Goal: Task Accomplishment & Management: Complete application form

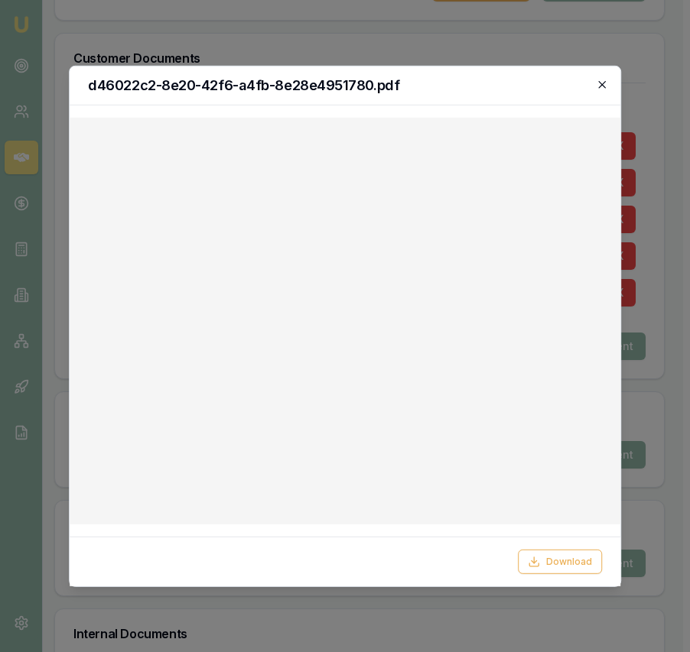
click at [602, 84] on icon "button" at bounding box center [601, 84] width 7 height 7
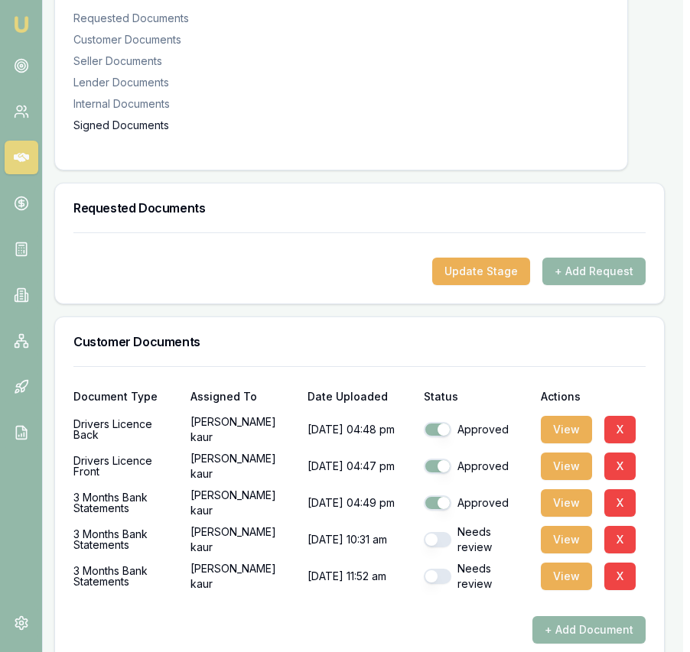
scroll to position [0, 7]
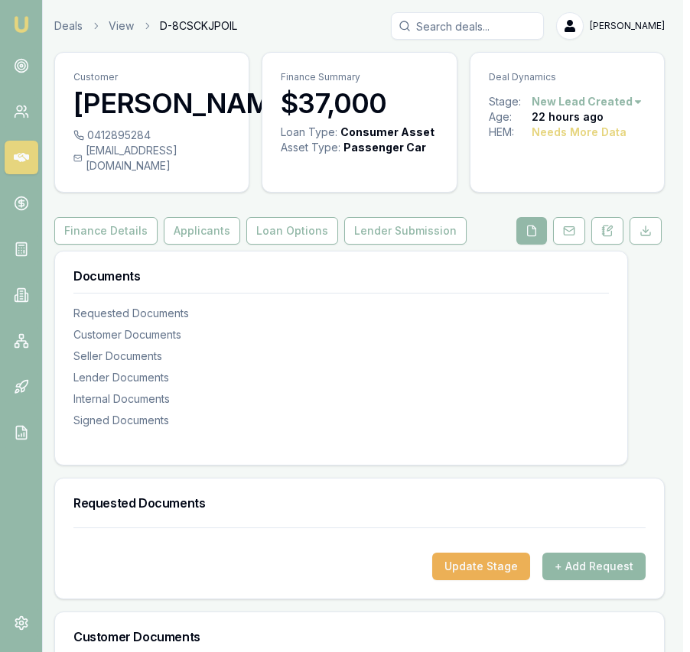
click at [602, 581] on button "+ Add Request" at bounding box center [593, 567] width 103 height 28
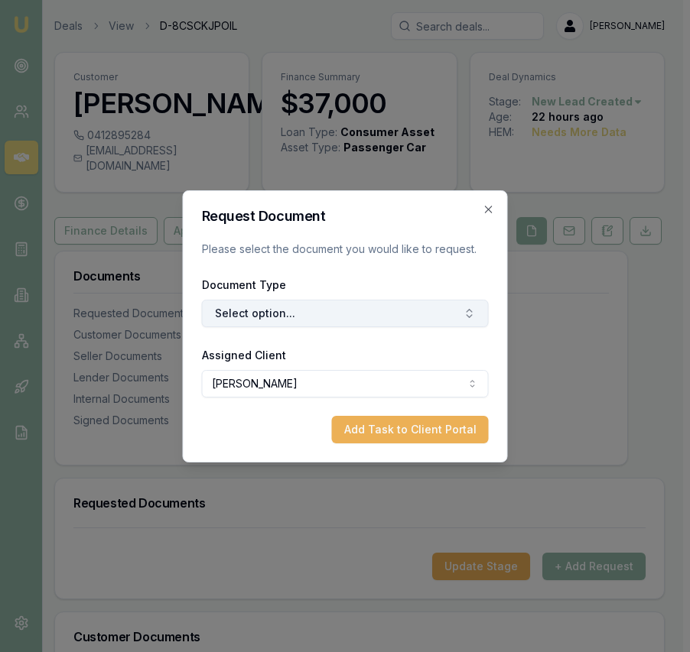
click at [413, 317] on button "Select option..." at bounding box center [345, 314] width 287 height 28
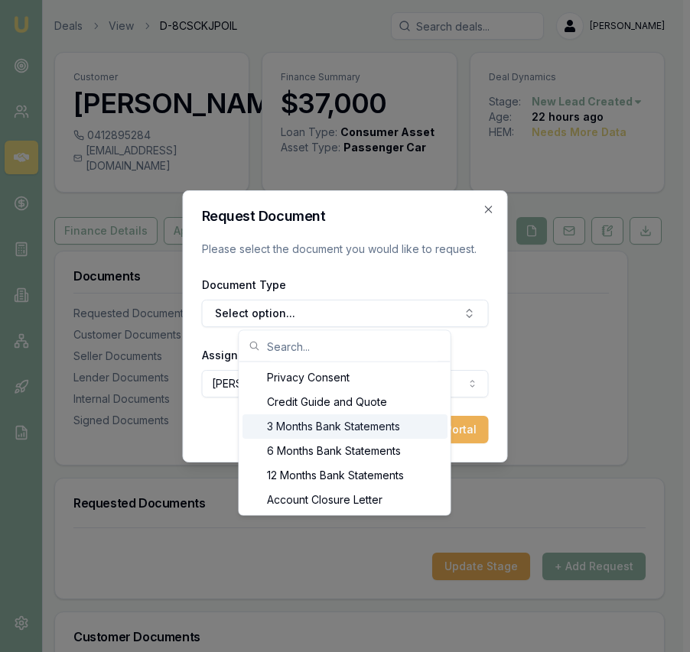
click at [381, 420] on div "3 Months Bank Statements" at bounding box center [344, 427] width 205 height 24
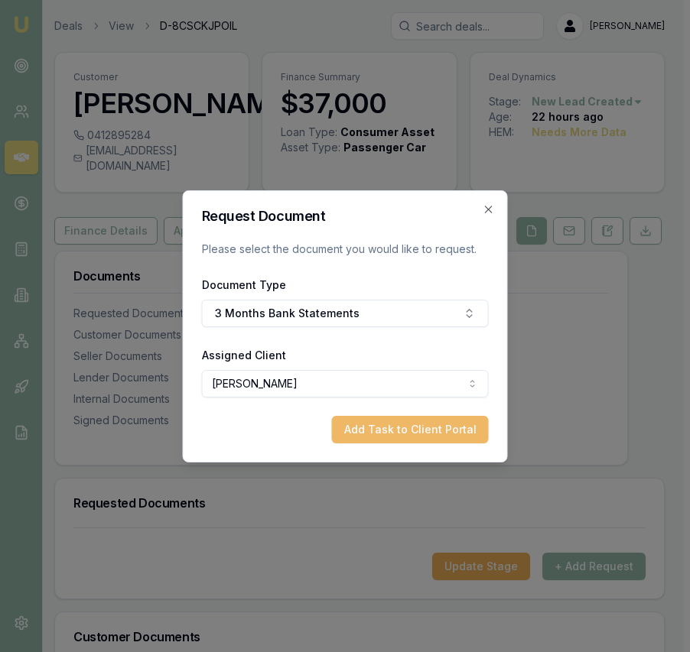
click at [407, 428] on button "Add Task to Client Portal" at bounding box center [410, 430] width 157 height 28
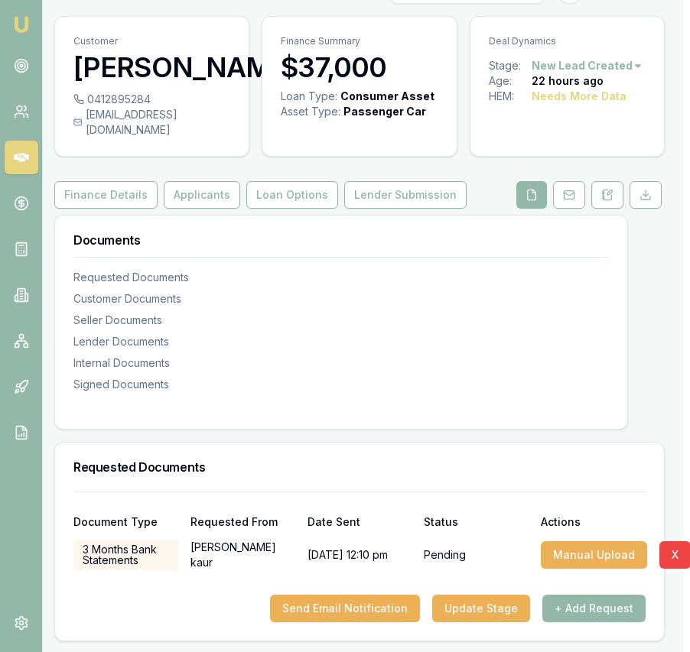
scroll to position [115, 7]
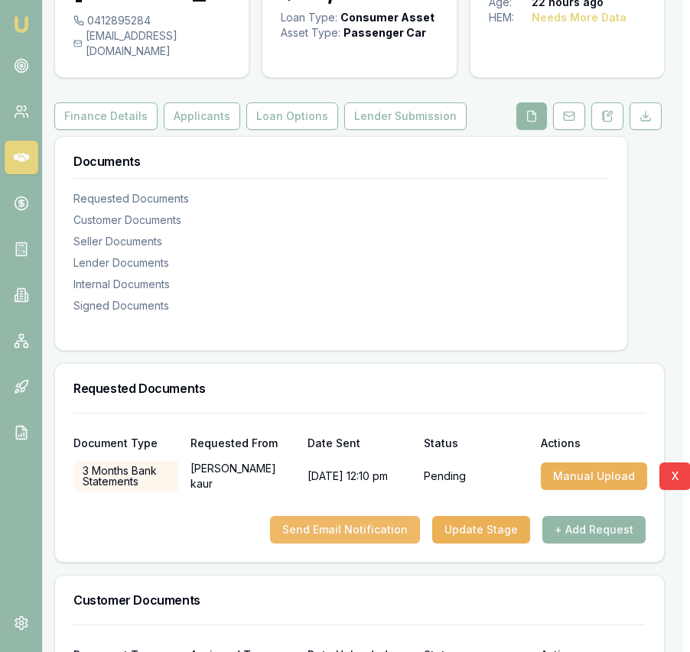
click at [353, 544] on button "Send Email Notification" at bounding box center [345, 530] width 150 height 28
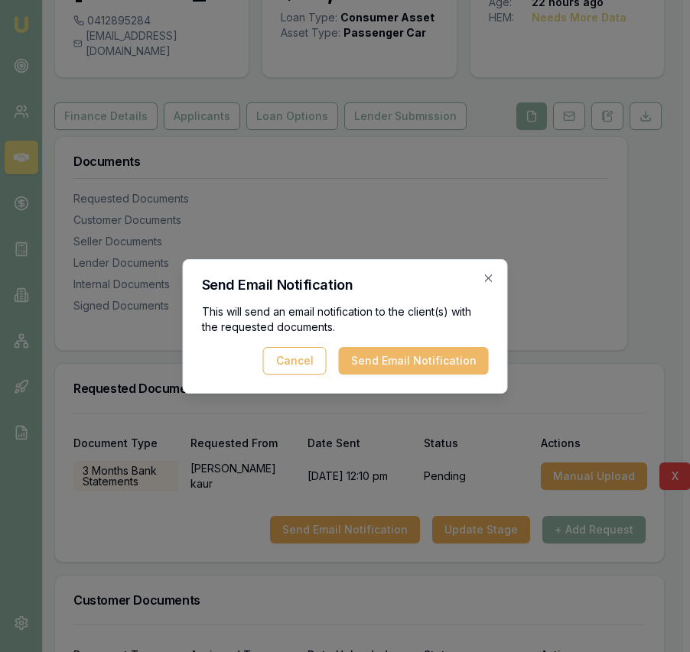
click at [384, 359] on button "Send Email Notification" at bounding box center [414, 361] width 150 height 28
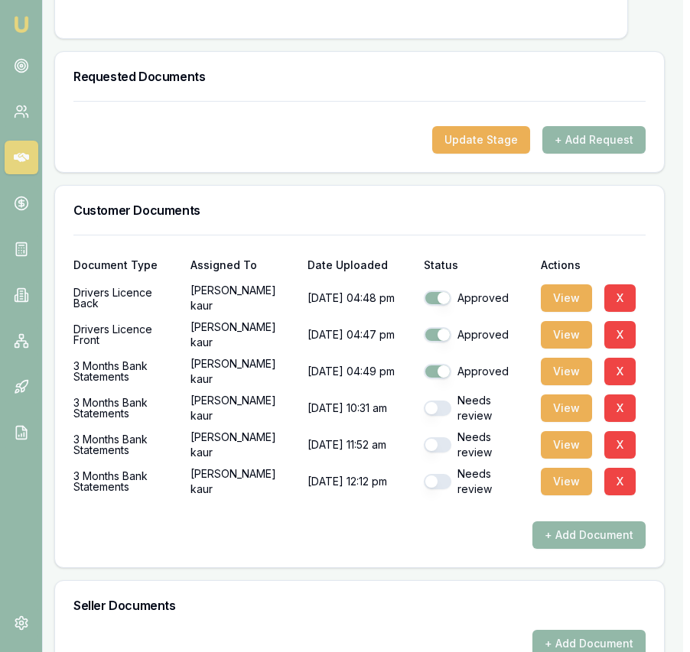
scroll to position [431, 7]
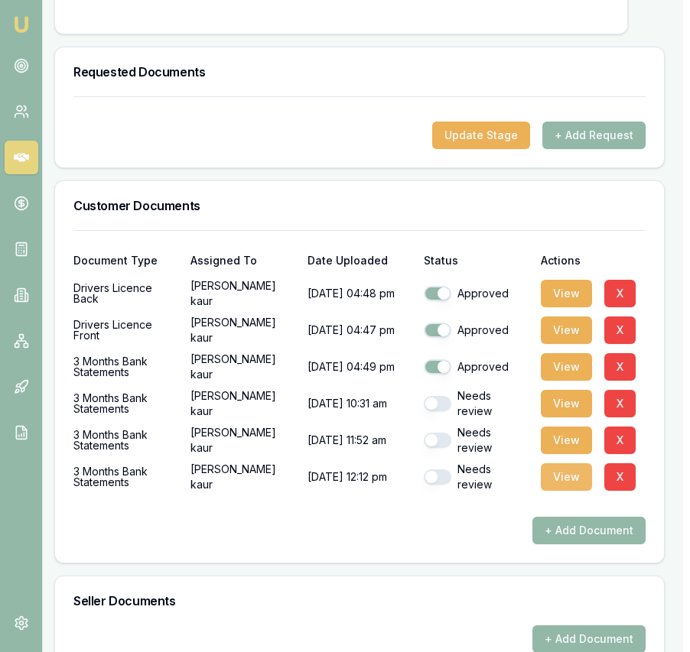
click at [566, 491] on button "View" at bounding box center [566, 477] width 51 height 28
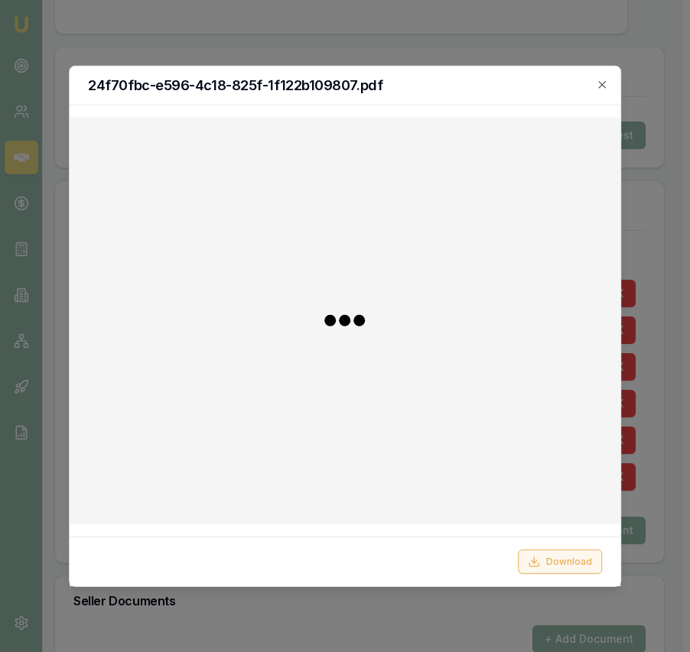
click at [577, 561] on button "Download" at bounding box center [560, 562] width 84 height 24
click at [602, 83] on icon "button" at bounding box center [601, 84] width 7 height 7
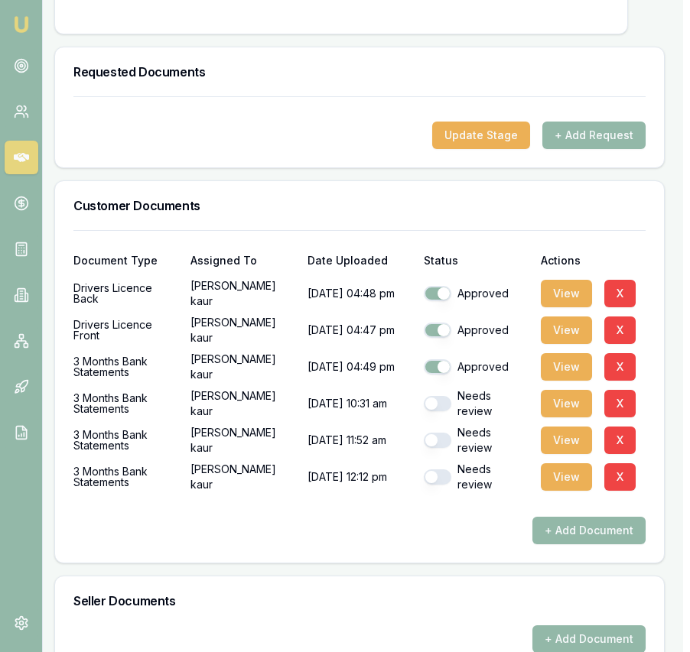
drag, startPoint x: 445, startPoint y: 420, endPoint x: 446, endPoint y: 435, distance: 15.3
click at [445, 411] on button "button" at bounding box center [438, 403] width 28 height 15
checkbox input "true"
click at [444, 448] on button "button" at bounding box center [438, 440] width 28 height 15
checkbox input "true"
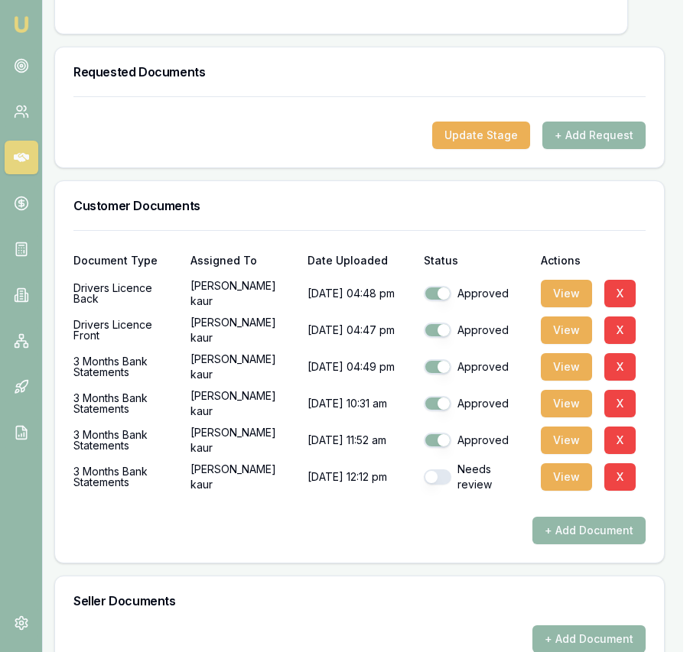
click at [441, 485] on button "button" at bounding box center [438, 477] width 28 height 15
checkbox input "true"
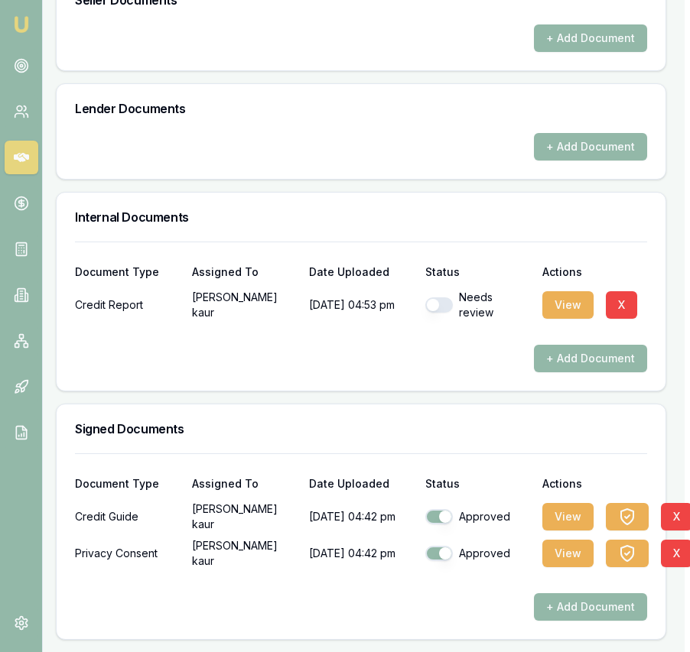
scroll to position [1048, 5]
click at [448, 309] on button "button" at bounding box center [439, 305] width 28 height 15
checkbox input "true"
click at [560, 304] on button "View" at bounding box center [567, 305] width 51 height 28
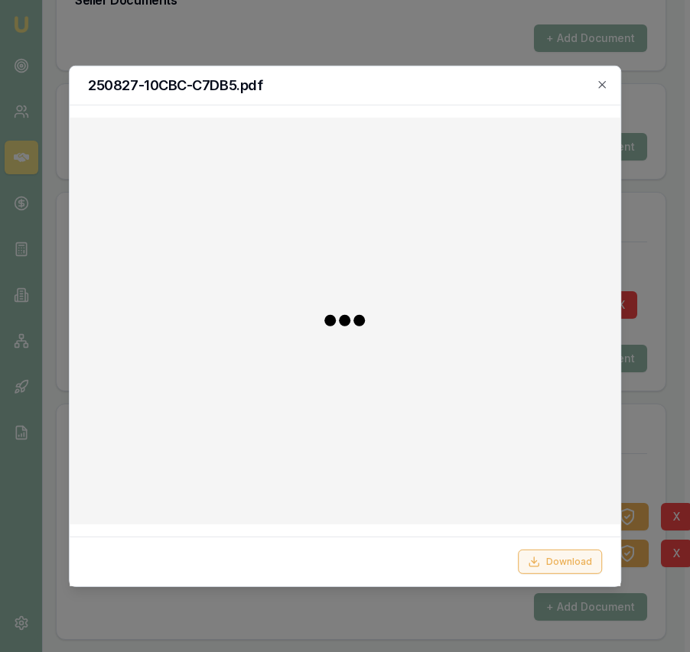
click at [561, 566] on button "Download" at bounding box center [560, 562] width 84 height 24
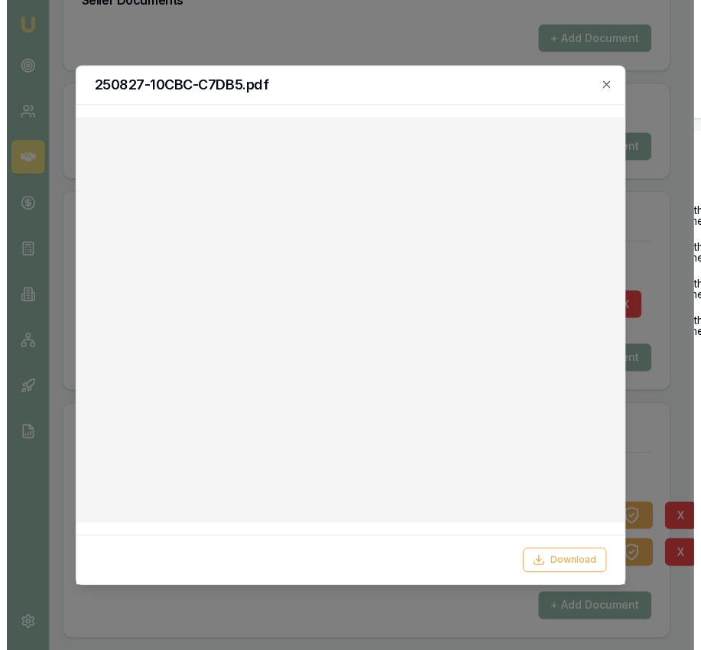
scroll to position [1048, 5]
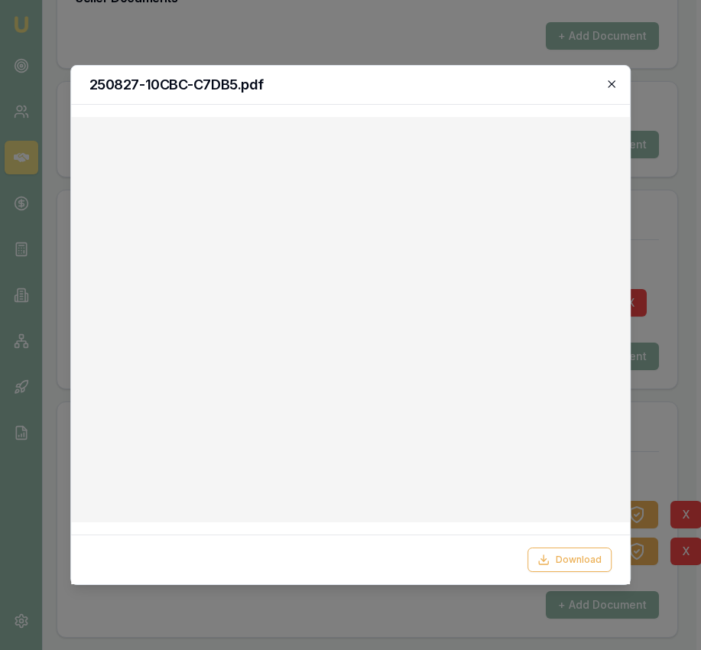
click at [613, 83] on icon "button" at bounding box center [612, 84] width 12 height 12
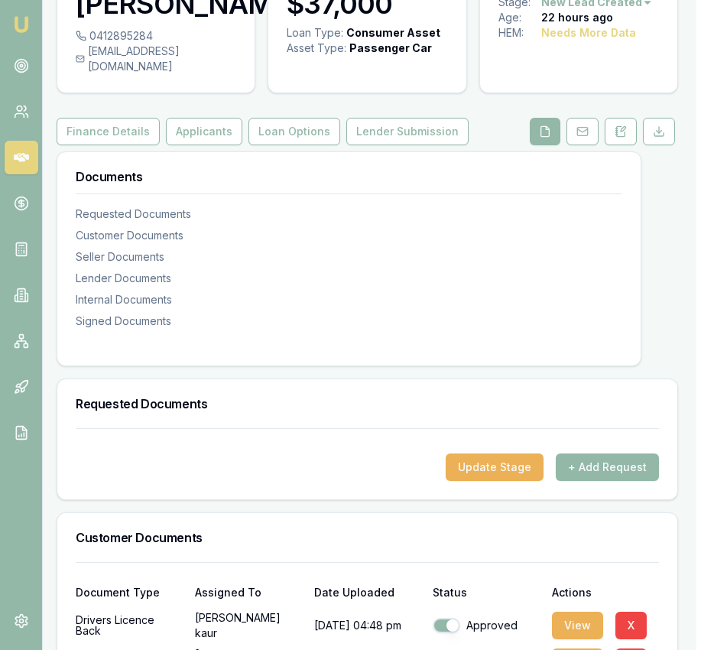
scroll to position [0, 5]
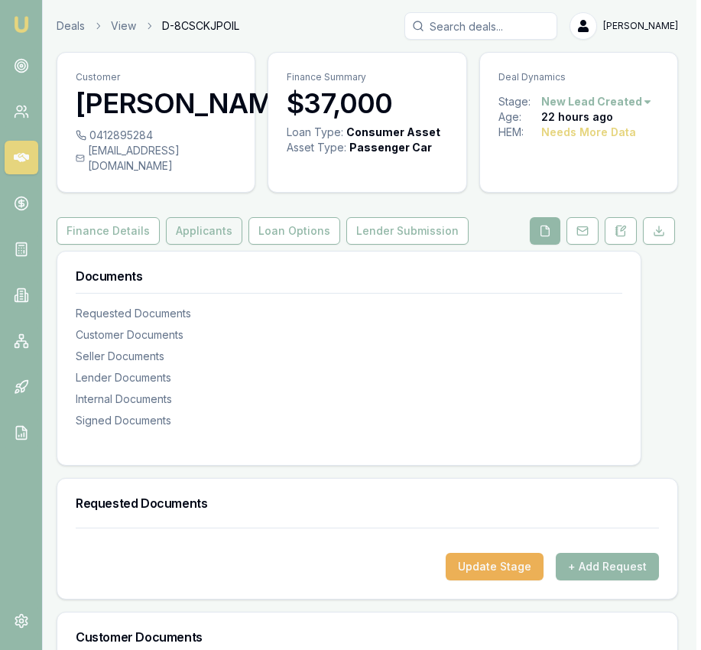
click at [201, 245] on button "Applicants" at bounding box center [204, 231] width 76 height 28
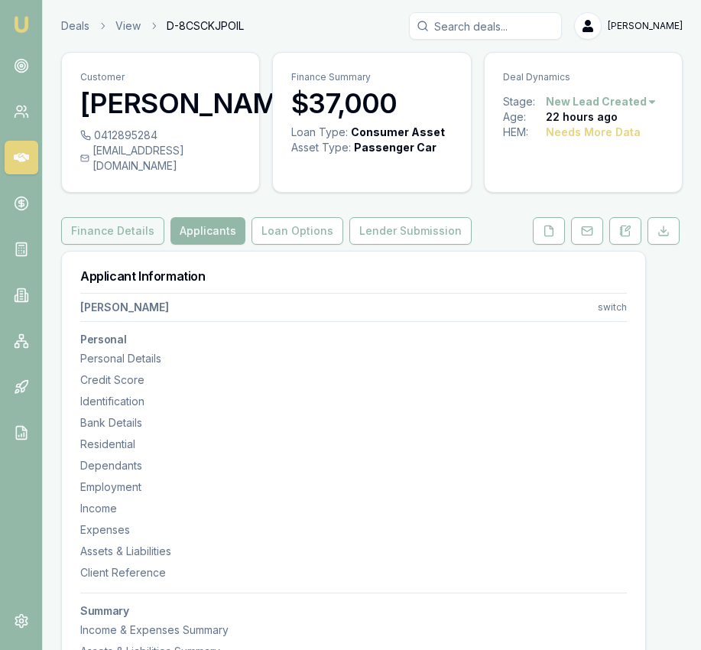
click at [102, 245] on button "Finance Details" at bounding box center [112, 231] width 103 height 28
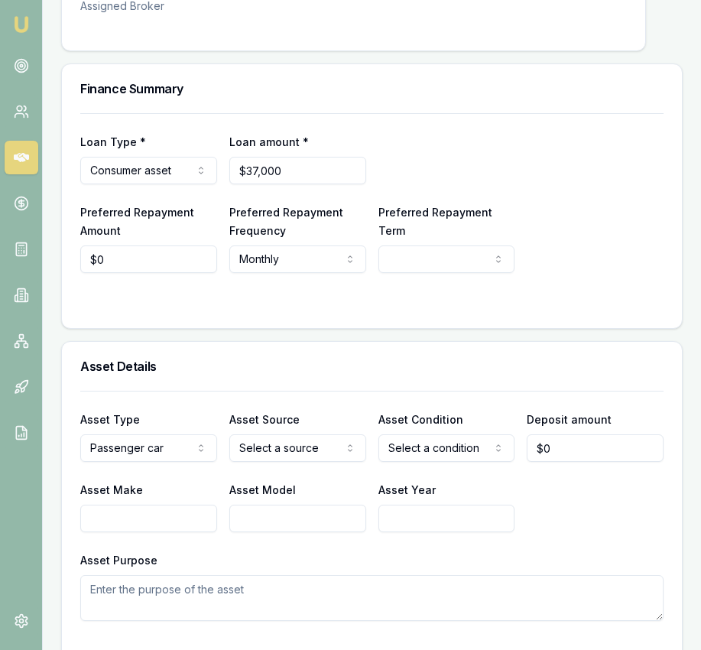
scroll to position [402, 0]
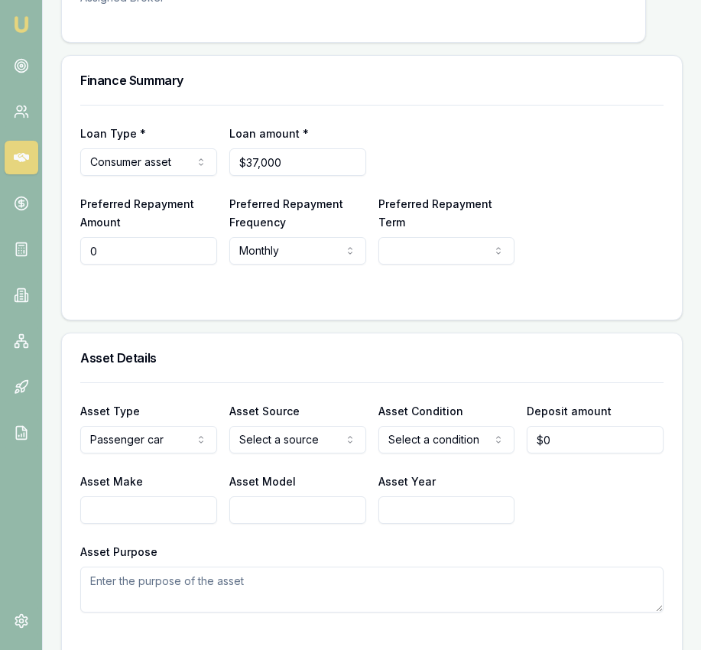
click at [164, 265] on input "0" at bounding box center [148, 251] width 137 height 28
click at [165, 265] on input "0" at bounding box center [148, 251] width 137 height 28
type input "$1,019"
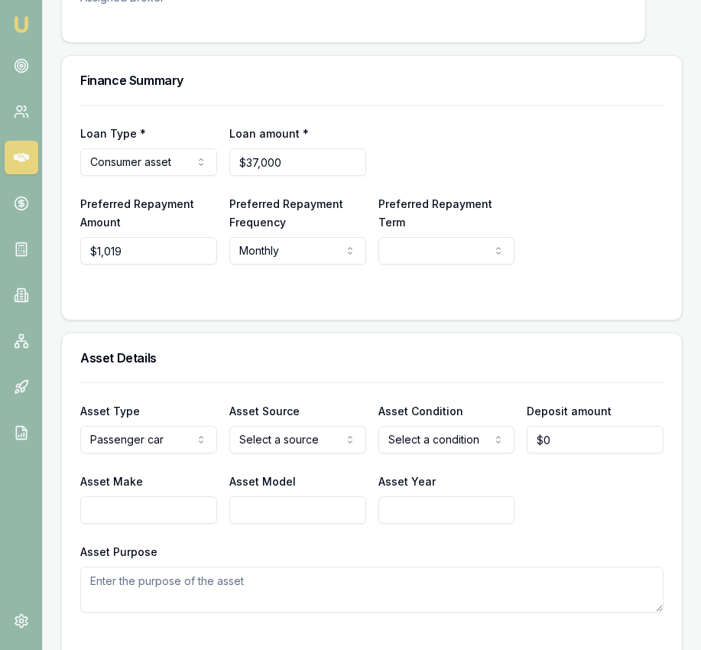
select select "60"
click at [332, 469] on div "Asset Type Passenger car Passenger car Electric vehicle Light commercial Carava…" at bounding box center [372, 497] width 584 height 230
select select "PRIVATE"
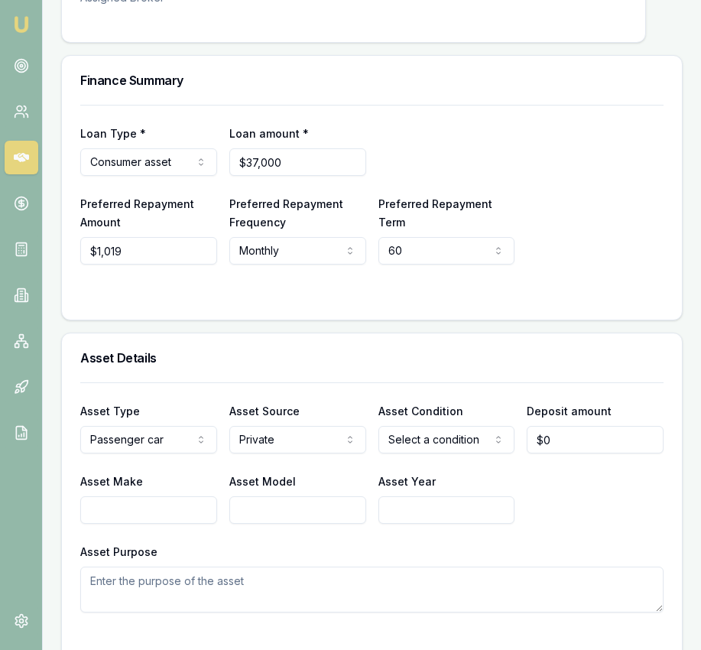
select select "USED"
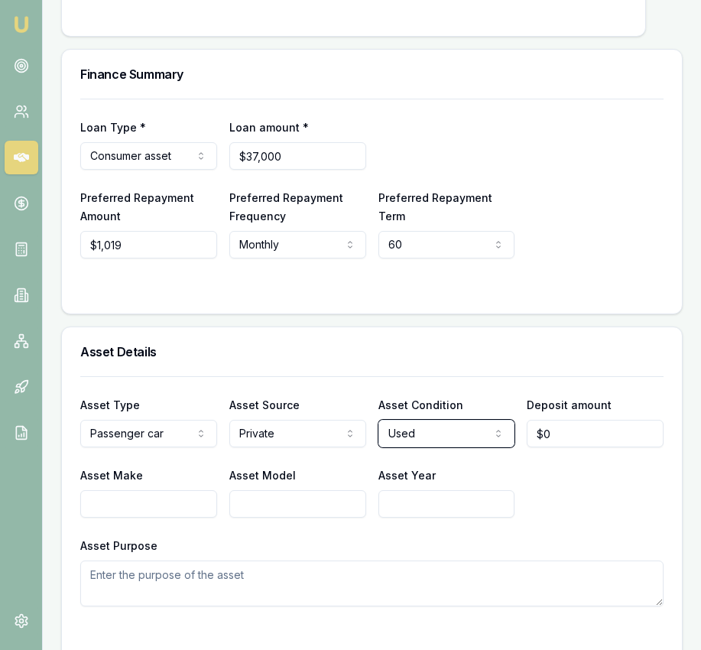
scroll to position [409, 0]
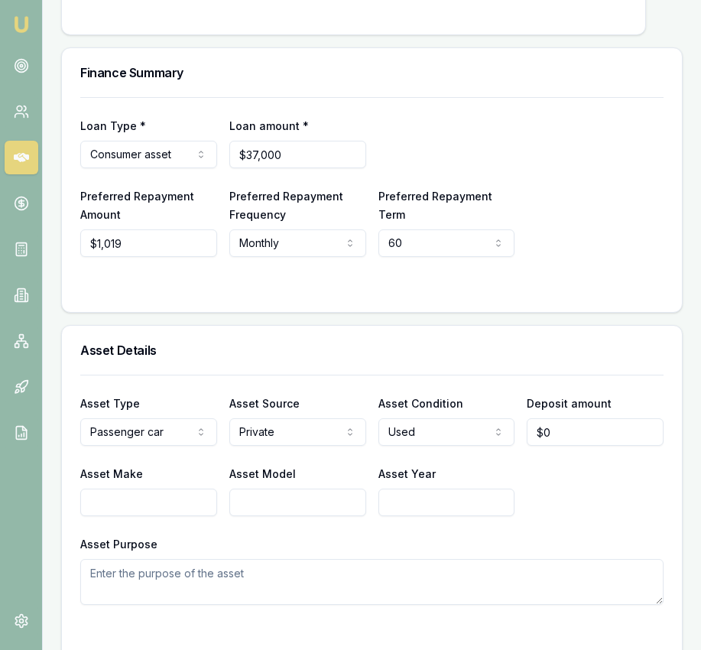
click at [203, 512] on input "Asset Make" at bounding box center [148, 503] width 137 height 28
type input "<"
type input "Mercedes"
type input "C200"
click at [490, 516] on input "Asset Year" at bounding box center [447, 503] width 137 height 28
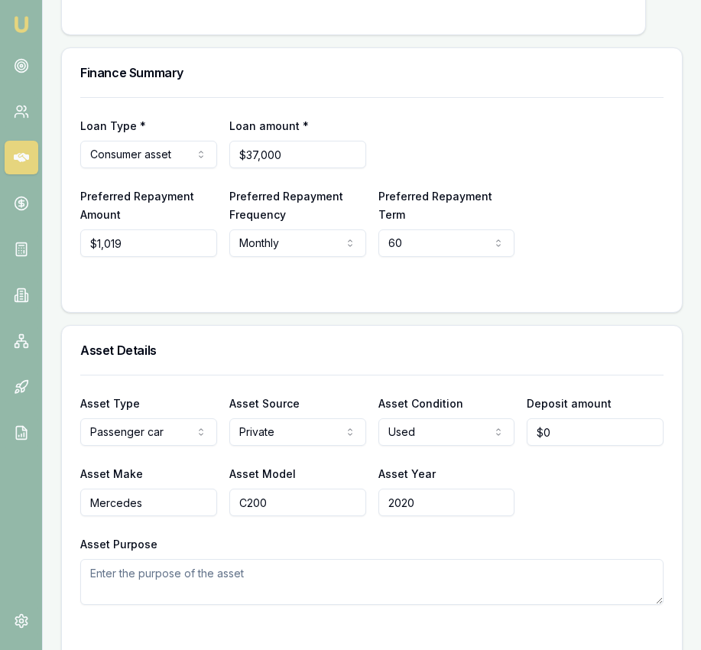
type input "2020"
click at [616, 516] on div "Asset Make Mercedes Asset Model C200 Asset Year [DATE]" at bounding box center [372, 490] width 584 height 52
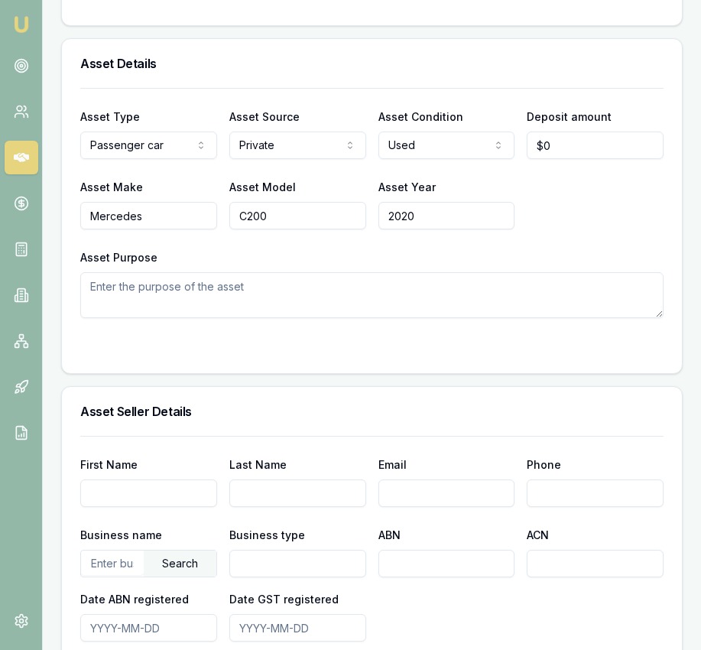
scroll to position [0, 0]
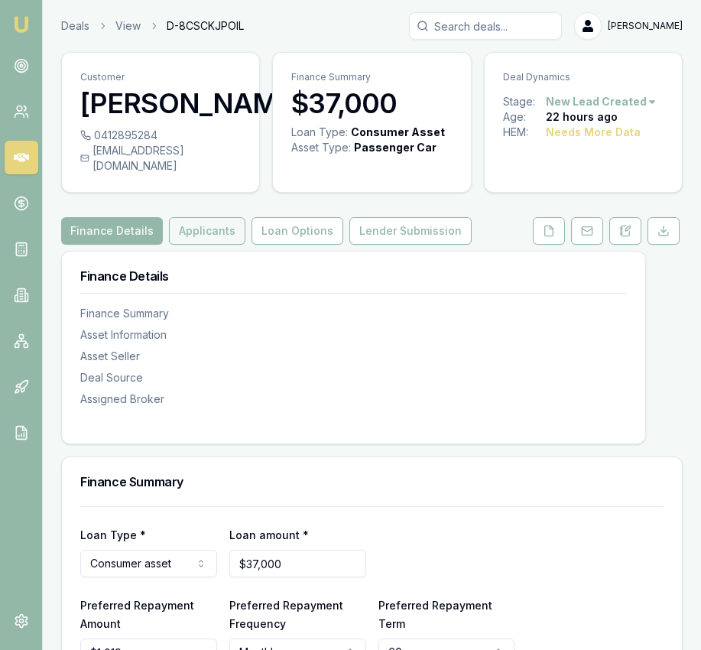
click at [211, 244] on button "Applicants" at bounding box center [207, 231] width 76 height 28
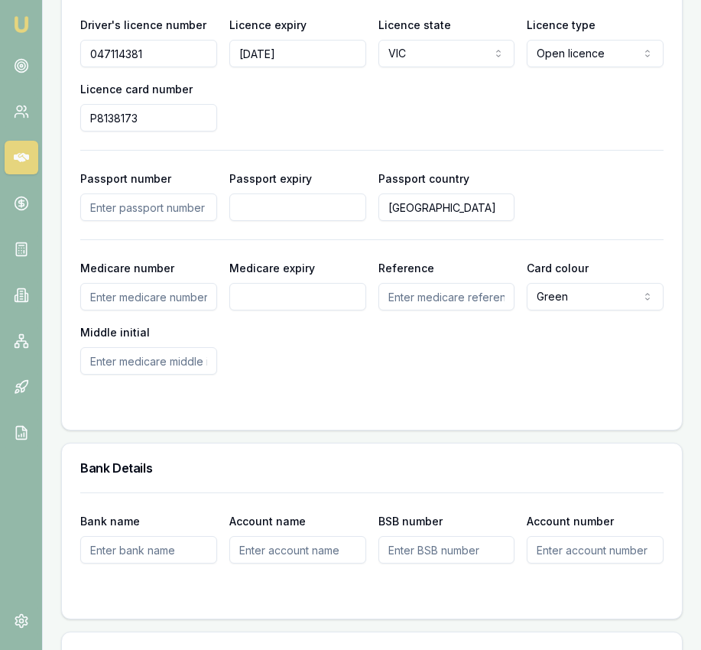
scroll to position [1341, 0]
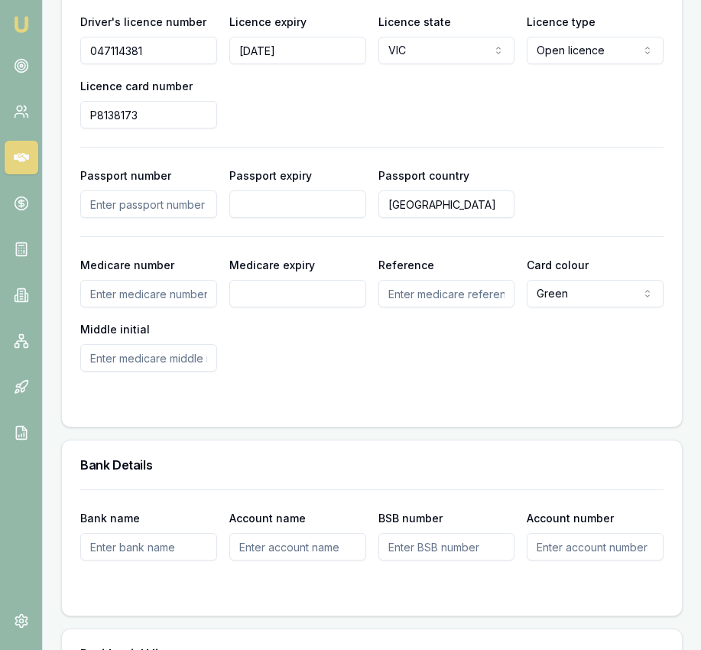
click at [201, 234] on div "Driver's licence number [DRIVERS_LICENSE_NUMBER] Licence expiry [DATE] Licence …" at bounding box center [372, 182] width 584 height 379
click at [197, 218] on input "Passport number" at bounding box center [148, 204] width 137 height 28
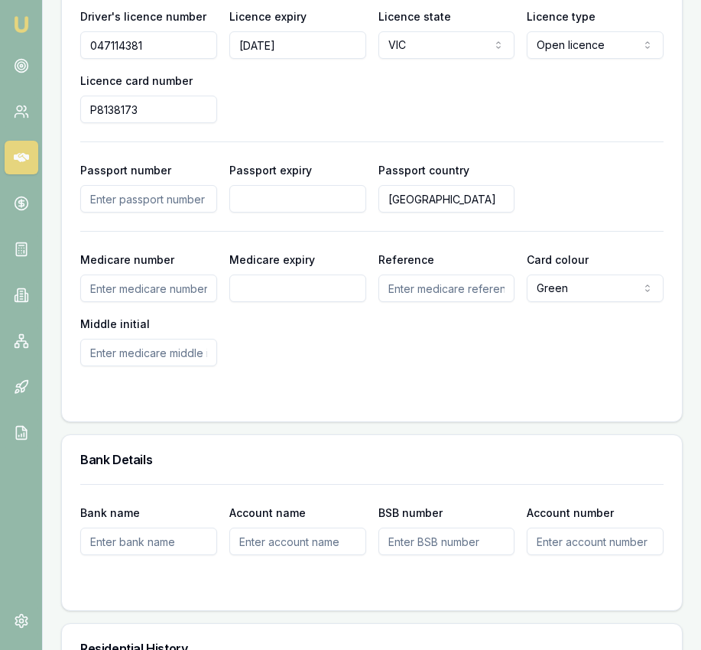
scroll to position [1348, 0]
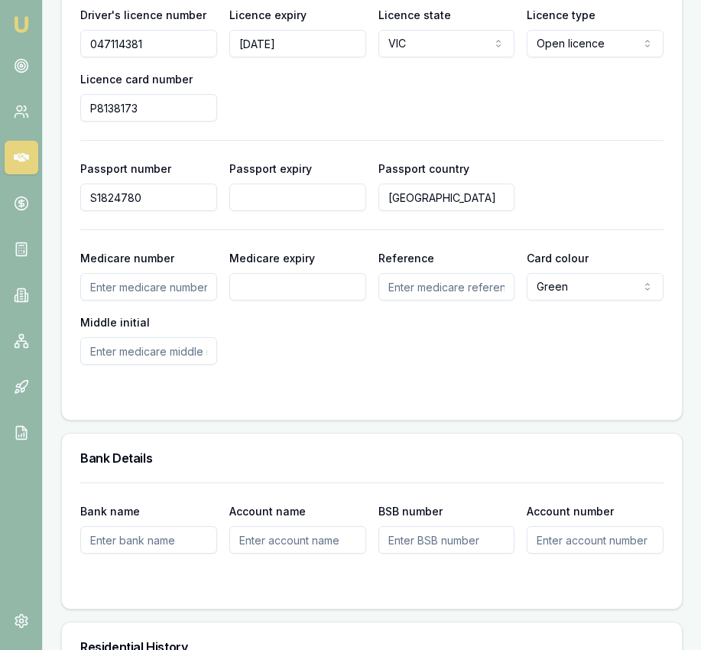
type input "S1824780"
click at [288, 211] on input "Passport expiry" at bounding box center [297, 198] width 137 height 28
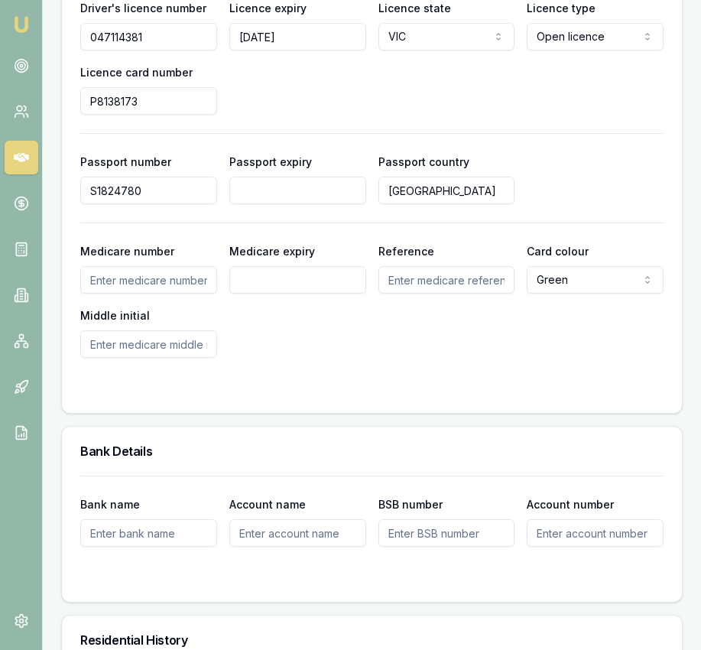
scroll to position [1355, 0]
type input "[DATE]"
click at [408, 204] on input "[GEOGRAPHIC_DATA]" at bounding box center [447, 191] width 137 height 28
click at [439, 201] on input "[GEOGRAPHIC_DATA]" at bounding box center [447, 191] width 137 height 28
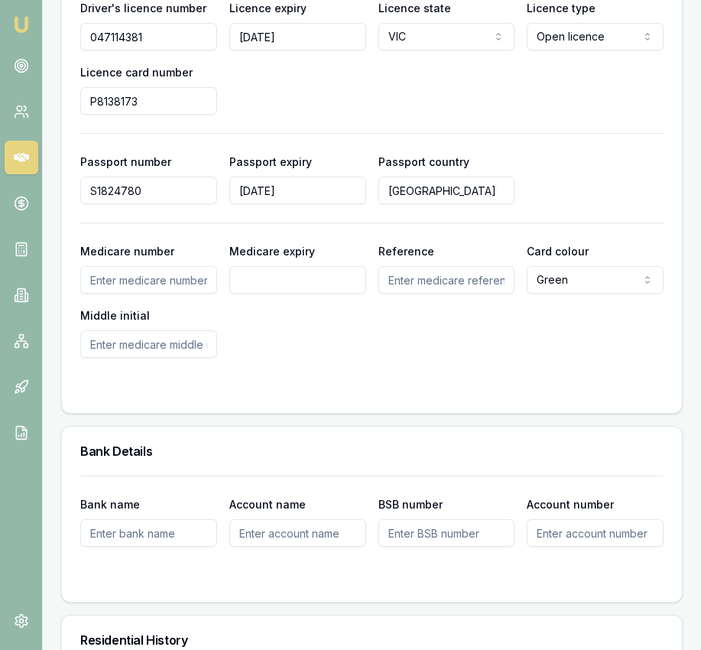
type input "[GEOGRAPHIC_DATA]"
click at [431, 255] on div "Driver's licence number [DRIVERS_LICENSE_NUMBER] Licence expiry [DATE] Licence …" at bounding box center [372, 168] width 584 height 379
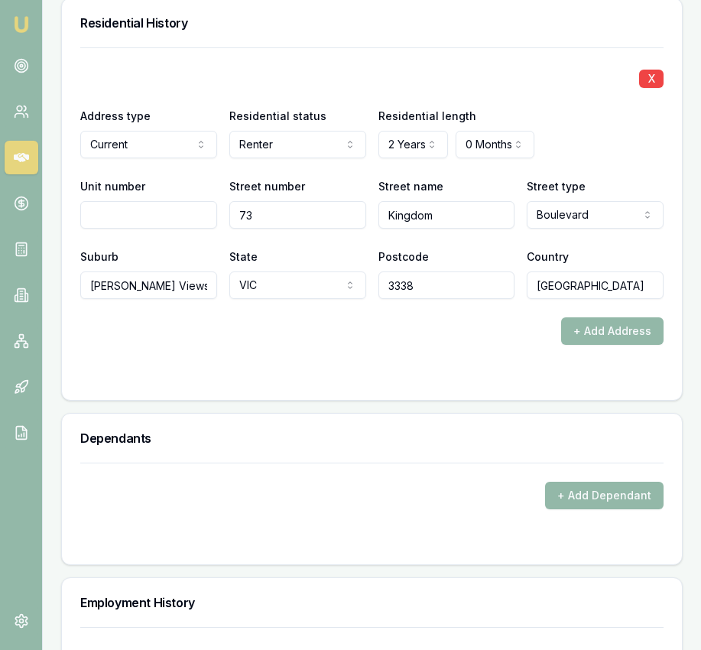
scroll to position [1974, 0]
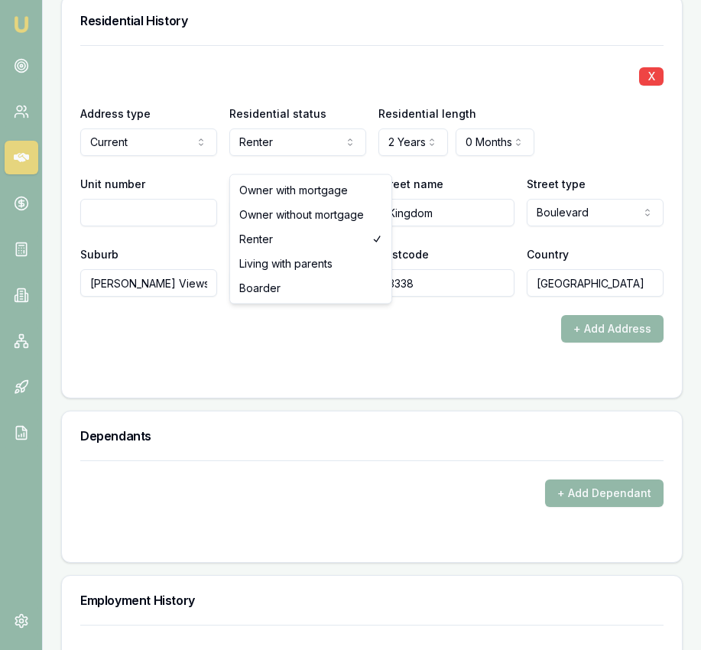
select select "BOARDER"
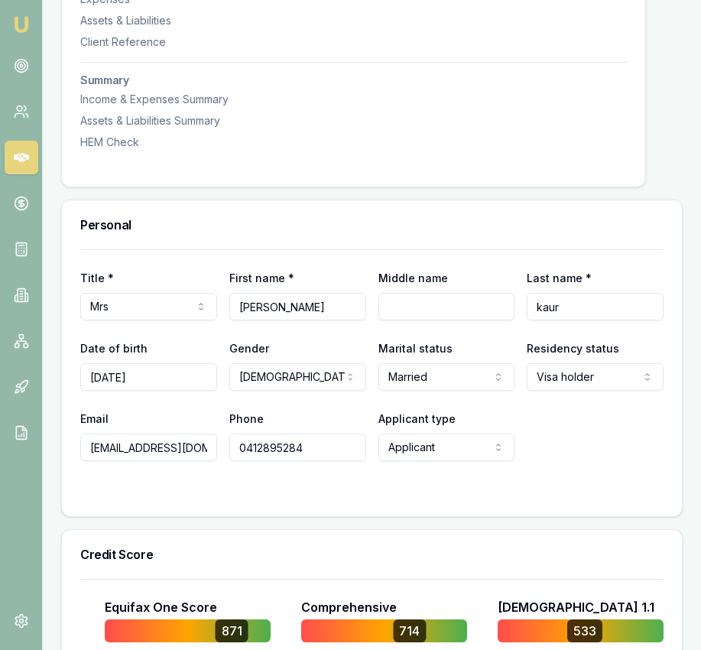
scroll to position [529, 0]
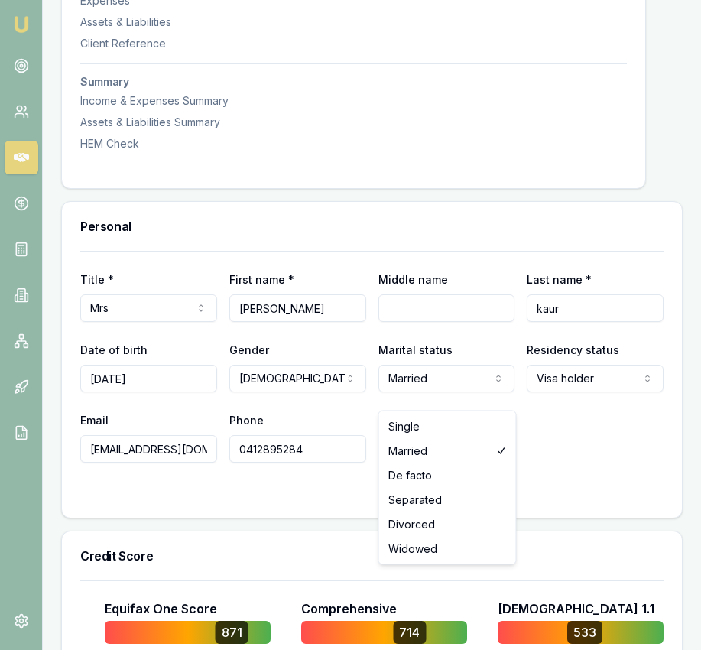
select select "SINGLE"
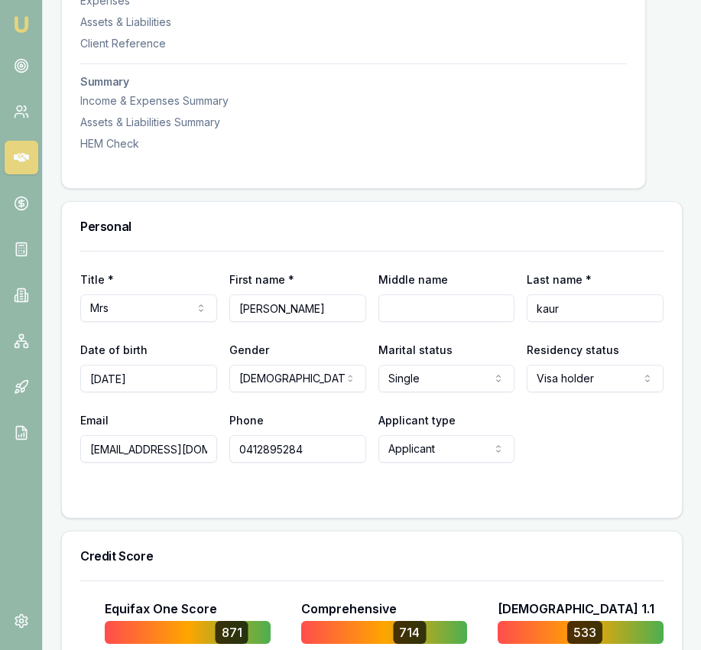
click at [555, 455] on div "Email [EMAIL_ADDRESS][DOMAIN_NAME] Phone [PHONE_NUMBER] Applicant type Applican…" at bounding box center [372, 437] width 584 height 52
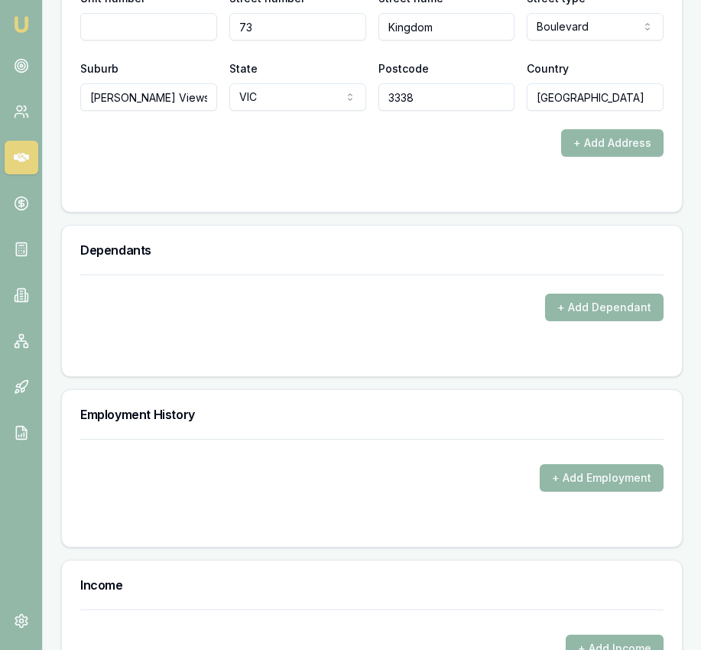
scroll to position [2159, 0]
click at [574, 488] on button "+ Add Employment" at bounding box center [602, 479] width 124 height 28
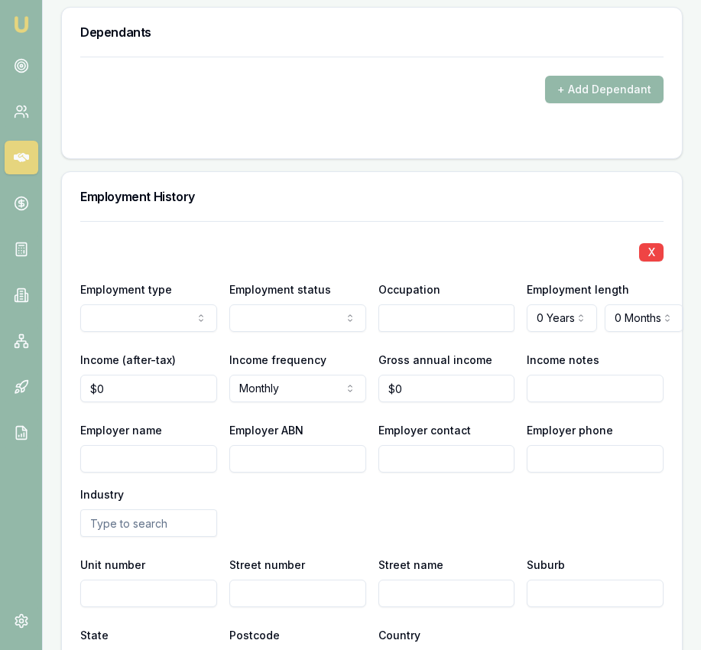
scroll to position [2379, 0]
drag, startPoint x: 148, startPoint y: 367, endPoint x: 216, endPoint y: 348, distance: 70.0
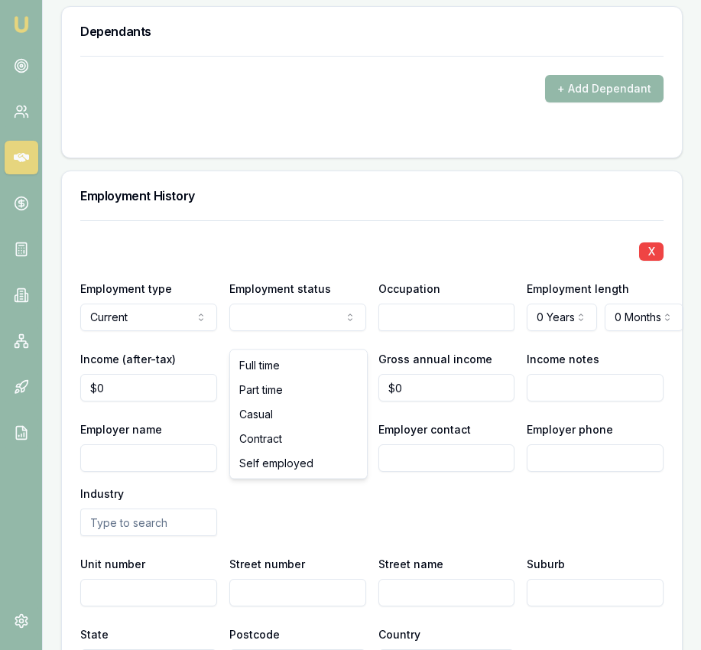
select select "CASUAL"
click at [404, 331] on input "text" at bounding box center [447, 318] width 137 height 28
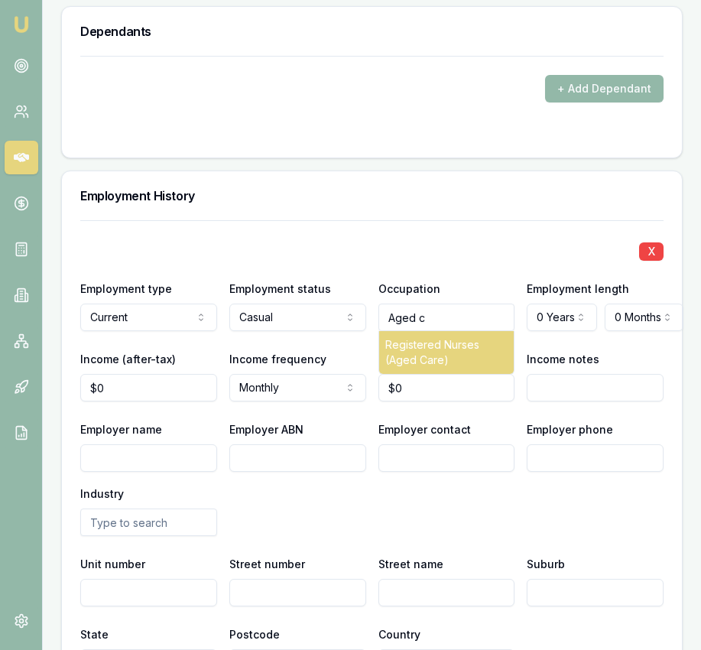
click at [409, 374] on div "Registered Nurses (Aged Care)" at bounding box center [446, 352] width 135 height 43
type input "Registered Nurses (Aged Care)"
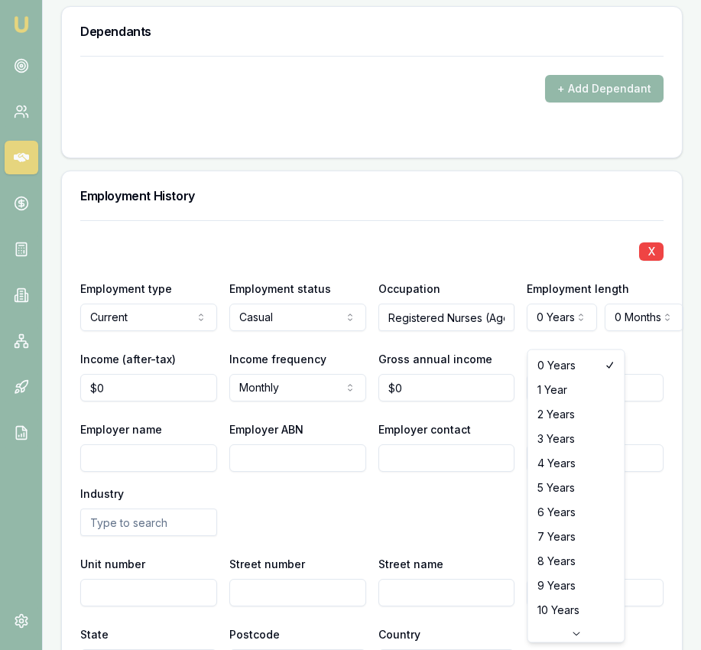
select select "3"
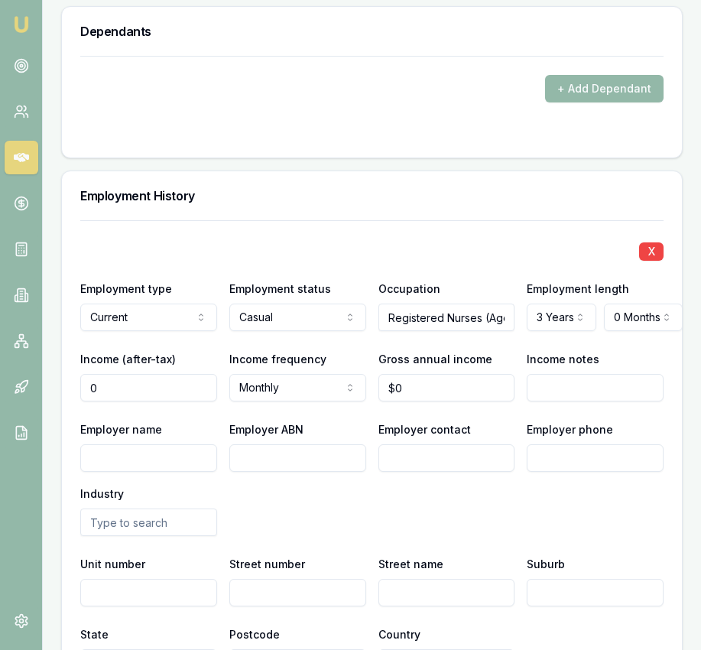
click at [187, 402] on input "0" at bounding box center [148, 388] width 137 height 28
type input "$0"
click at [174, 396] on input "$0" at bounding box center [148, 388] width 137 height 28
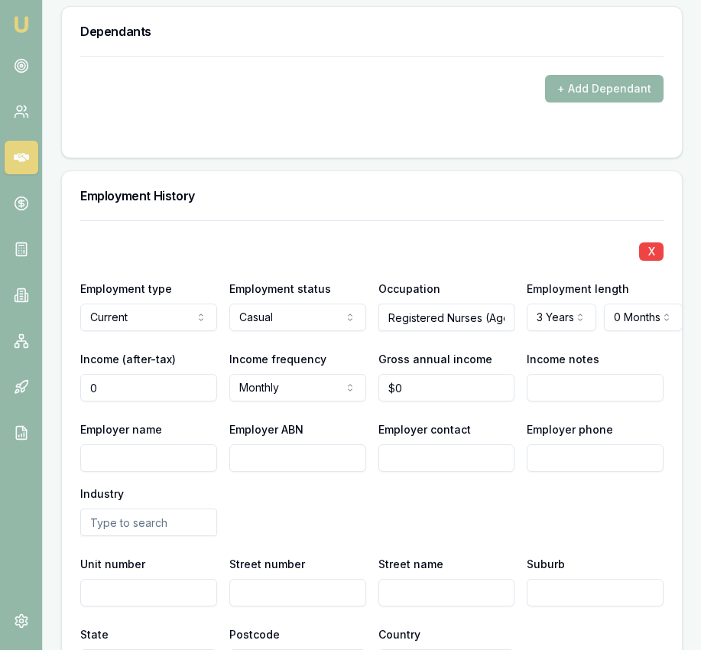
click at [174, 396] on input "0" at bounding box center [148, 388] width 137 height 28
type input "$4,924"
click at [476, 402] on input "0" at bounding box center [447, 388] width 137 height 28
type input "$0"
click at [448, 402] on input "0" at bounding box center [447, 388] width 137 height 28
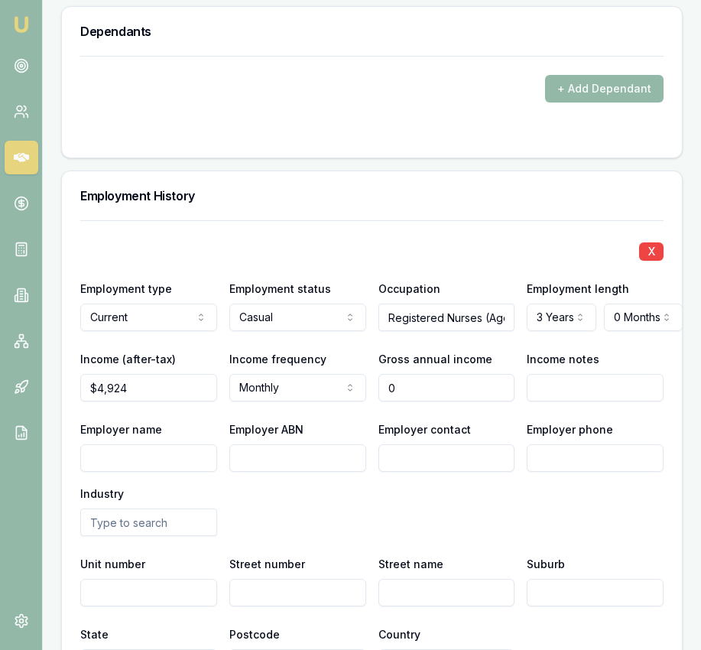
click at [448, 402] on input "0" at bounding box center [447, 388] width 137 height 28
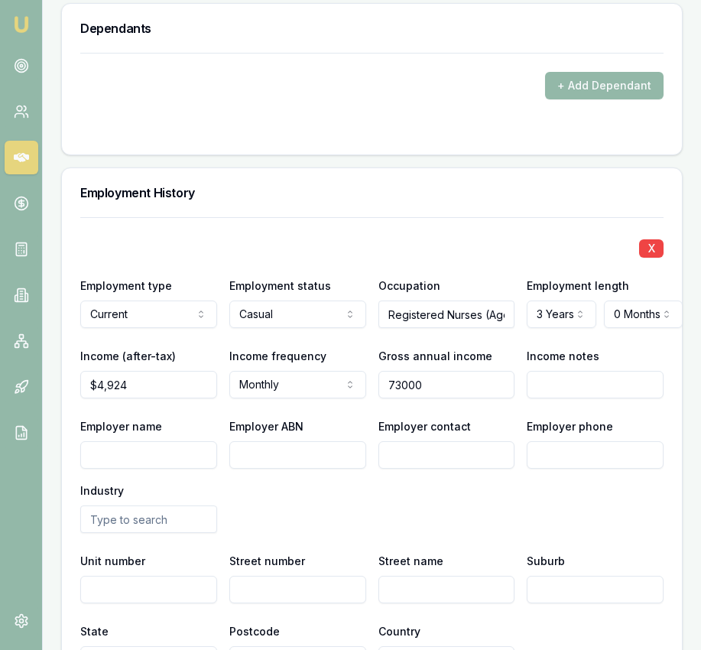
type input "$73,000"
click at [434, 505] on div "Employer name Employer ABN Employer contact Employer phone Industry" at bounding box center [372, 475] width 584 height 116
click at [168, 469] on input "Employer name" at bounding box center [148, 455] width 137 height 28
type input "Homecare Unit Trust"
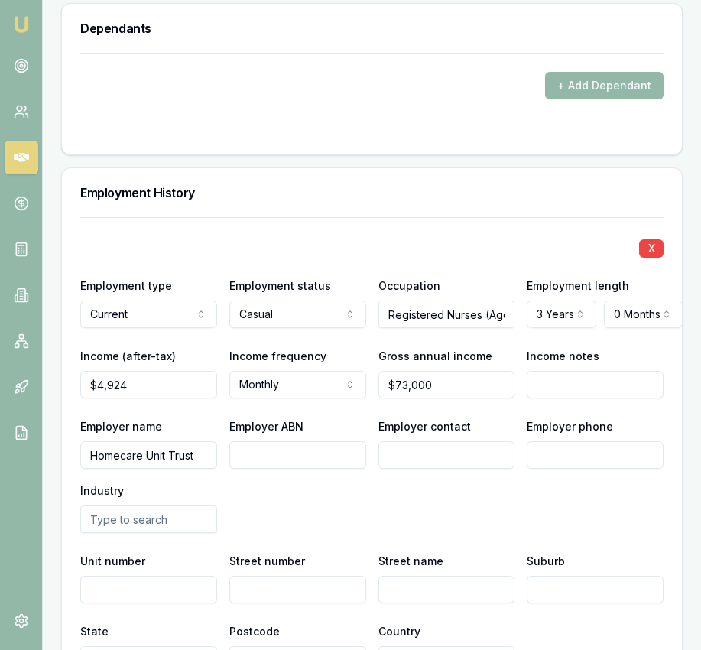
scroll to position [2384, 0]
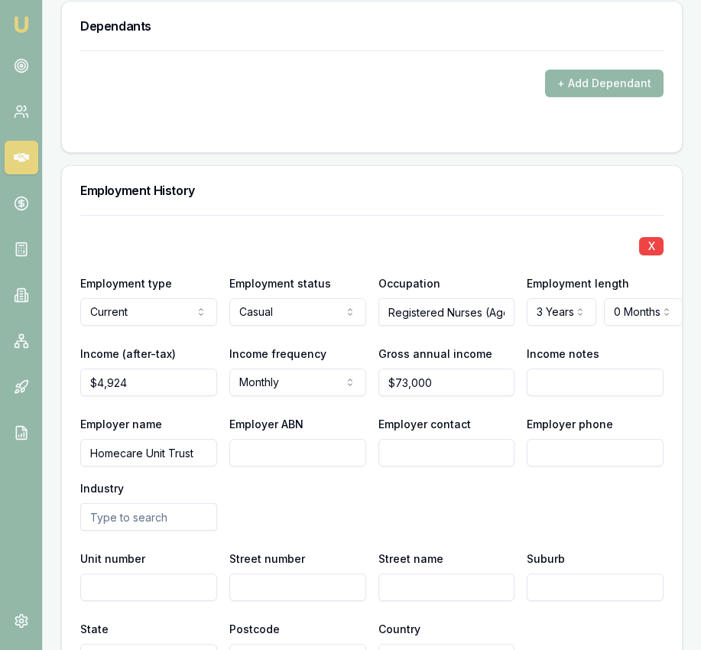
paste input "49 715 835 925"
type input "49 715 835 925"
click at [417, 467] on input "Employer contact" at bounding box center [447, 453] width 137 height 28
type input "HR"
paste input "0489 243 914"
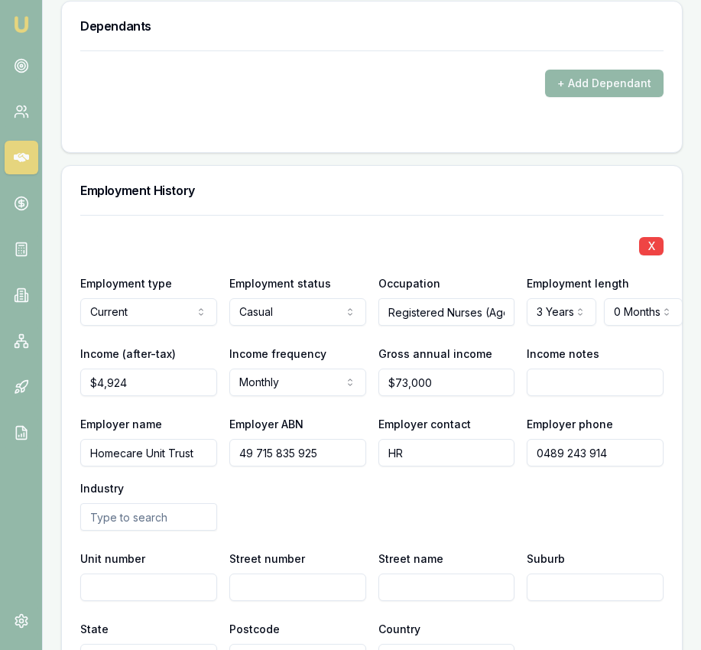
type input "0489 243 914"
click at [435, 324] on input "Registered Nurses (Aged Care)" at bounding box center [447, 312] width 137 height 28
click at [435, 323] on input "Registered Nurses (Aged Care)" at bounding box center [447, 312] width 137 height 28
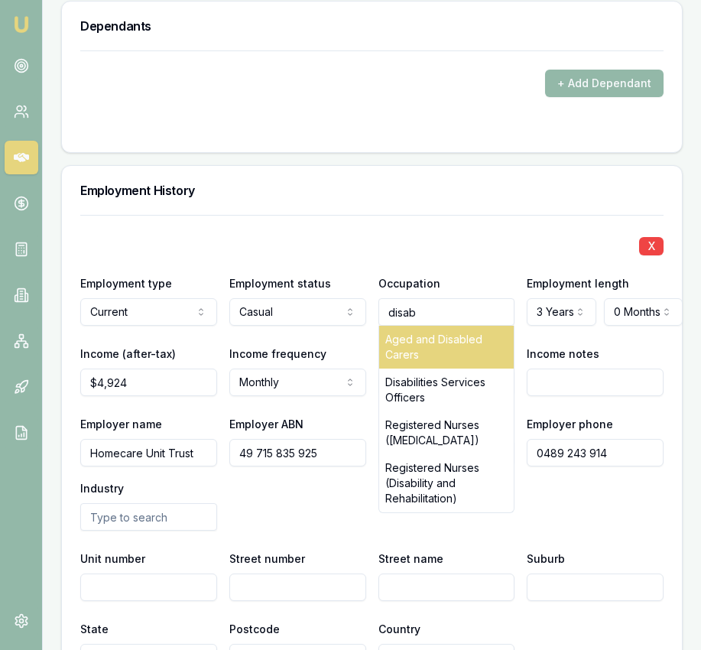
click at [440, 362] on div "Aged and Disabled Carers" at bounding box center [446, 347] width 135 height 43
type input "Aged and Disabled Carers"
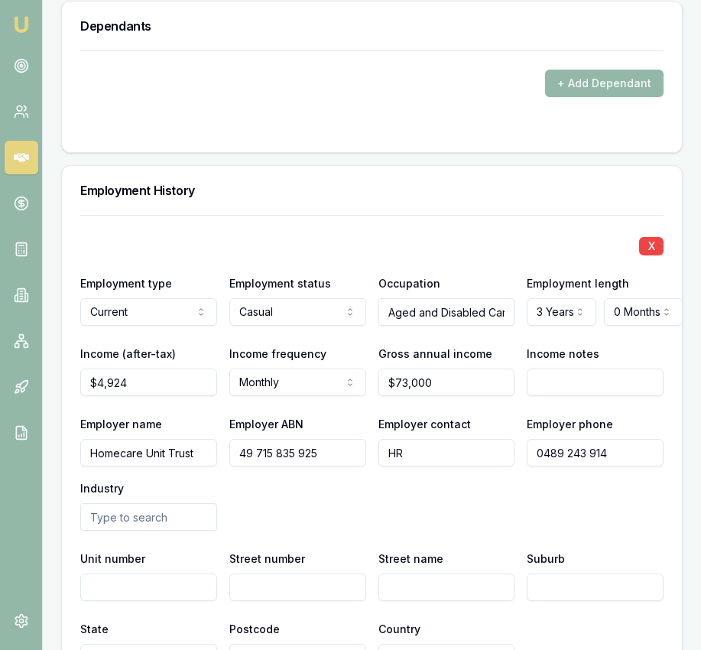
scroll to position [2383, 0]
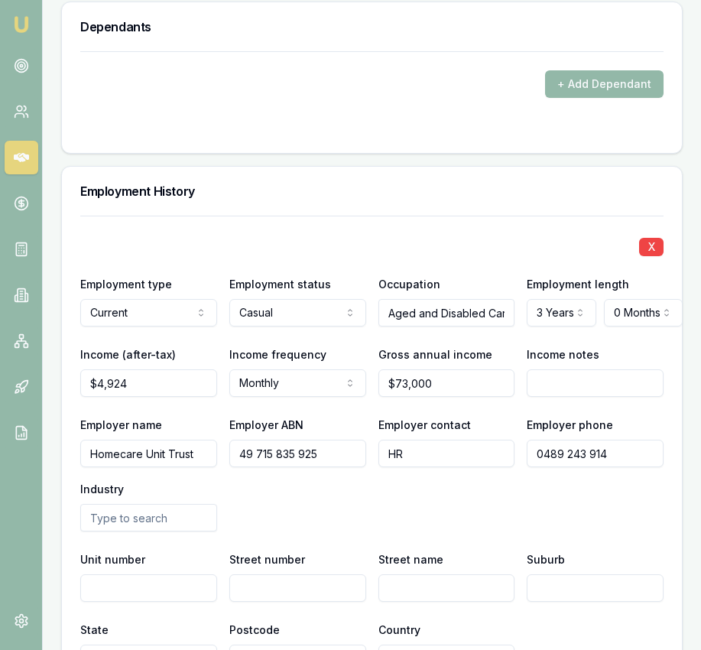
click at [180, 532] on input "text" at bounding box center [148, 518] width 137 height 28
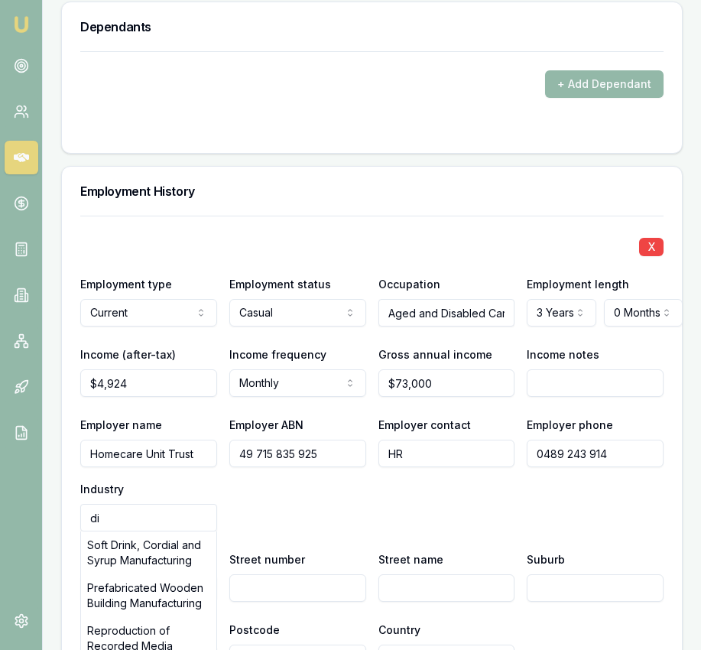
type input "d"
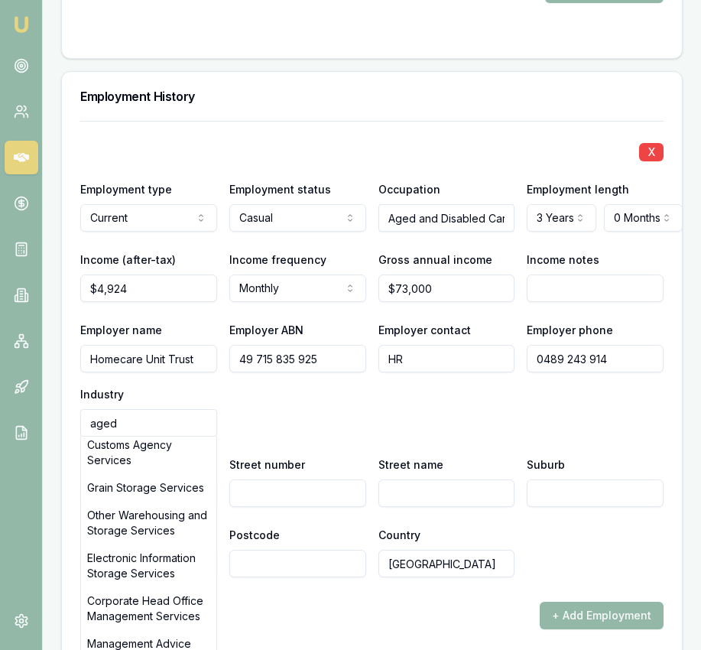
scroll to position [0, 0]
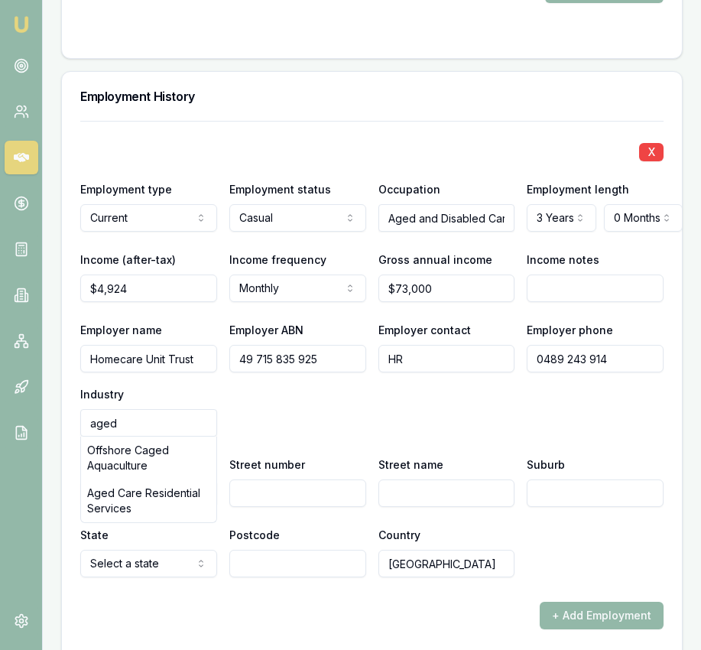
click at [182, 522] on div "Aged Care Residential Services" at bounding box center [148, 501] width 135 height 43
type input "Aged Care Residential Services"
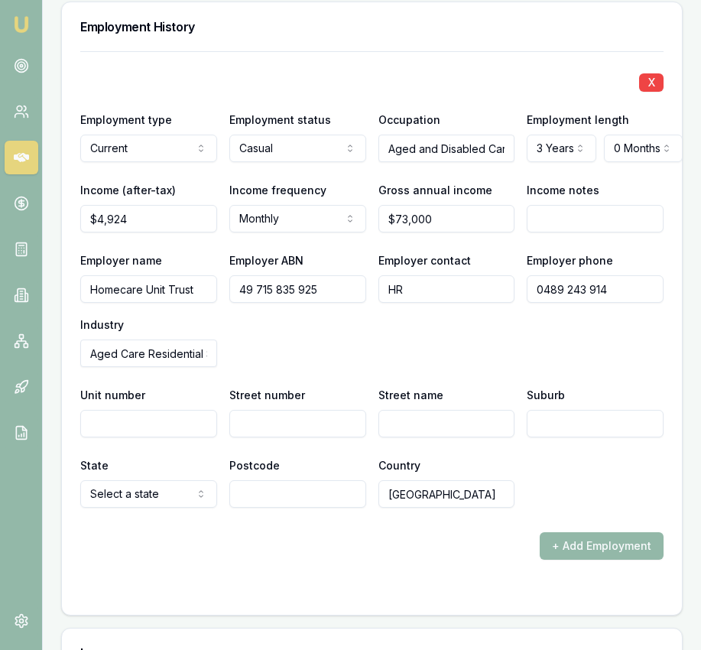
scroll to position [2575, 0]
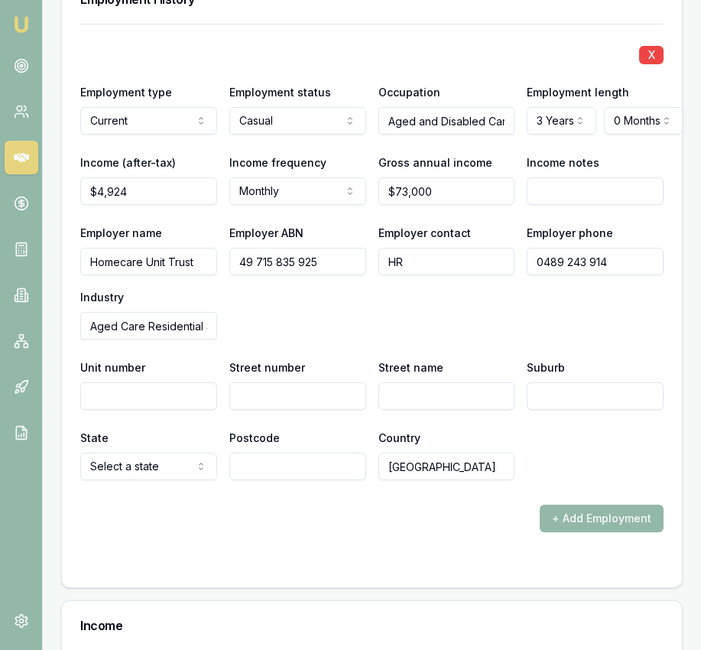
click at [318, 410] on input "Street number" at bounding box center [297, 396] width 137 height 28
type input "8"
click at [431, 406] on input "Street name" at bounding box center [447, 396] width 137 height 28
type input "[PERSON_NAME]"
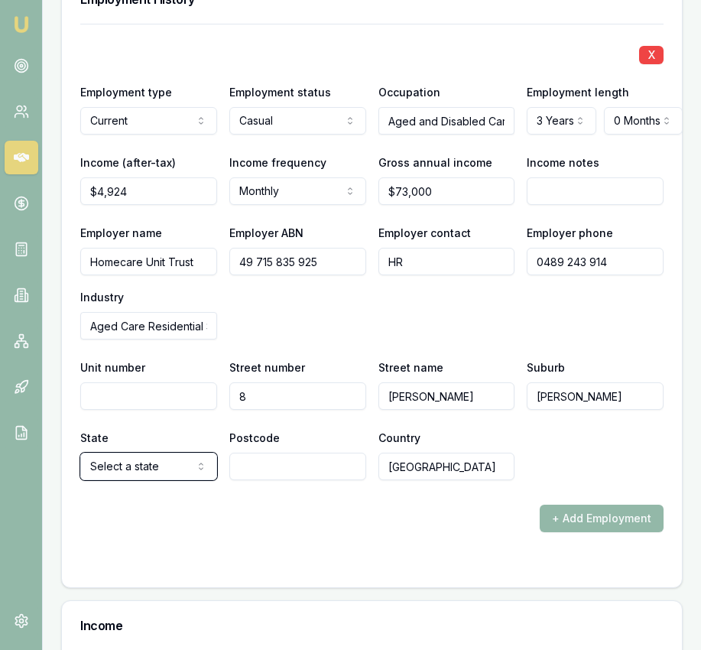
select select "VIC"
click at [288, 478] on input "Postcode" at bounding box center [297, 467] width 137 height 28
type input "3978"
click at [406, 587] on div "X Employment type Current Current Previous Employment status Casual [DEMOGRAPHI…" at bounding box center [372, 306] width 620 height 564
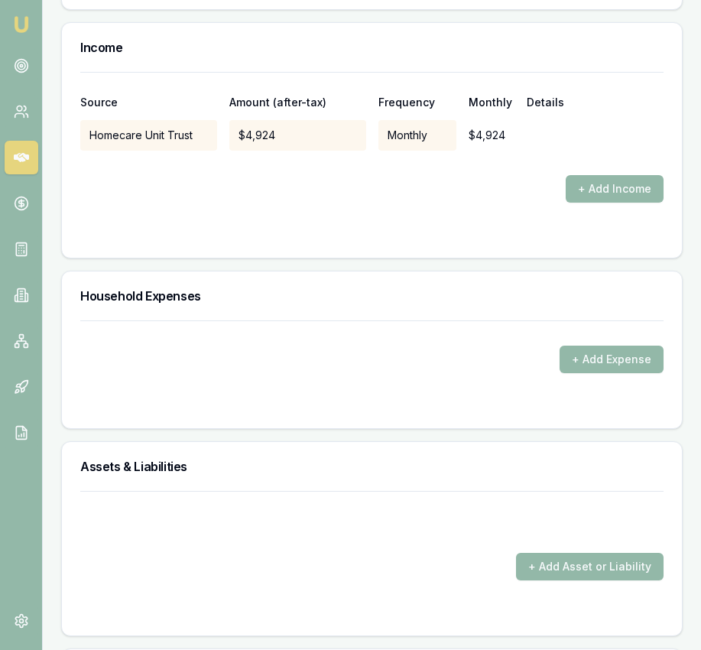
scroll to position [3160, 0]
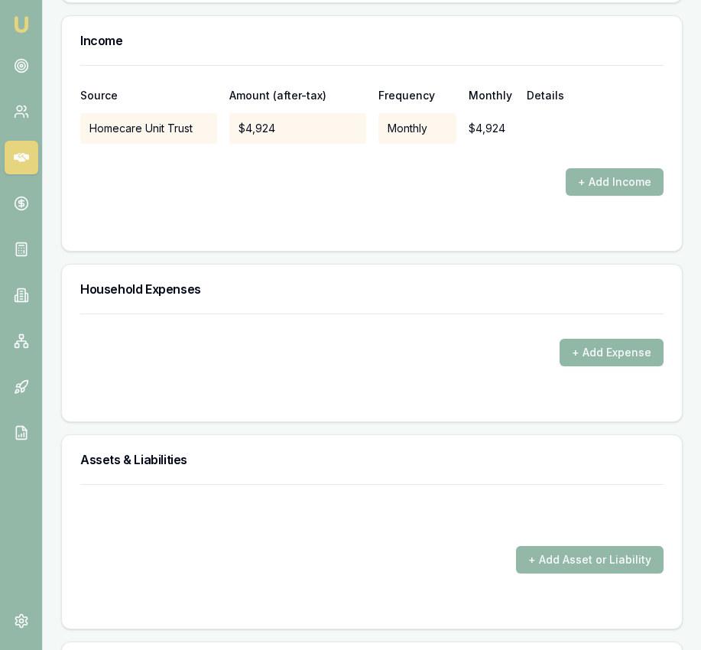
click at [590, 366] on button "+ Add Expense" at bounding box center [612, 353] width 104 height 28
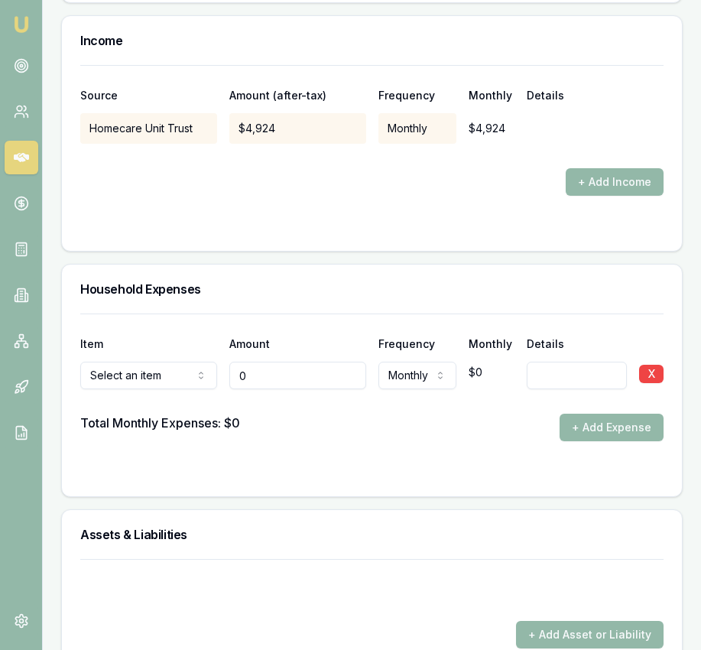
type input "$0"
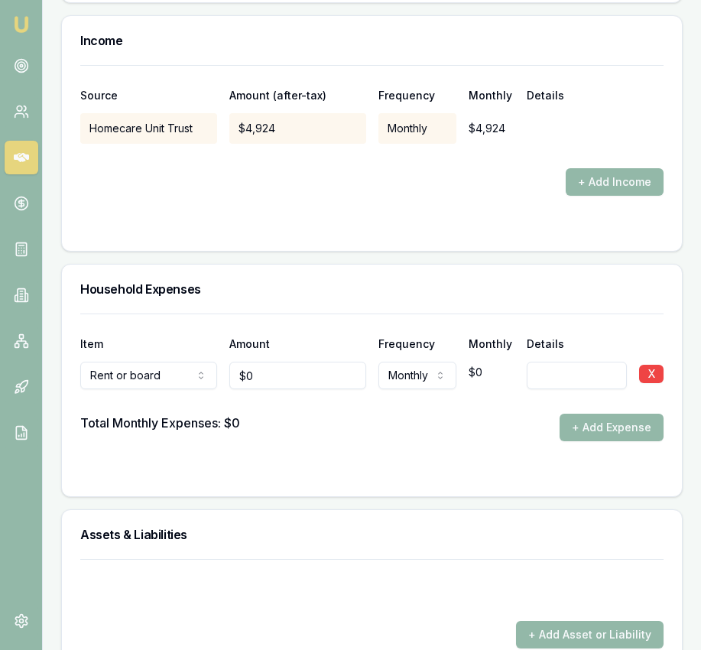
click at [288, 389] on input "$0" at bounding box center [297, 376] width 137 height 28
click at [288, 389] on input "0" at bounding box center [297, 376] width 137 height 28
type input "$400"
click at [400, 408] on div at bounding box center [372, 401] width 584 height 24
click at [591, 441] on button "+ Add Expense" at bounding box center [612, 428] width 104 height 28
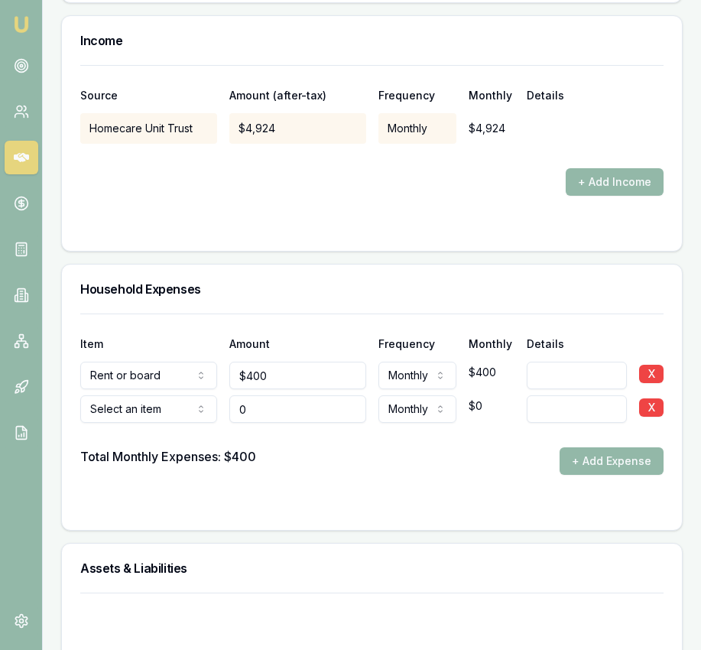
type input "$0"
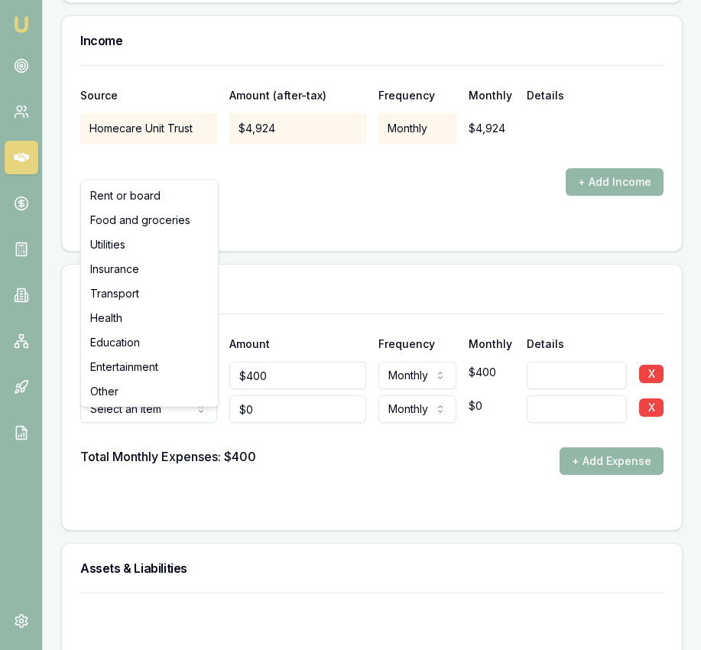
select select "FOOD_AND_GROCERIES"
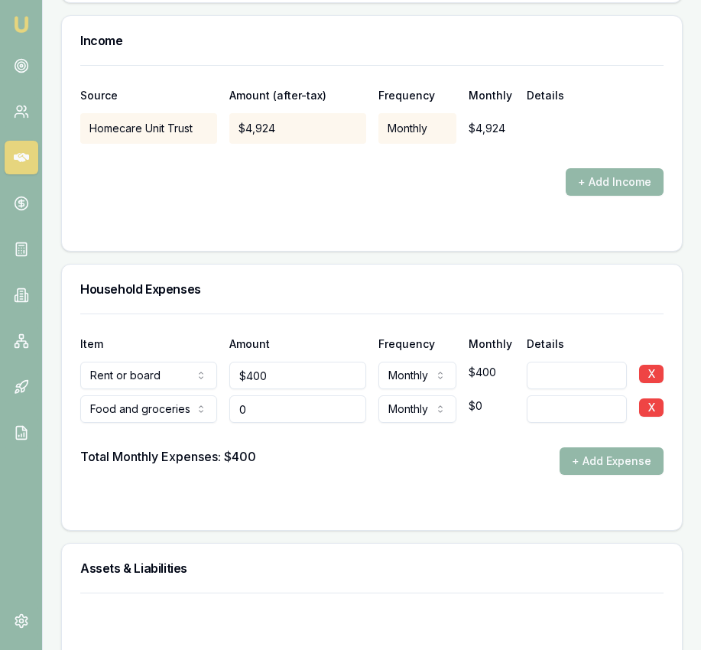
click at [271, 423] on input "0" at bounding box center [297, 409] width 137 height 28
type input "$800"
click at [385, 473] on div "Total Monthly Expenses: $400 + Add Expense" at bounding box center [372, 461] width 584 height 28
click at [587, 475] on button "+ Add Expense" at bounding box center [612, 461] width 104 height 28
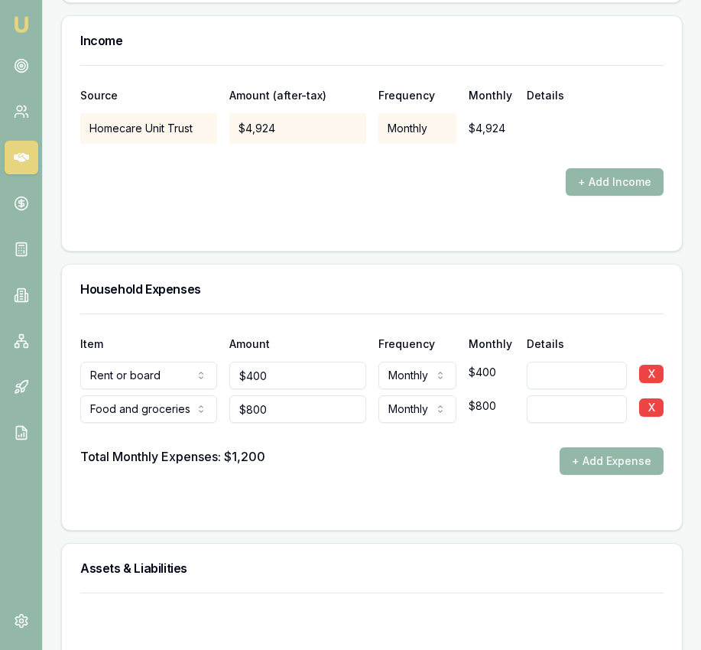
click at [602, 475] on button "+ Add Expense" at bounding box center [612, 461] width 104 height 28
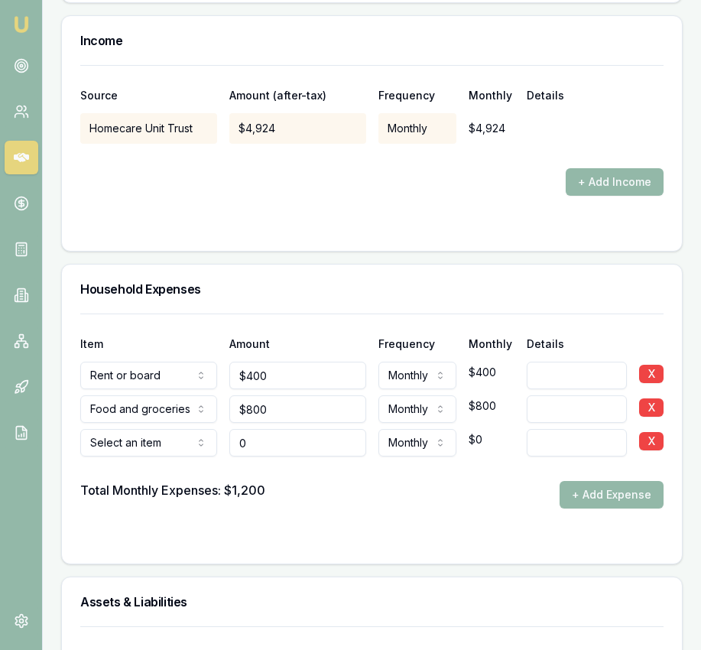
type input "$0"
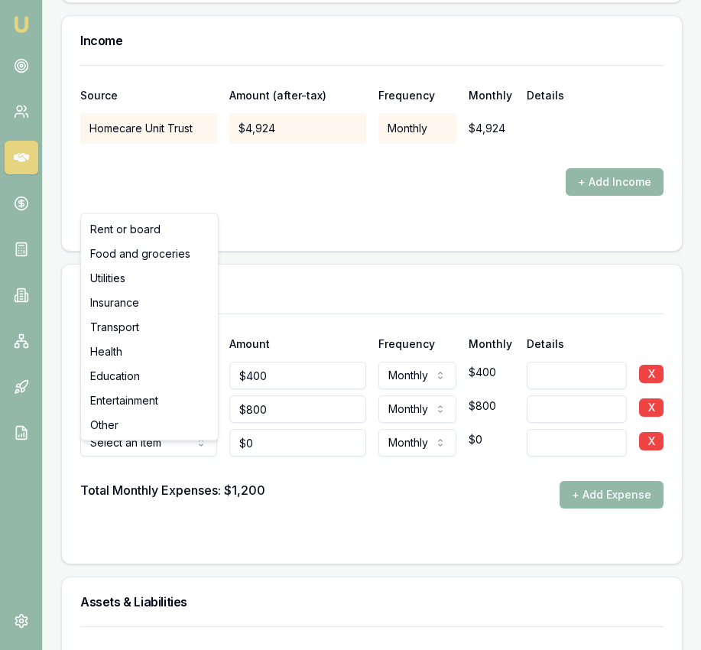
select select "UTILITIES"
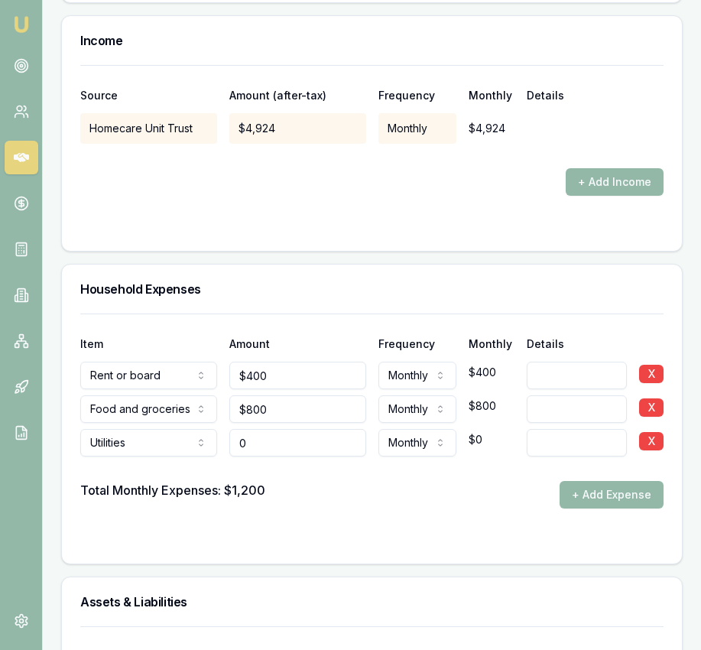
click at [275, 451] on input "0" at bounding box center [297, 443] width 137 height 28
type input "$200"
click at [395, 499] on div "Total Monthly Expenses: $1,200 + Add Expense" at bounding box center [372, 495] width 584 height 28
click at [592, 509] on button "+ Add Expense" at bounding box center [612, 495] width 104 height 28
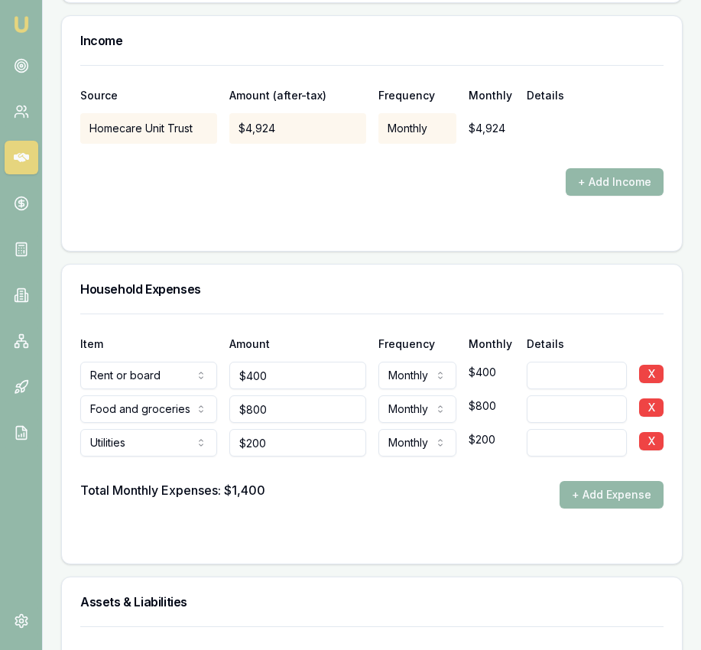
drag, startPoint x: 598, startPoint y: 516, endPoint x: 568, endPoint y: 515, distance: 29.9
click at [596, 509] on button "+ Add Expense" at bounding box center [612, 495] width 104 height 28
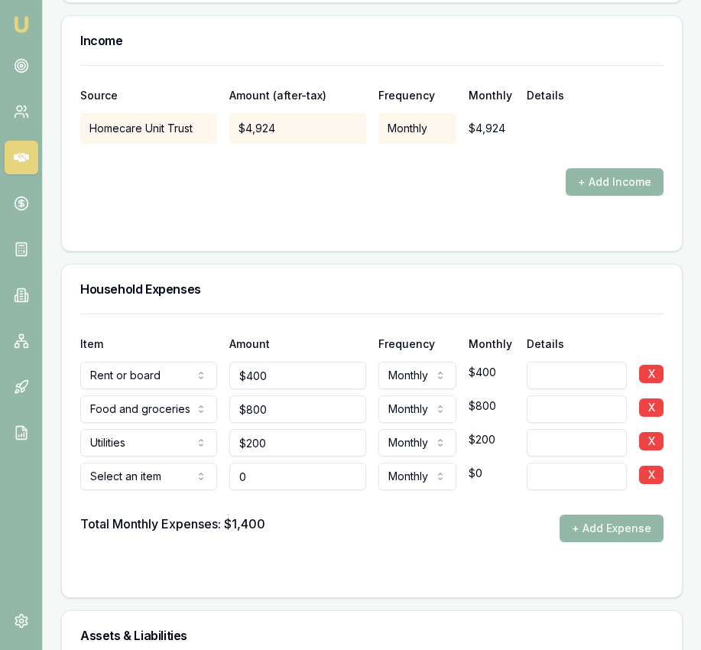
type input "$0"
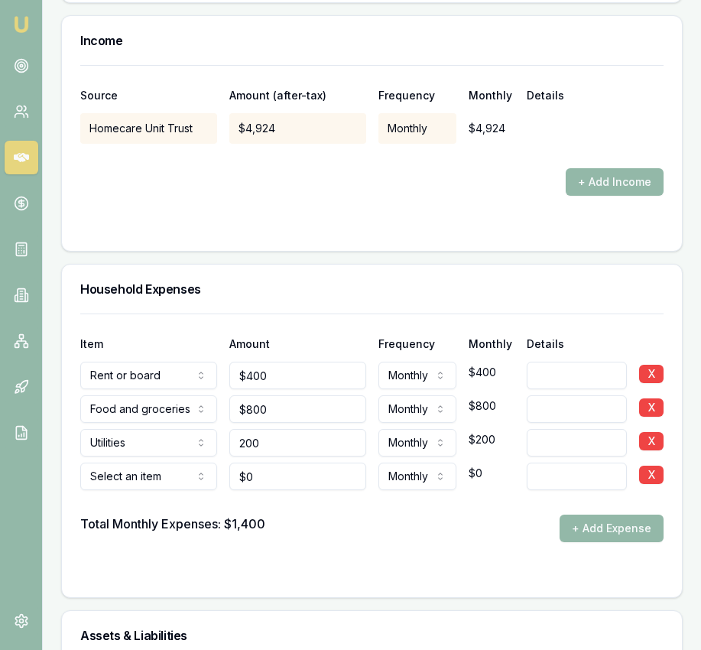
click at [291, 457] on input "200" at bounding box center [297, 443] width 137 height 28
type input "$100"
drag, startPoint x: 421, startPoint y: 549, endPoint x: 392, endPoint y: 547, distance: 28.4
click at [421, 542] on div "Total Monthly Expenses: $1,400 + Add Expense" at bounding box center [372, 529] width 584 height 28
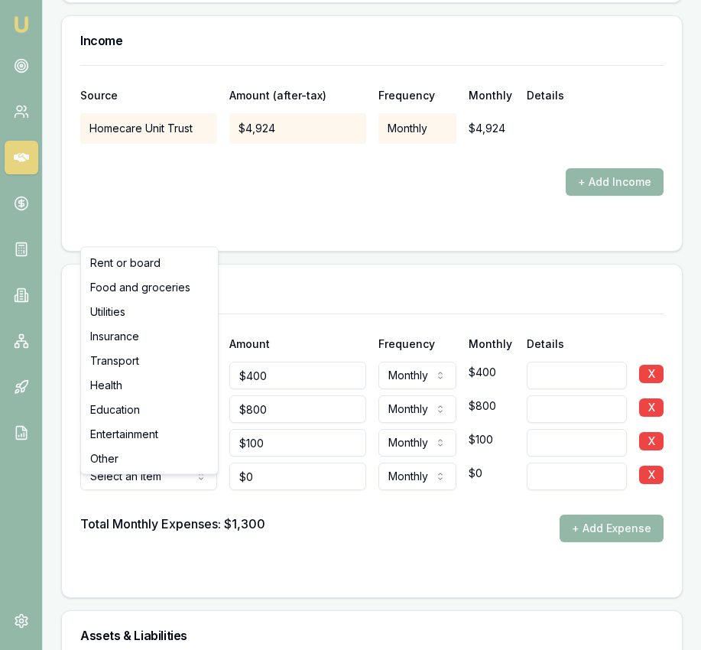
select select "TRANSPORT"
drag, startPoint x: 155, startPoint y: 356, endPoint x: 163, endPoint y: 366, distance: 12.5
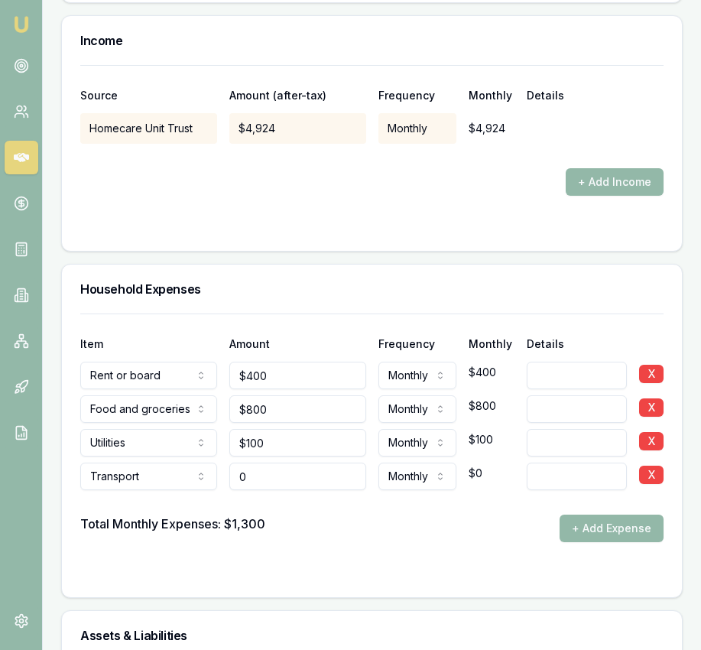
click at [269, 490] on input "0" at bounding box center [297, 477] width 137 height 28
click at [268, 490] on input "0" at bounding box center [297, 477] width 137 height 28
type input "$300"
click at [545, 535] on div "Total Monthly Expenses: $1,300 + Add Expense" at bounding box center [372, 529] width 584 height 28
click at [593, 541] on button "+ Add Expense" at bounding box center [612, 529] width 104 height 28
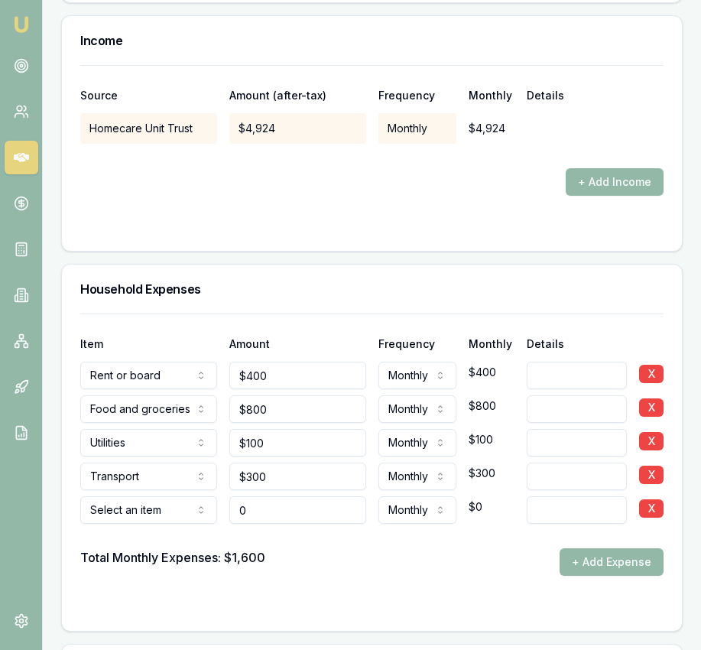
type input "$0"
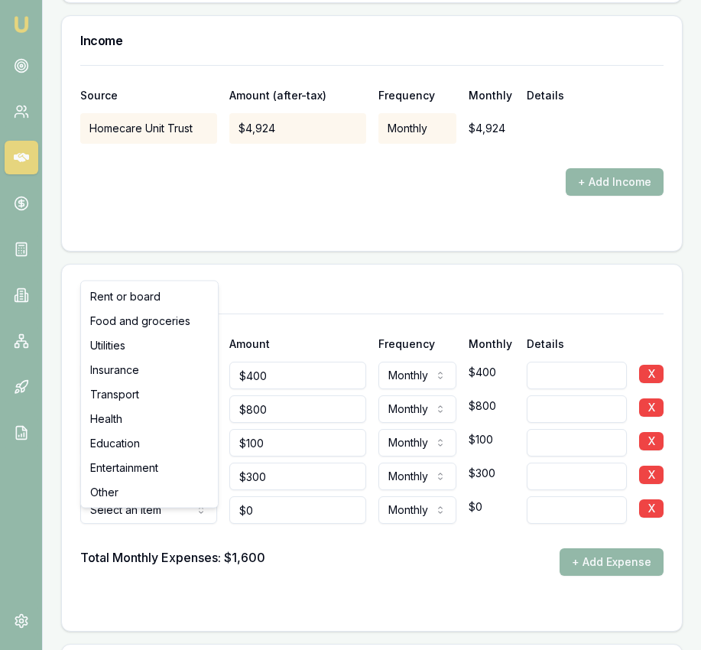
select select "HEALTH"
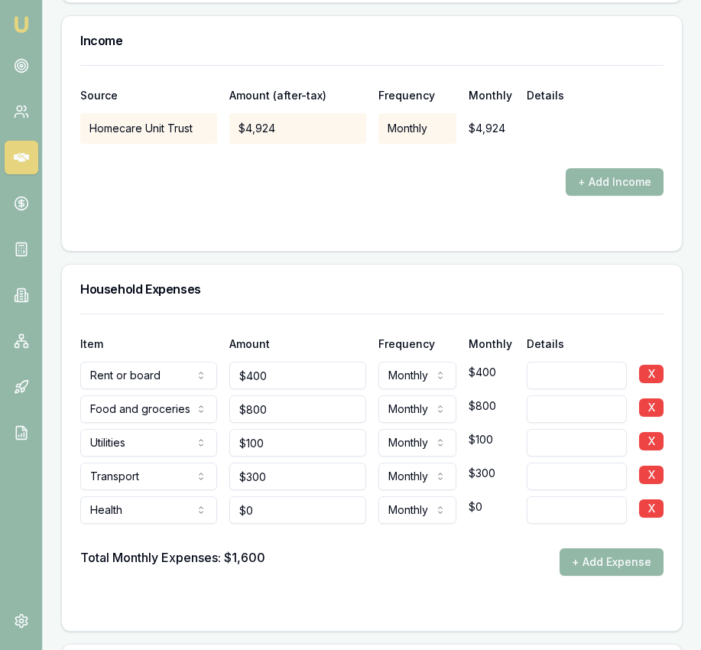
type input "0"
click at [298, 524] on input "0" at bounding box center [297, 510] width 137 height 28
click at [378, 595] on form "Item Amount Frequency Monthly Details Rent or board Rent or board Food and groc…" at bounding box center [372, 463] width 584 height 299
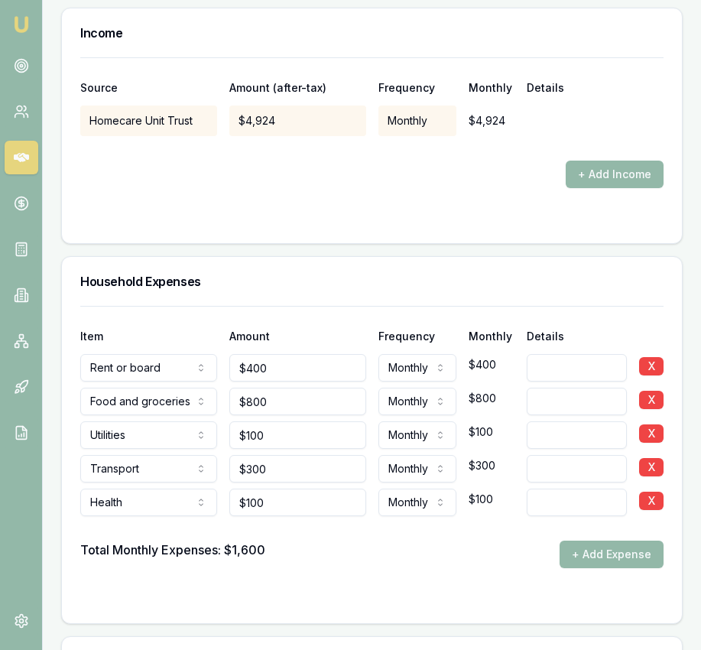
scroll to position [3169, 0]
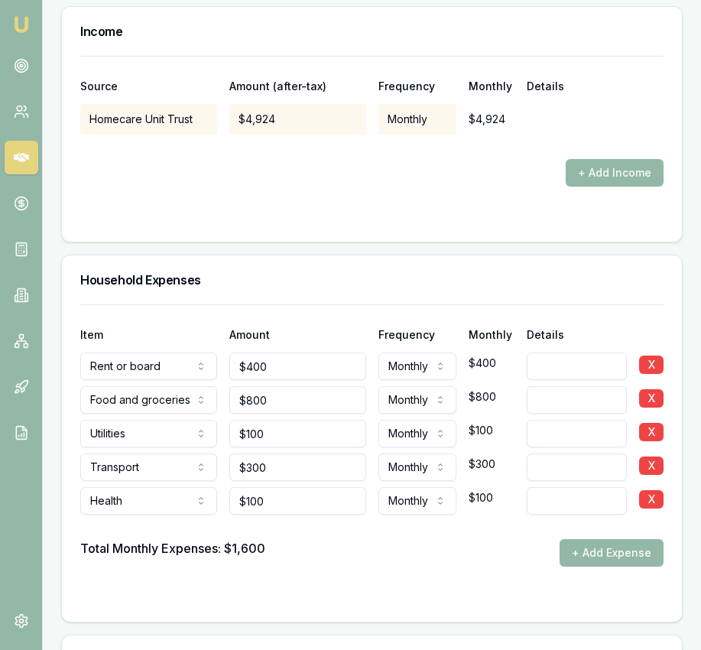
click at [529, 554] on div "Total Monthly Expenses: $1,600 + Add Expense" at bounding box center [372, 553] width 584 height 28
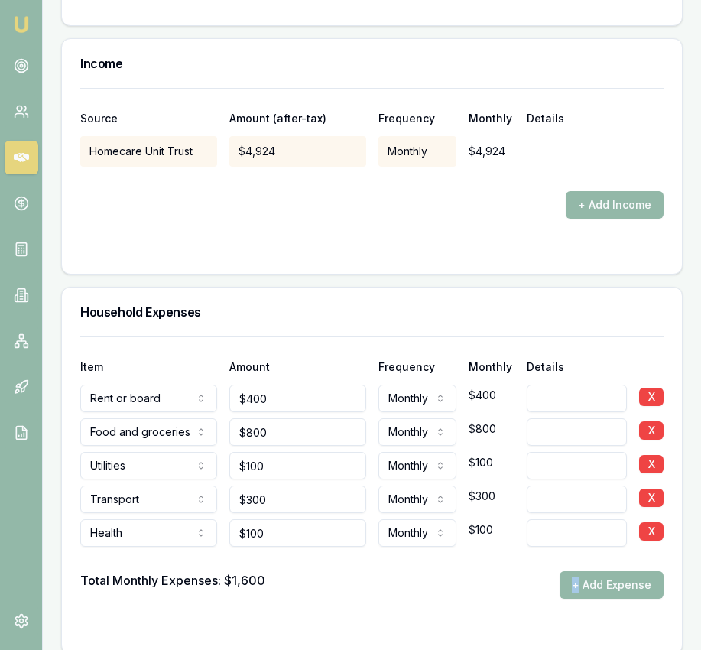
scroll to position [3139, 0]
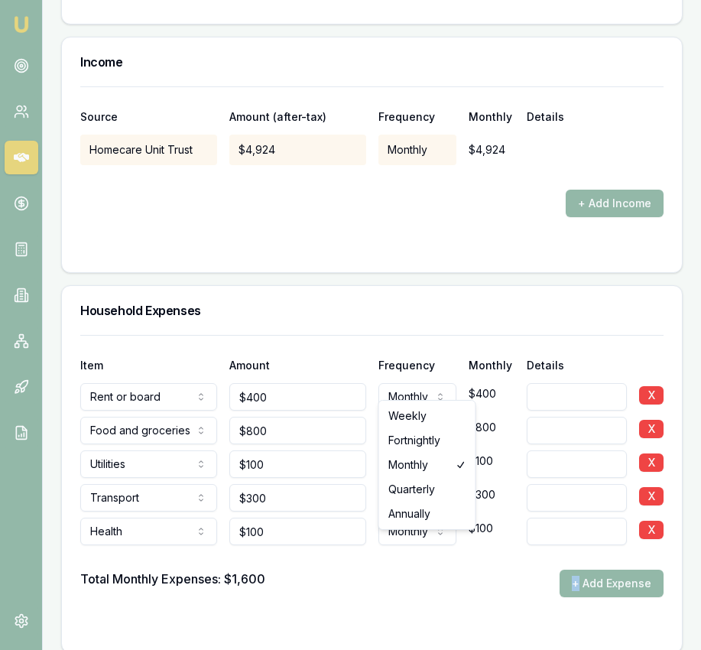
click at [311, 544] on input "100" at bounding box center [297, 532] width 137 height 28
type input "$100"
drag, startPoint x: 454, startPoint y: 642, endPoint x: 459, endPoint y: 617, distance: 24.9
click at [454, 634] on div at bounding box center [372, 628] width 584 height 12
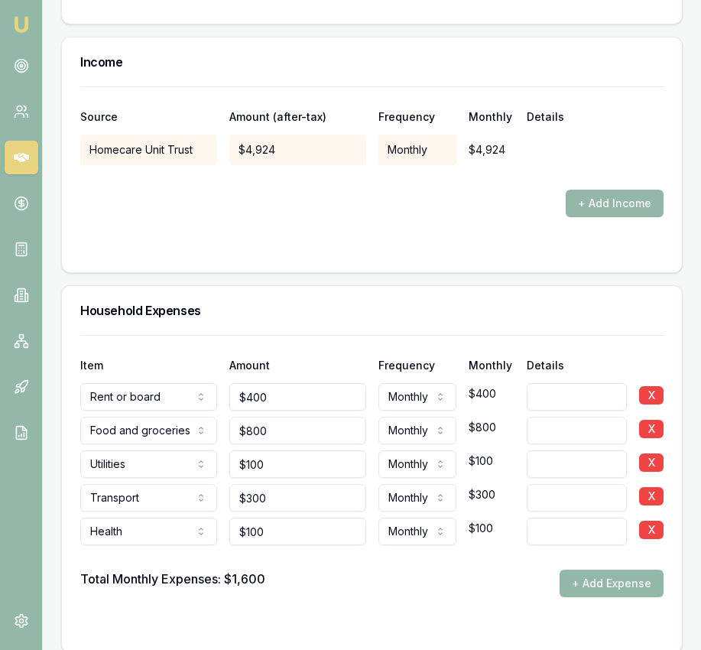
click at [461, 597] on div "Total Monthly Expenses: $1,600 + Add Expense" at bounding box center [372, 584] width 584 height 28
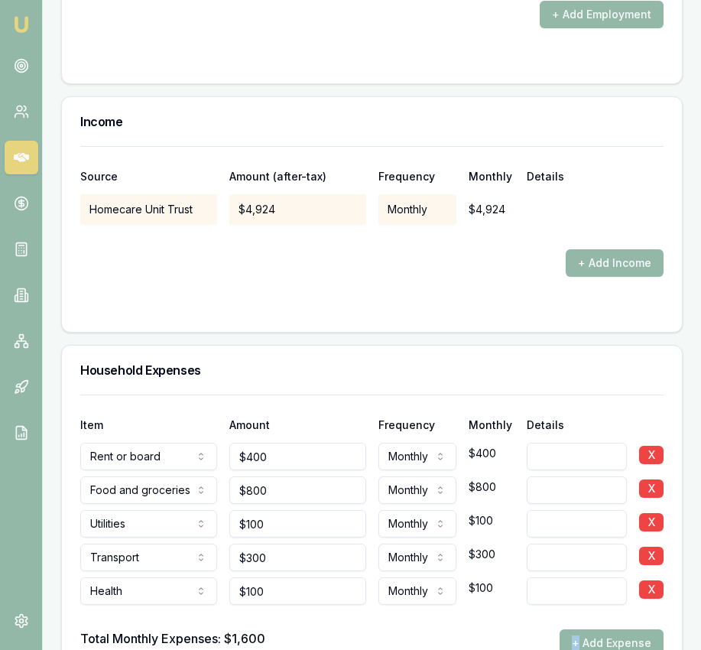
scroll to position [3073, 0]
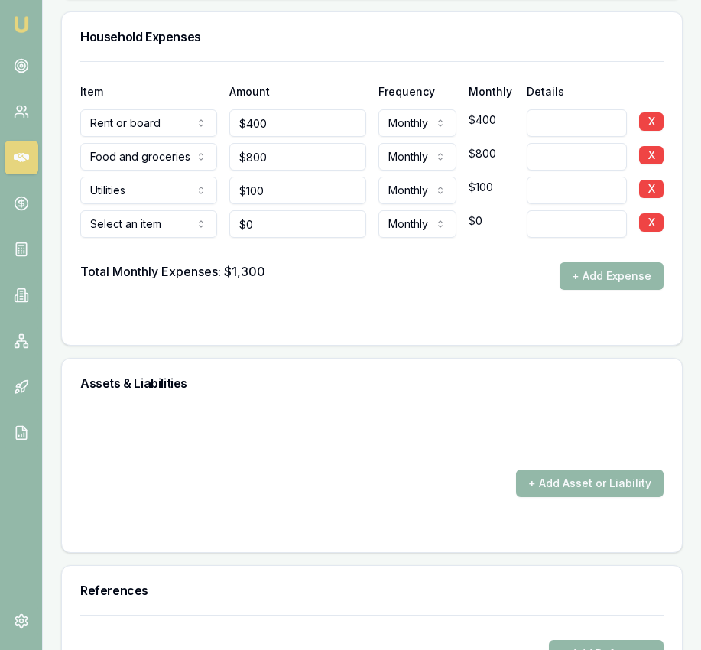
scroll to position [3447, 0]
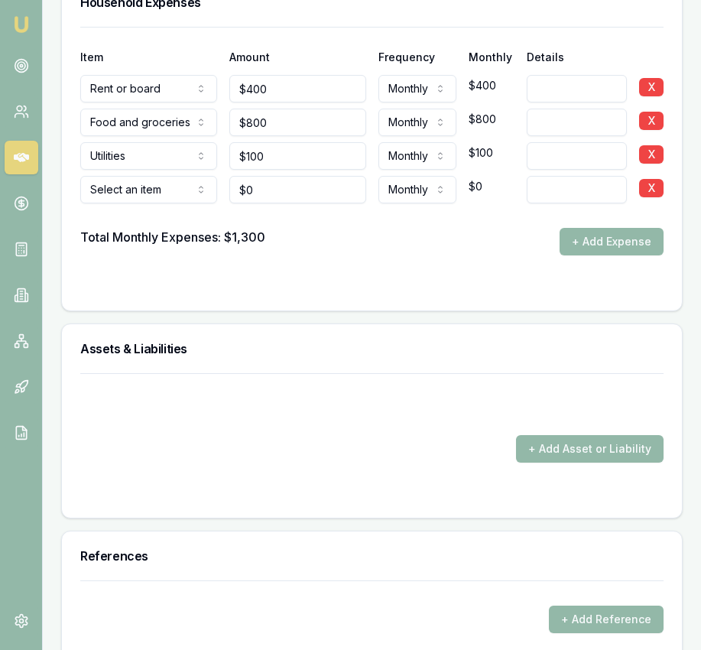
click at [180, 188] on div "Select an item Rent or board Food and groceries Utilities Insurance Transport H…" at bounding box center [148, 187] width 137 height 34
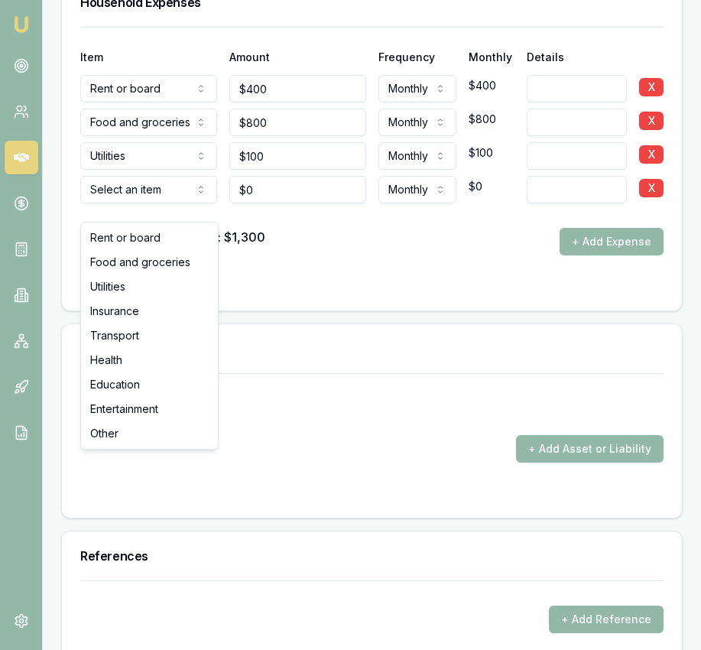
select select "INSURANCE"
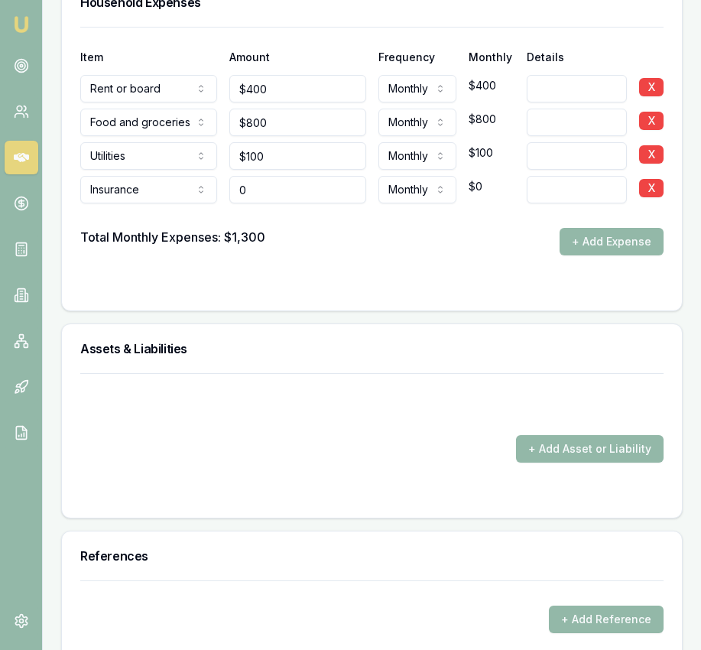
click at [279, 203] on input "0" at bounding box center [297, 190] width 137 height 28
type input "$100"
drag, startPoint x: 388, startPoint y: 262, endPoint x: 408, endPoint y: 261, distance: 20.7
click at [388, 255] on div "Total Monthly Expenses: $1,300 + Add Expense" at bounding box center [372, 242] width 584 height 28
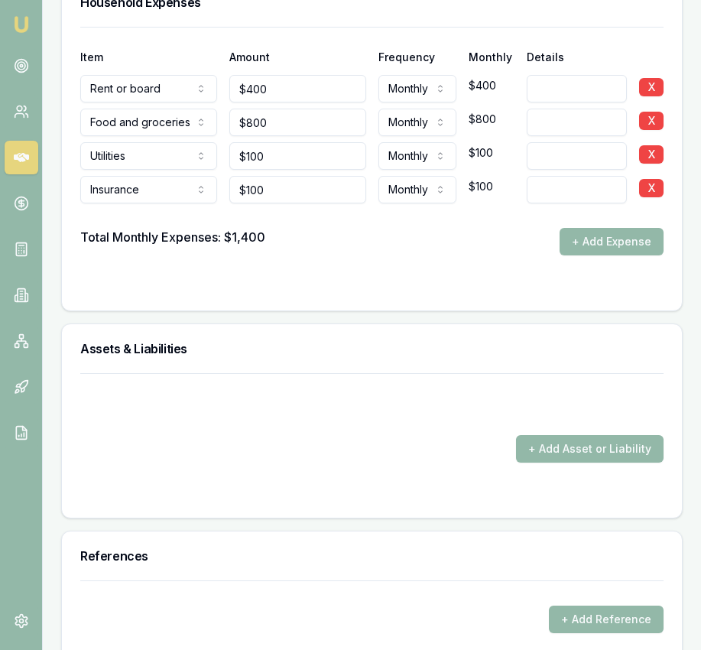
click at [590, 255] on button "+ Add Expense" at bounding box center [612, 242] width 104 height 28
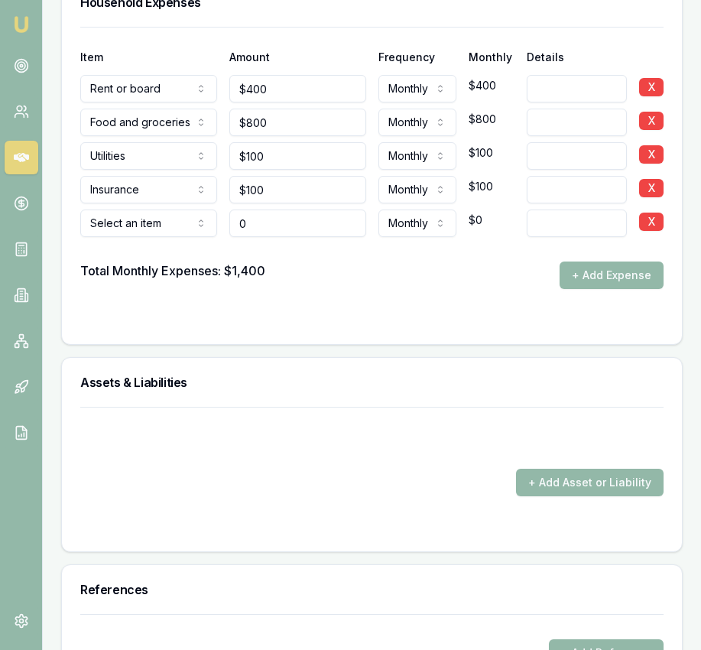
type input "$0"
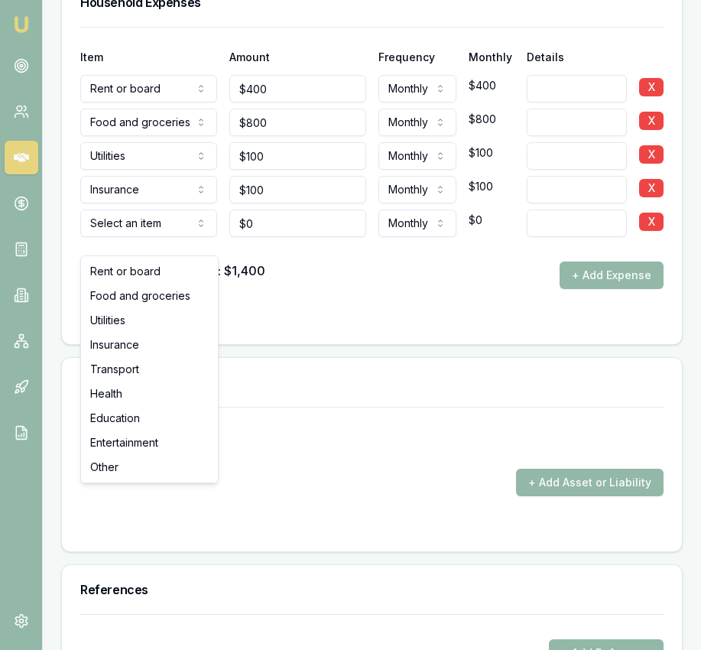
select select "TRANSPORT"
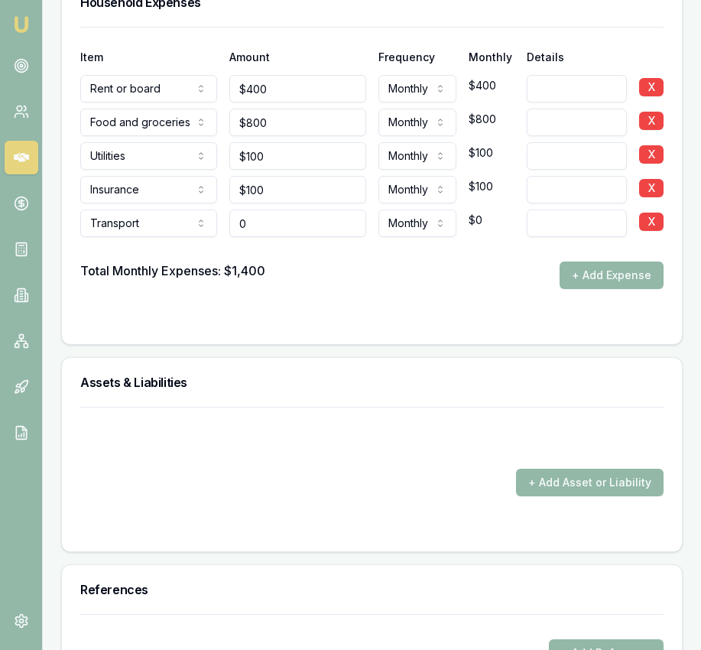
click at [261, 237] on input "0" at bounding box center [297, 224] width 137 height 28
click at [260, 237] on input "0" at bounding box center [297, 224] width 137 height 28
type input "$300"
click at [379, 289] on div "Total Monthly Expenses: $1,400 + Add Expense" at bounding box center [372, 276] width 584 height 28
click at [574, 289] on button "+ Add Expense" at bounding box center [612, 276] width 104 height 28
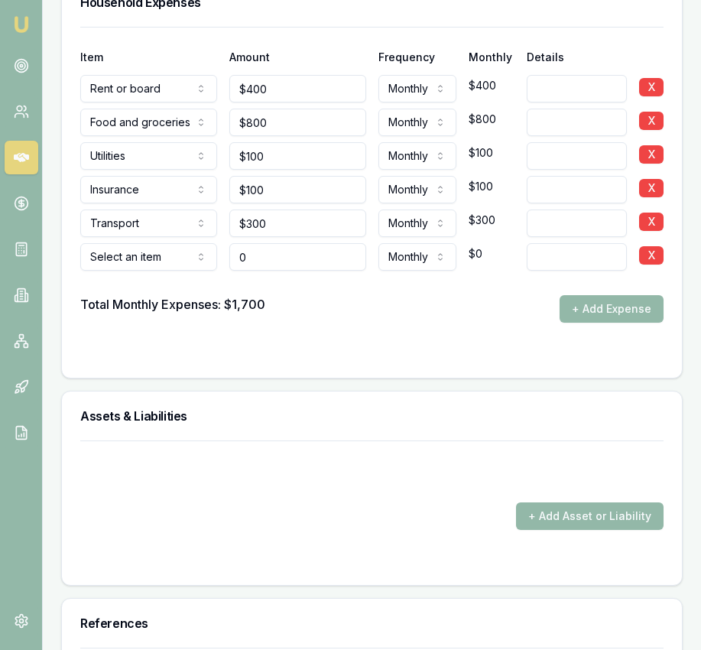
type input "$0"
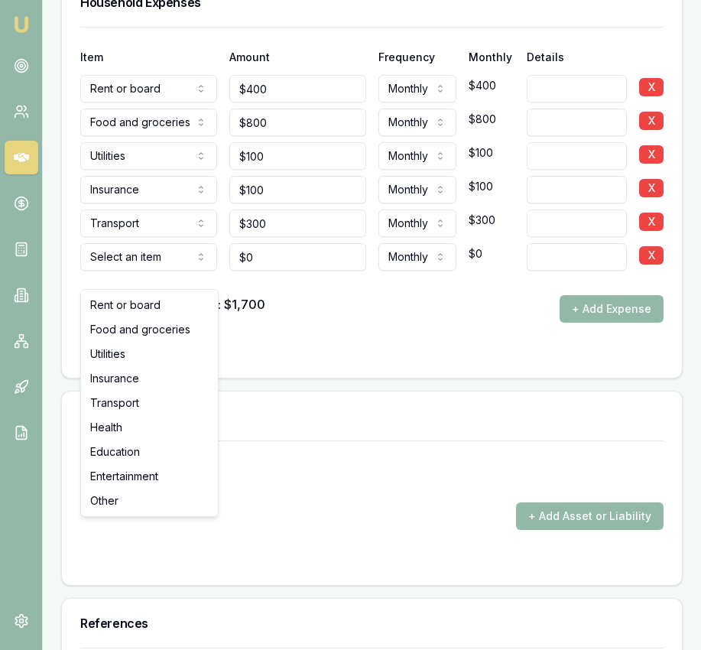
select select "HEALTH"
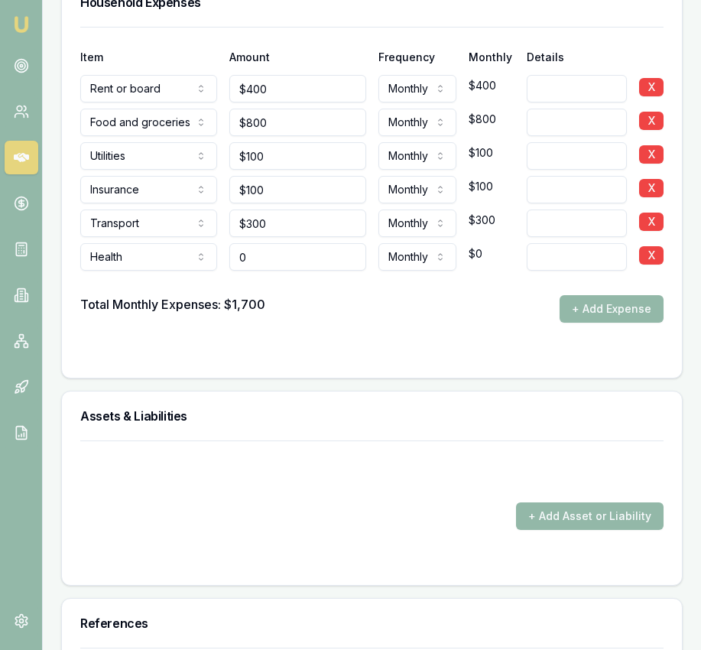
click at [297, 270] on input "0" at bounding box center [297, 257] width 137 height 28
click at [297, 271] on input "0" at bounding box center [297, 257] width 137 height 28
type input "$100"
click at [424, 323] on div "Total Monthly Expenses: $1,700 + Add Expense" at bounding box center [372, 309] width 584 height 28
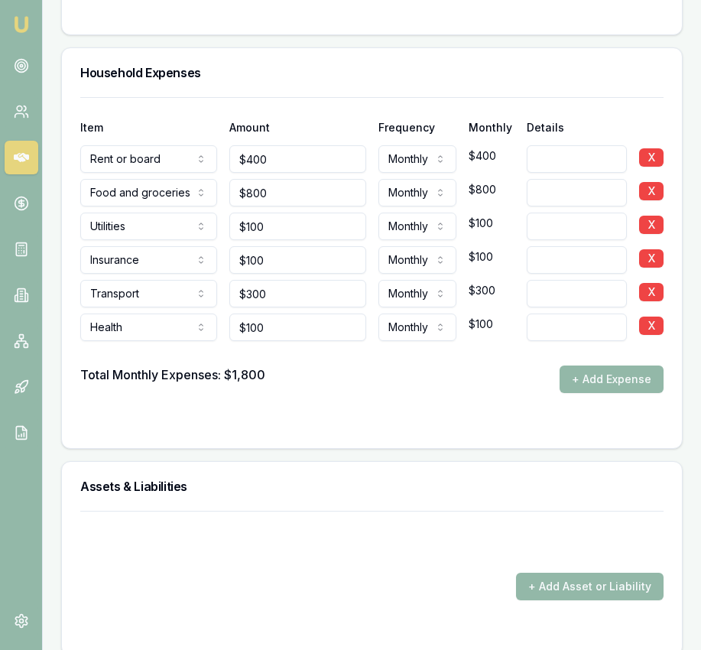
scroll to position [3378, 0]
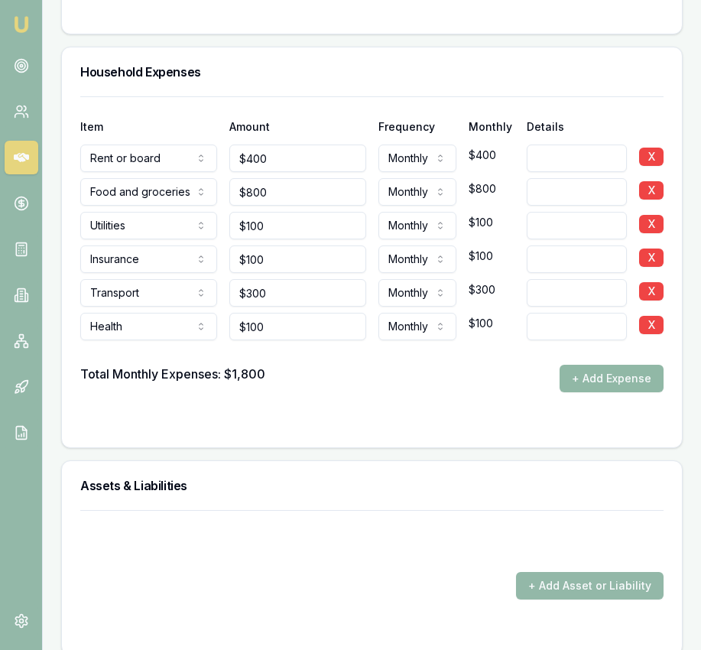
click at [630, 387] on button "+ Add Expense" at bounding box center [612, 379] width 104 height 28
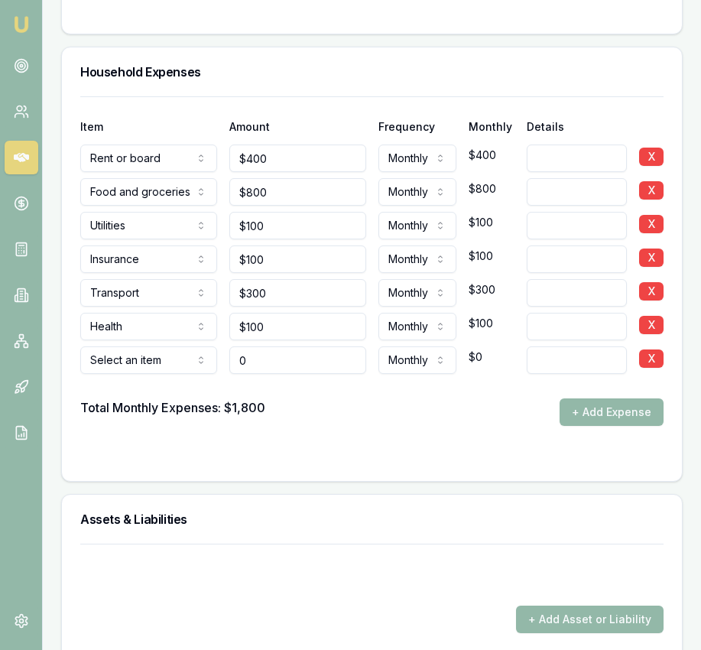
type input "$0"
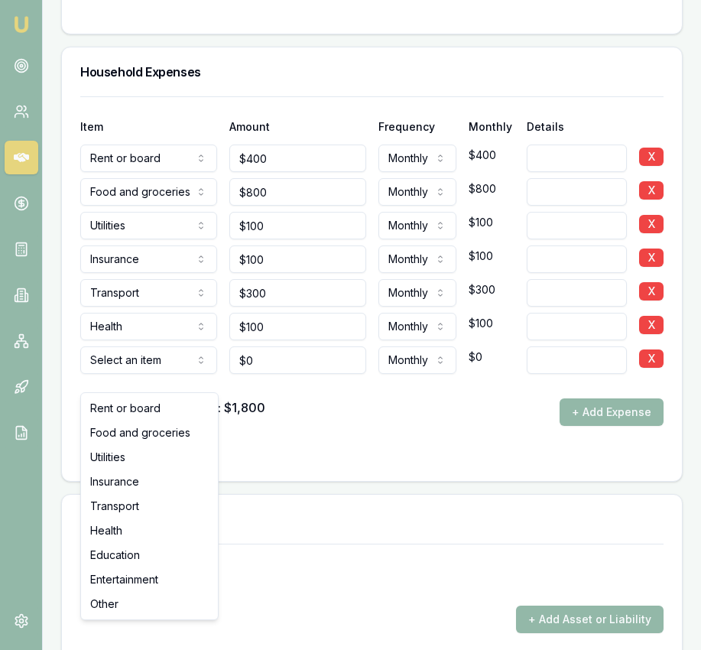
select select "OTHER"
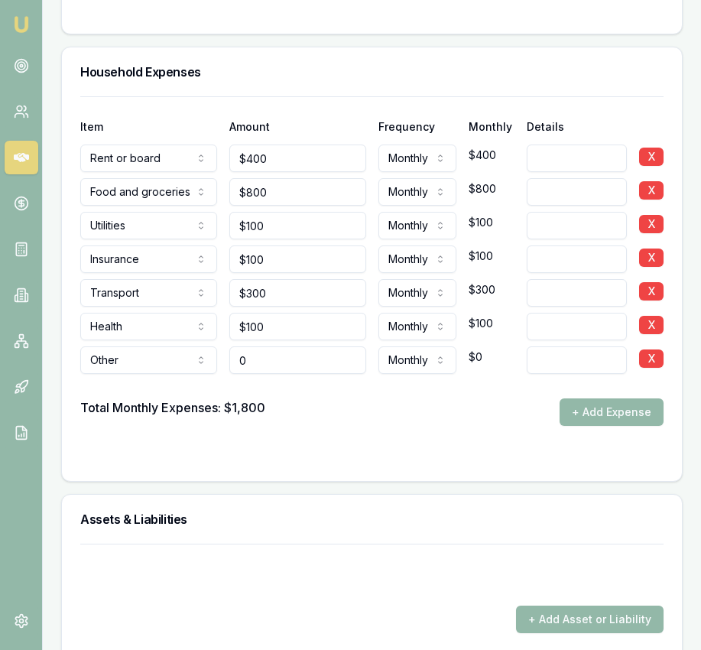
click at [277, 374] on input "0" at bounding box center [297, 360] width 137 height 28
type input "$200"
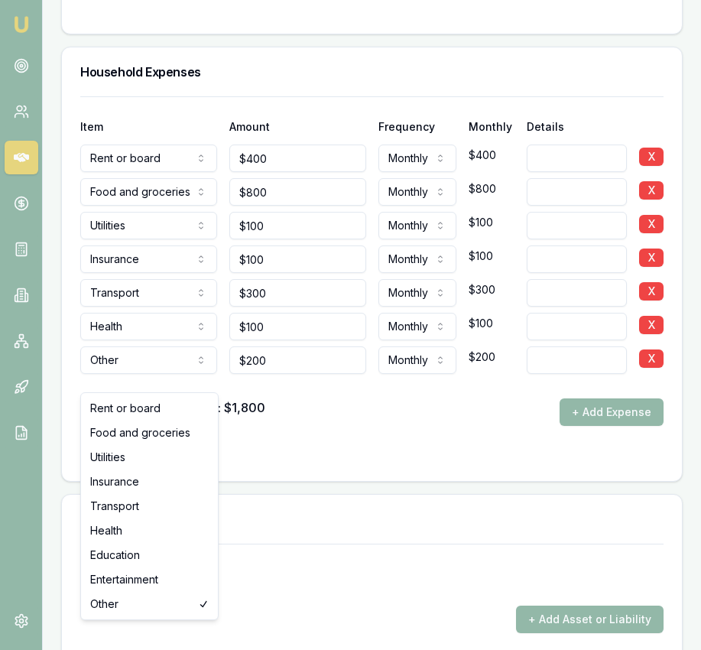
select select "ENTERTAINMENT"
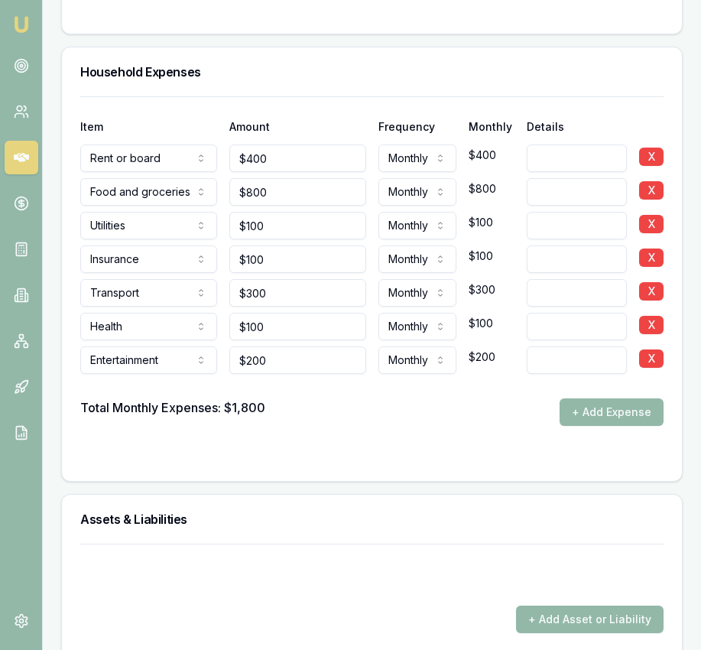
click at [412, 463] on div at bounding box center [372, 456] width 584 height 12
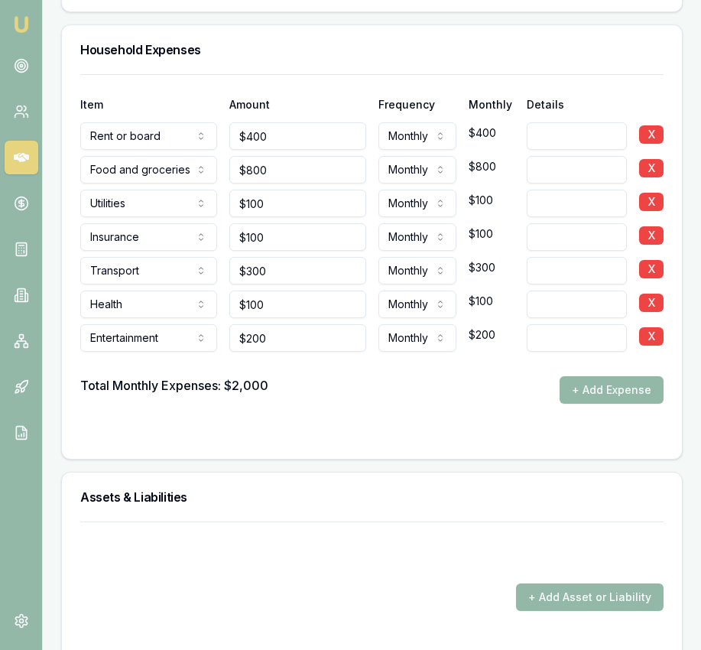
scroll to position [3397, 0]
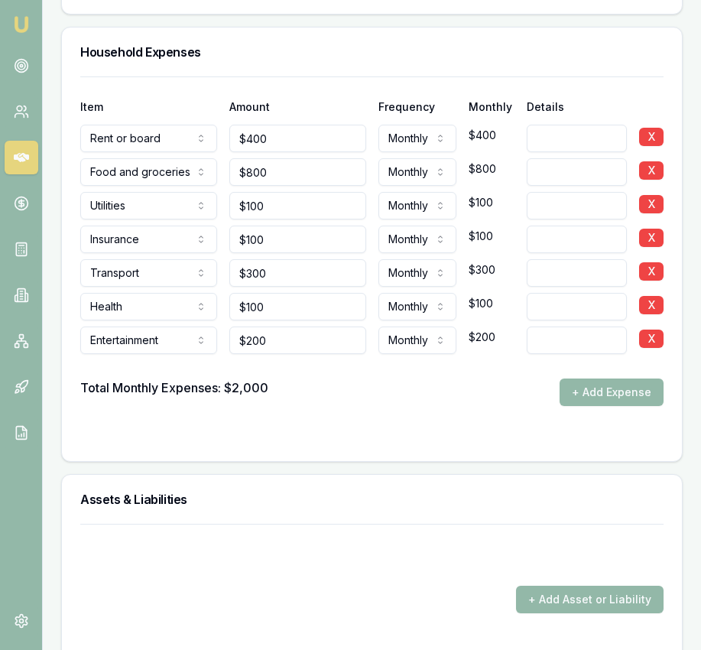
type input "100"
click at [290, 251] on input "100" at bounding box center [297, 240] width 137 height 28
type input "100"
type input "$100"
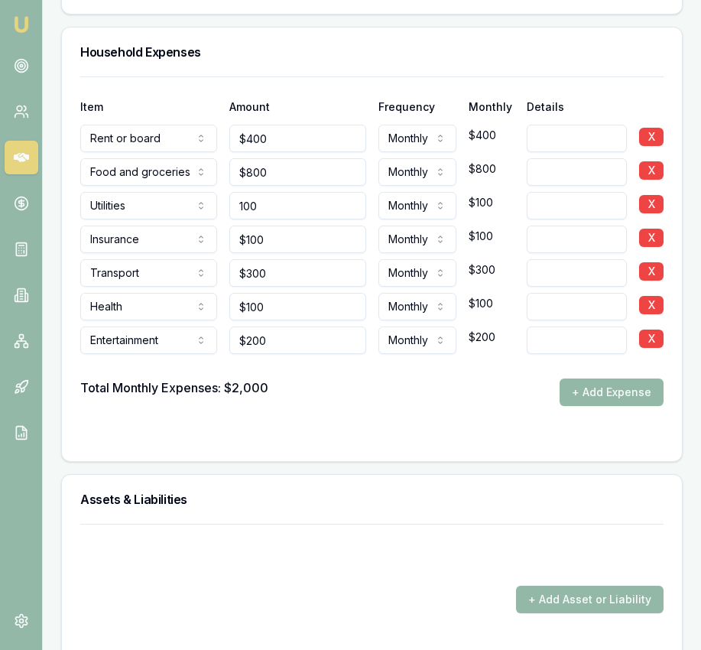
click at [282, 220] on input "100" at bounding box center [297, 206] width 137 height 28
type input "$150"
click at [496, 396] on div "Total Monthly Expenses: $2,000 + Add Expense" at bounding box center [372, 393] width 584 height 28
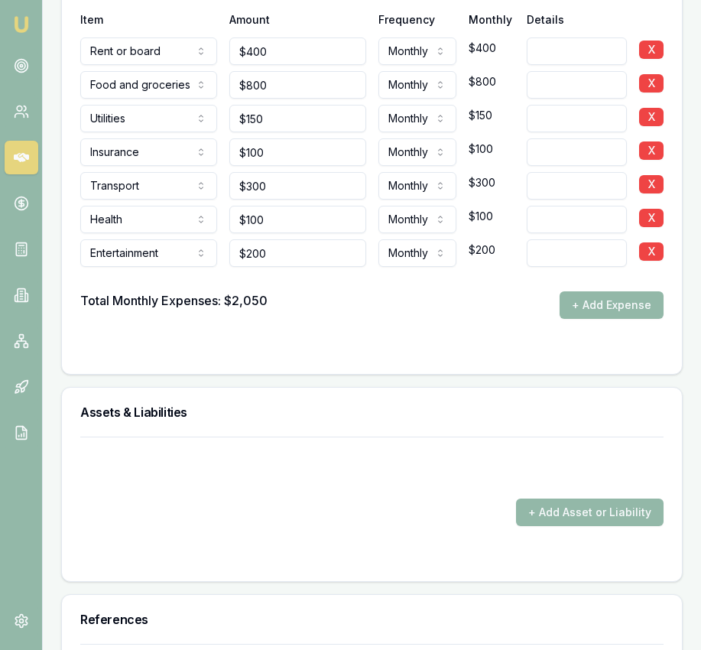
scroll to position [3469, 0]
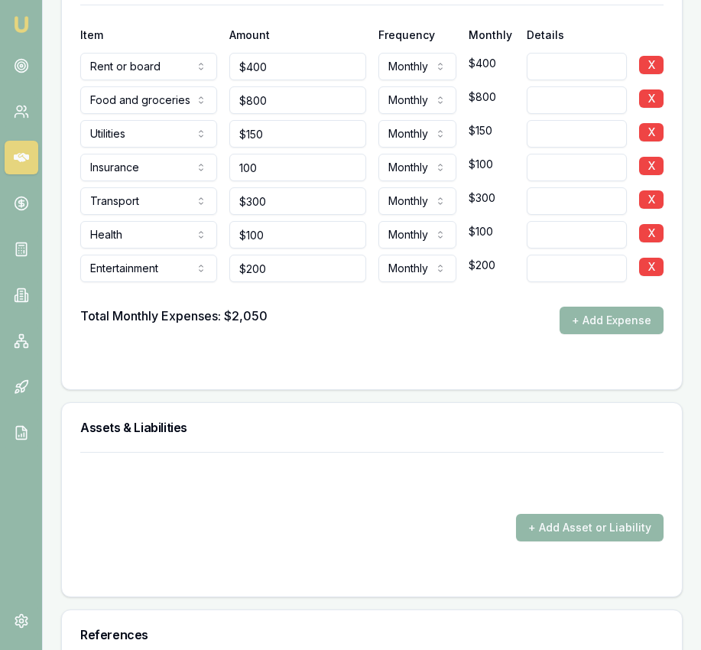
click at [273, 181] on input "100" at bounding box center [297, 168] width 137 height 28
type input "$120"
click at [474, 359] on form "Item Amount Frequency Monthly Details Rent or board Rent or board Food and groc…" at bounding box center [372, 188] width 584 height 366
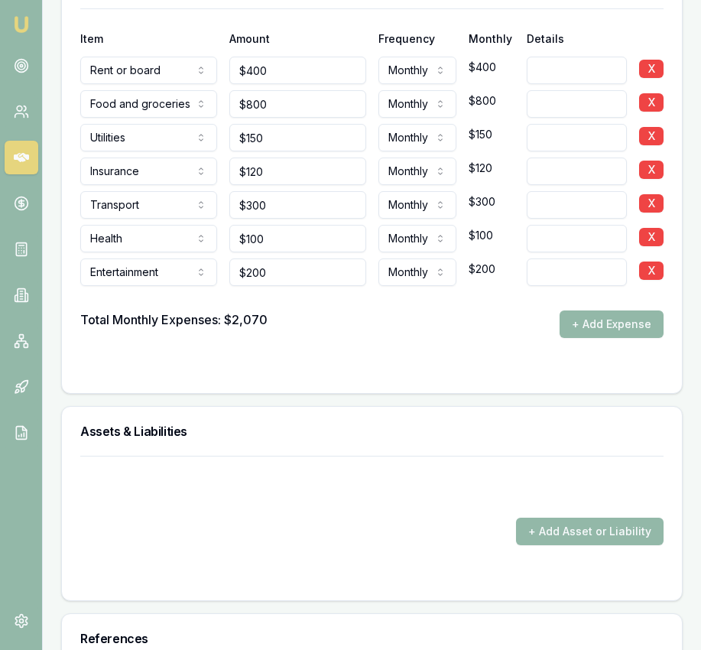
scroll to position [3462, 0]
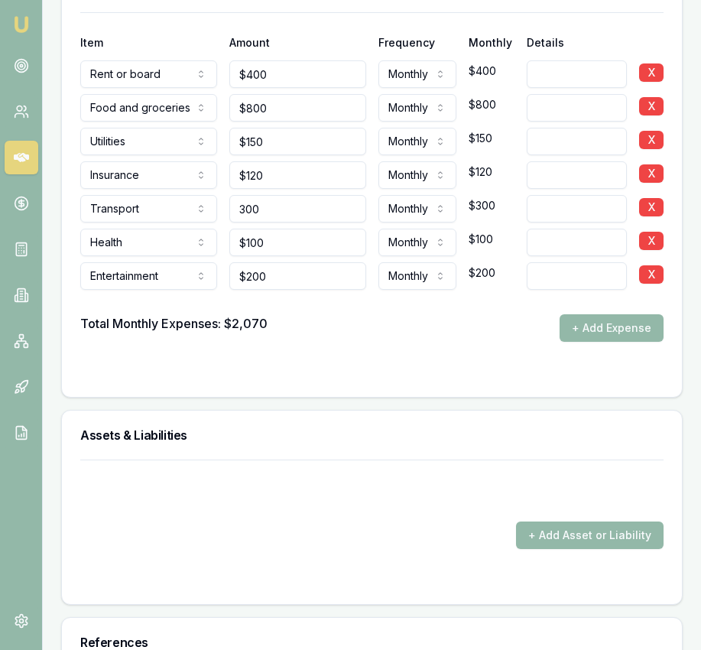
click at [326, 223] on input "300" at bounding box center [297, 209] width 137 height 28
type input "$320"
click at [461, 357] on form "Item Amount Frequency Monthly Details Rent or board Rent or board Food and groc…" at bounding box center [372, 195] width 584 height 366
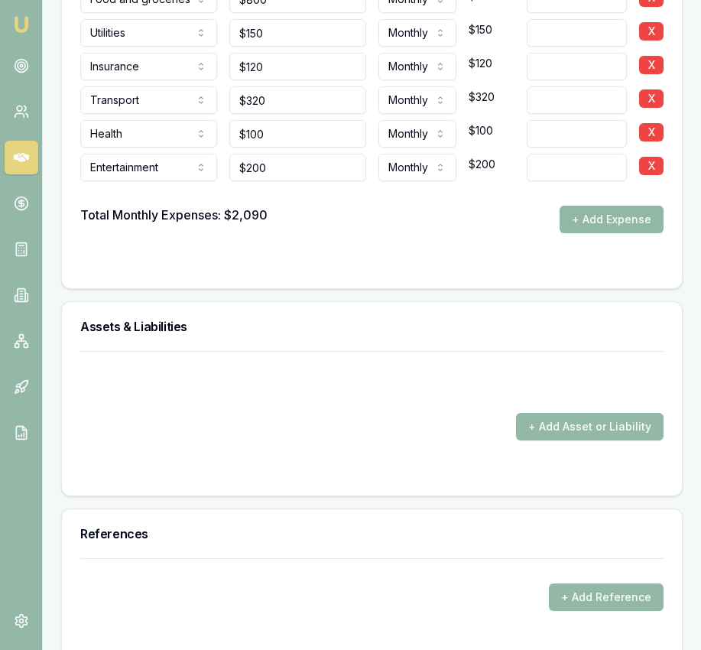
scroll to position [3583, 0]
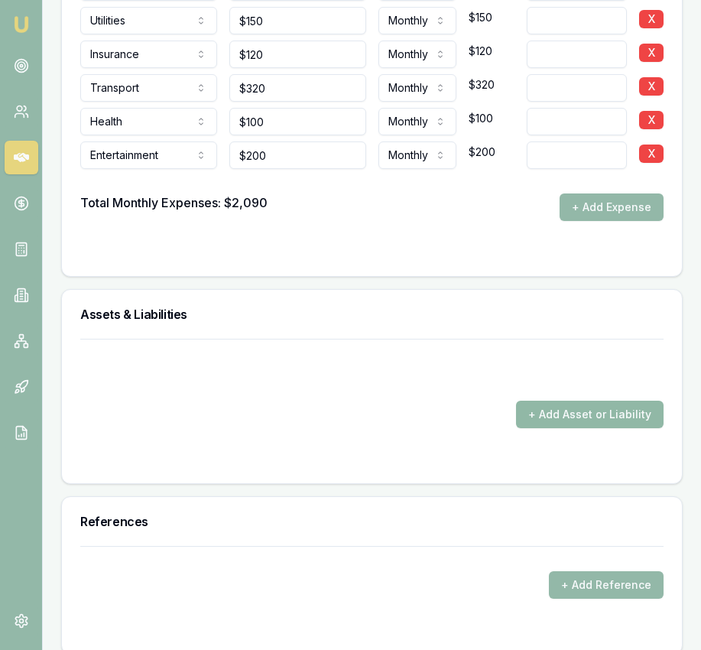
click at [561, 427] on button "+ Add Asset or Liability" at bounding box center [590, 415] width 148 height 28
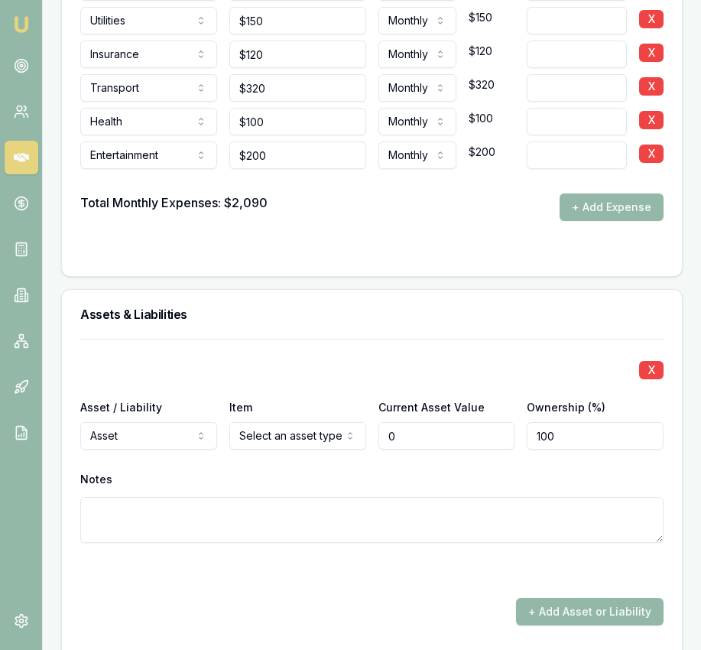
click at [561, 414] on label "Ownership (%)" at bounding box center [566, 407] width 79 height 13
click at [561, 427] on input "100" at bounding box center [595, 436] width 137 height 28
type input "$0"
select select "LIABILITY"
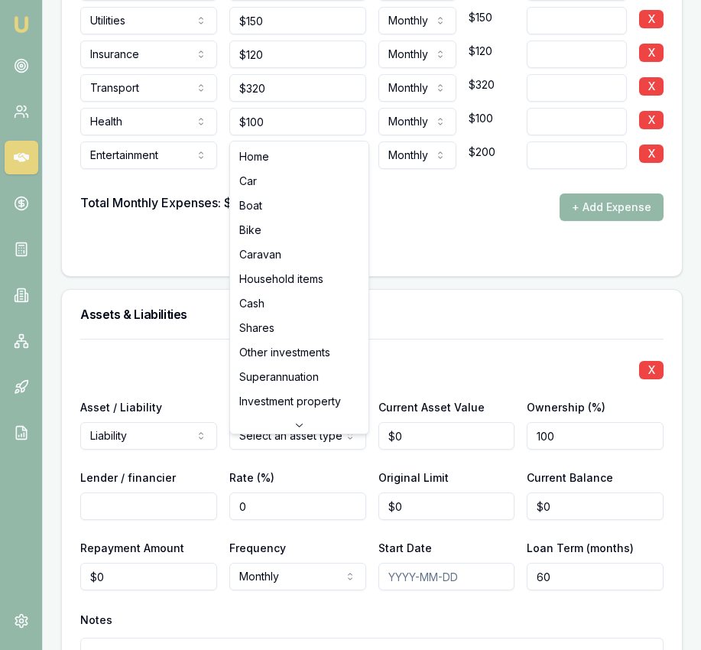
select select "CAR"
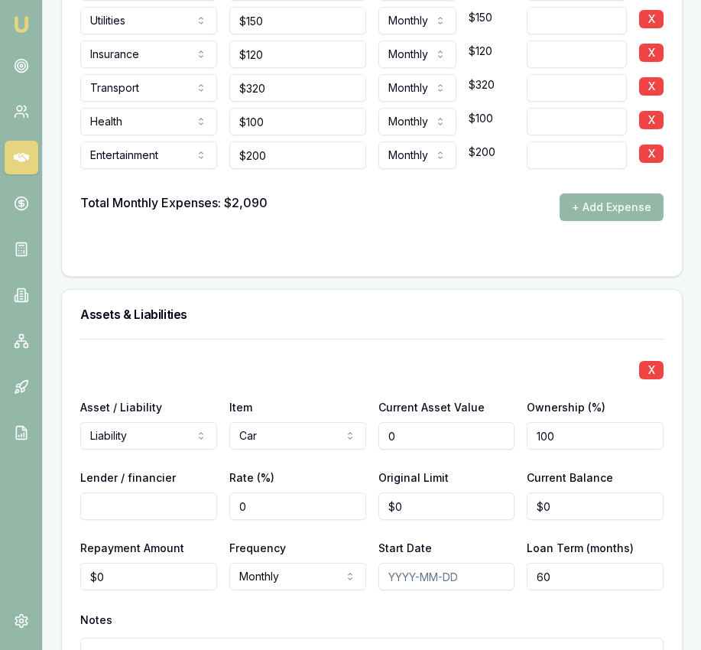
click at [426, 444] on input "0" at bounding box center [447, 436] width 137 height 28
type input "$45,000"
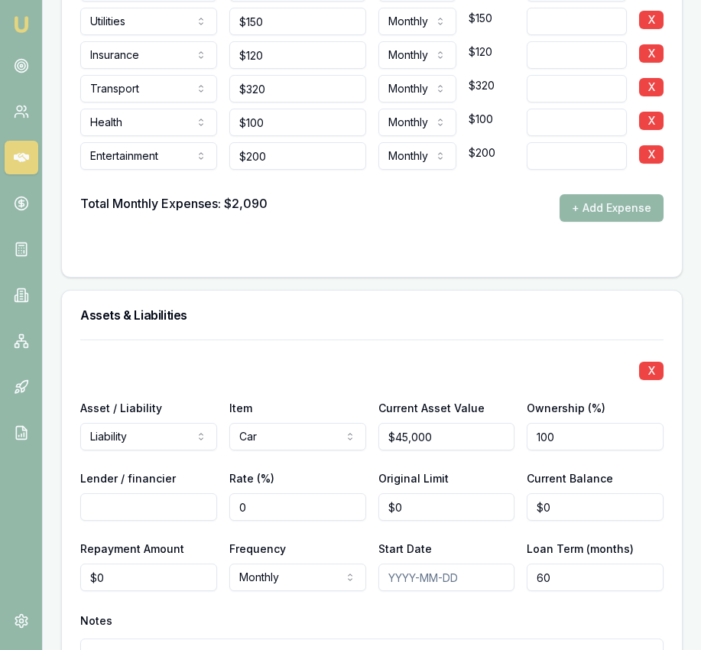
click at [195, 521] on input "Lender / financier" at bounding box center [148, 507] width 137 height 28
type input "Liberty Finance"
click at [457, 521] on input "0" at bounding box center [447, 507] width 137 height 28
type input "$0"
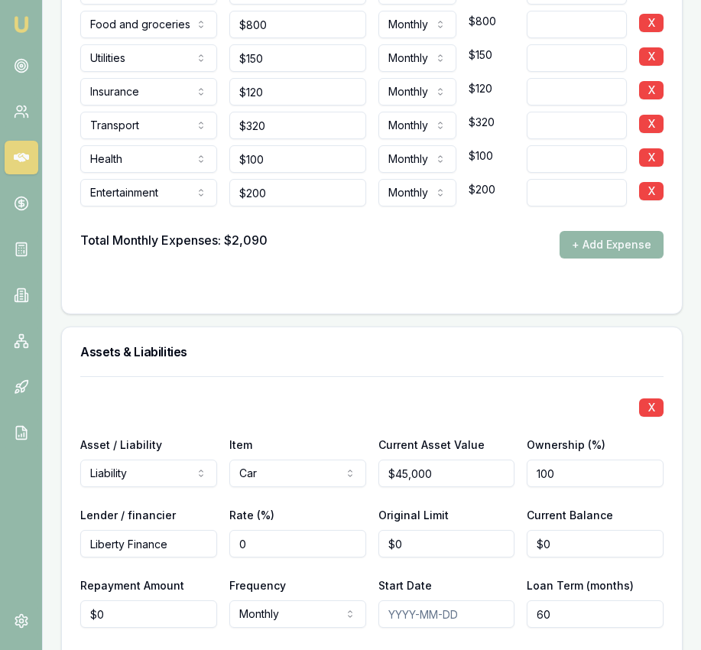
scroll to position [3618, 0]
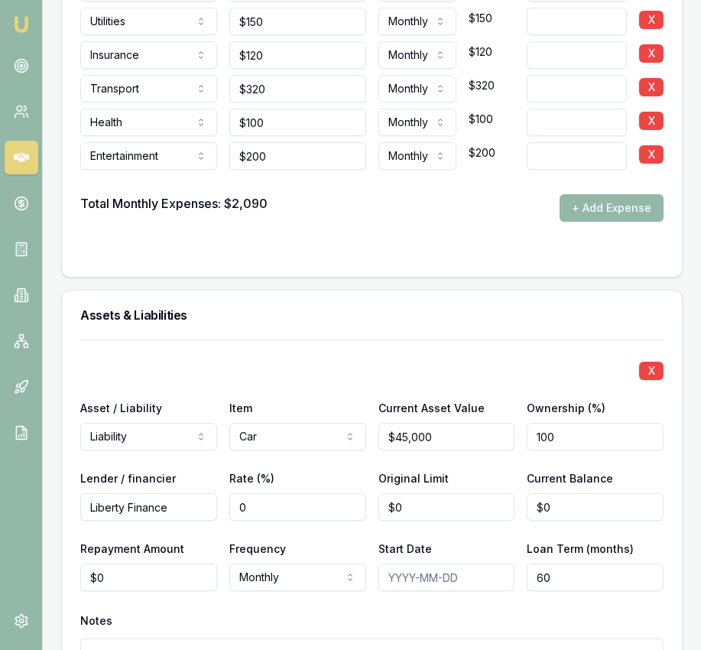
click at [428, 521] on input "$0" at bounding box center [447, 507] width 137 height 28
click at [428, 521] on input "0" at bounding box center [447, 507] width 137 height 28
type input "$29,000"
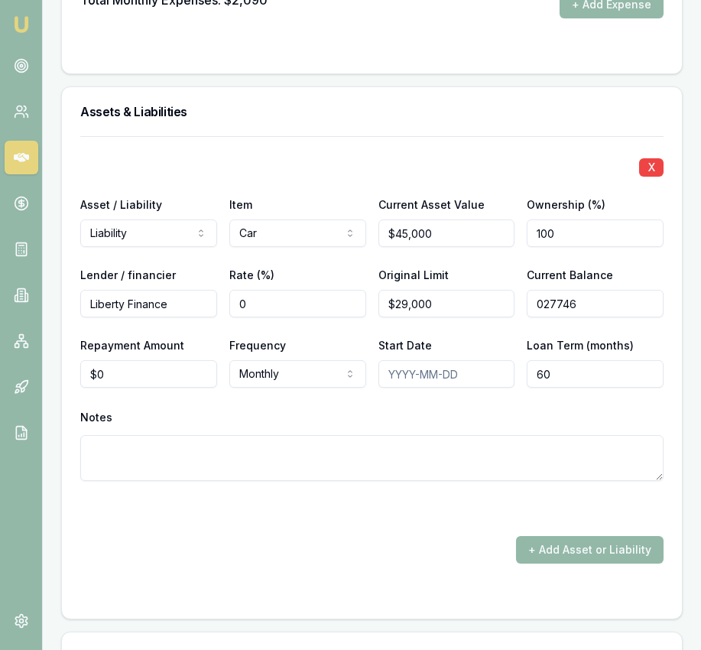
scroll to position [3828, 0]
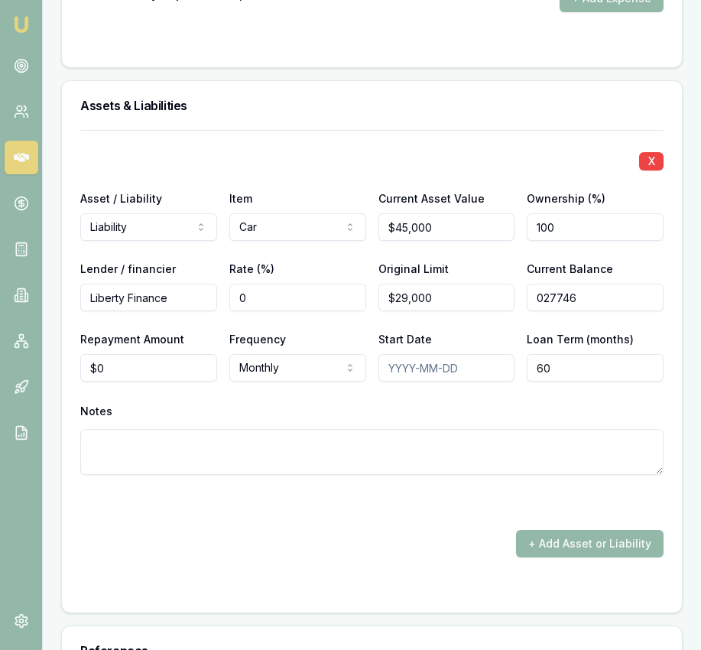
type input "$27,746"
click at [160, 381] on input "0" at bounding box center [148, 368] width 137 height 28
type input "$0"
drag, startPoint x: 385, startPoint y: 391, endPoint x: 395, endPoint y: 392, distance: 10.7
click at [388, 382] on input "Start Date" at bounding box center [447, 368] width 137 height 28
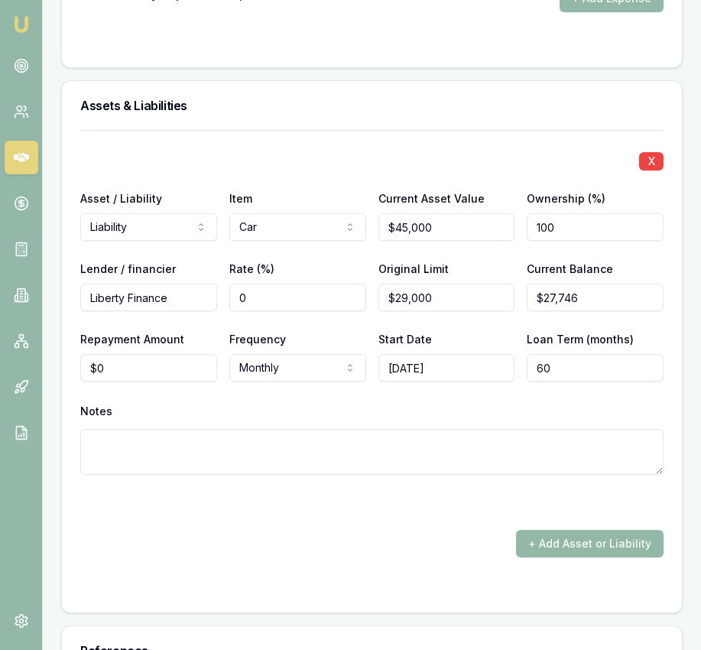
type input "2024-06-18"
click at [433, 311] on input "29000" at bounding box center [447, 298] width 137 height 28
type input "$30,000"
click at [547, 423] on div "Notes" at bounding box center [372, 411] width 584 height 23
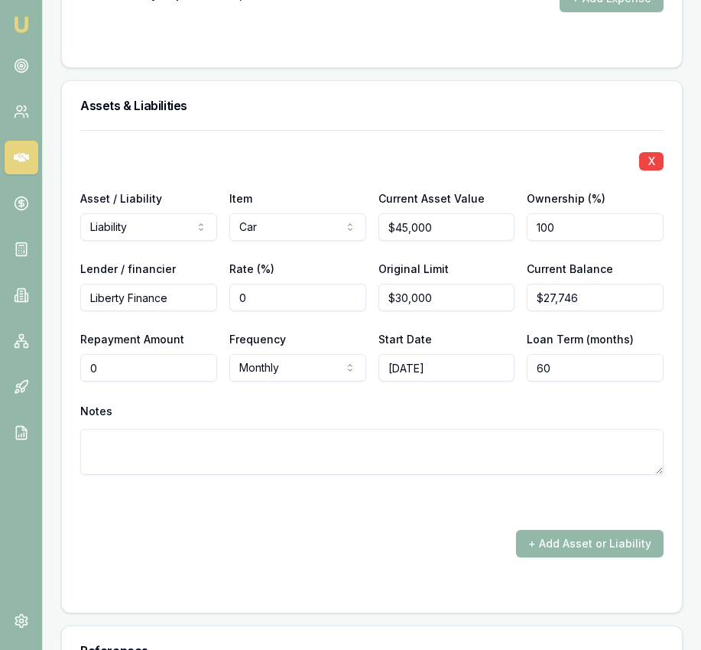
click at [141, 382] on input "0" at bounding box center [148, 368] width 137 height 28
click at [142, 382] on input "0" at bounding box center [148, 368] width 137 height 28
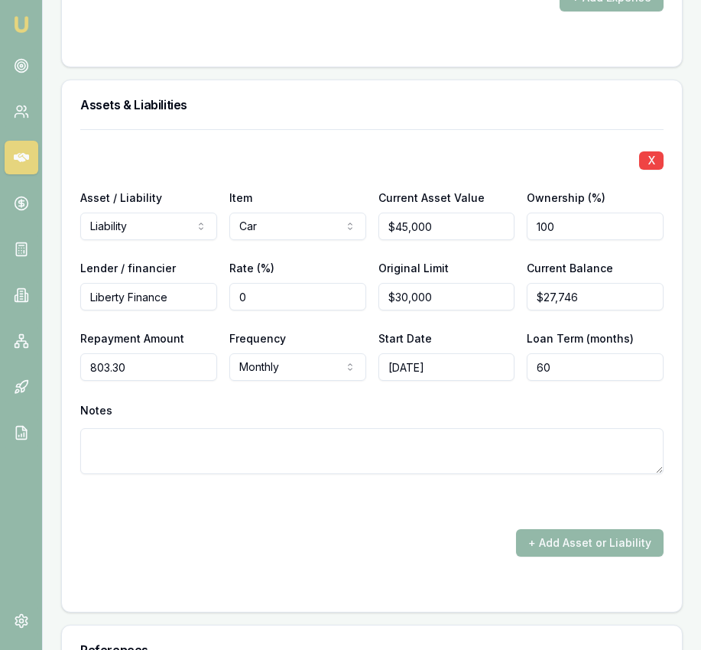
type input "$803"
click at [284, 580] on form "X Asset / Liability Liability Asset Liability Item Car Home Car Boat Bike Carav…" at bounding box center [372, 361] width 584 height 464
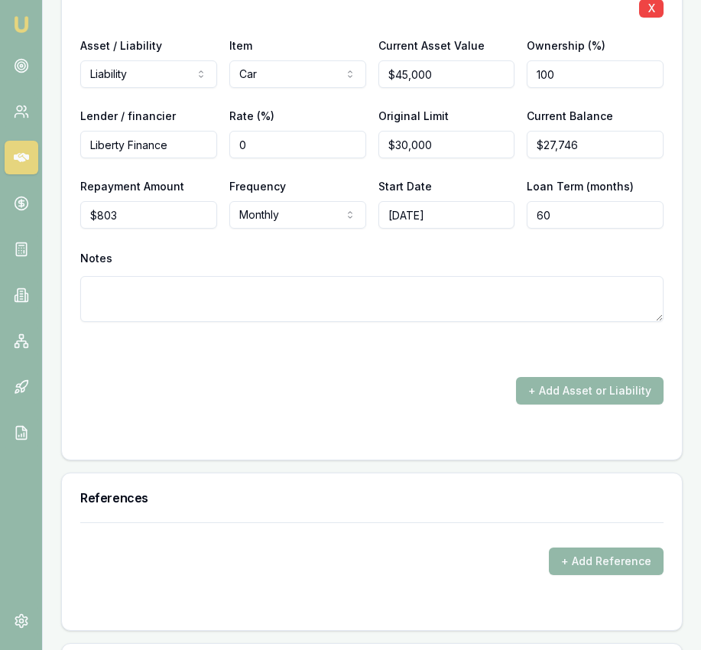
scroll to position [3979, 0]
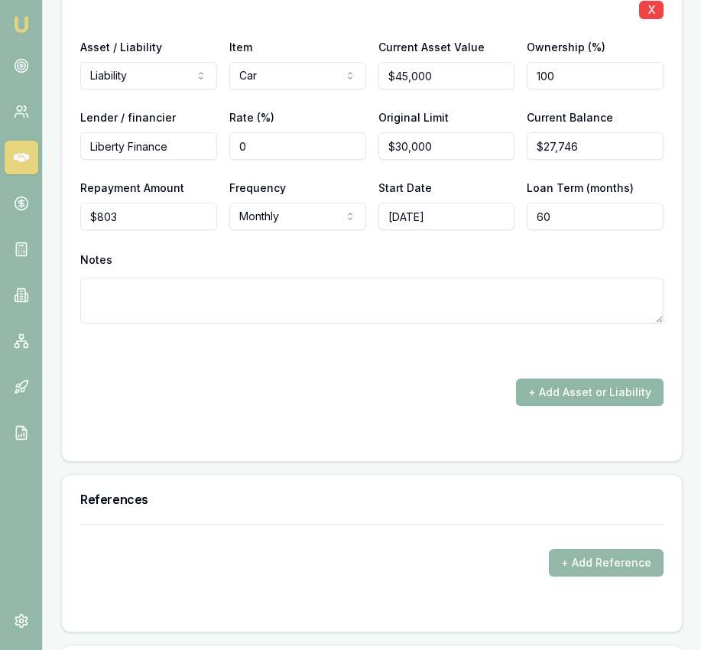
click at [547, 406] on button "+ Add Asset or Liability" at bounding box center [590, 393] width 148 height 28
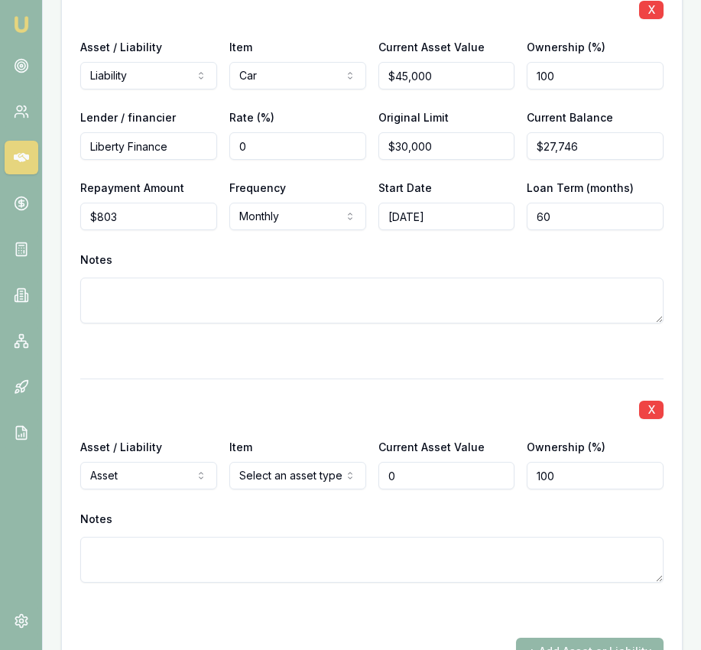
type input "$0"
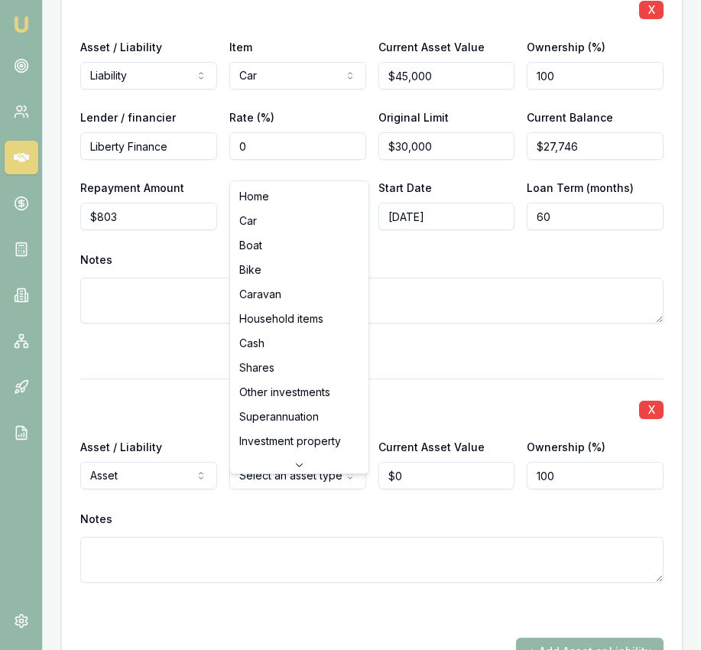
select select "CASH"
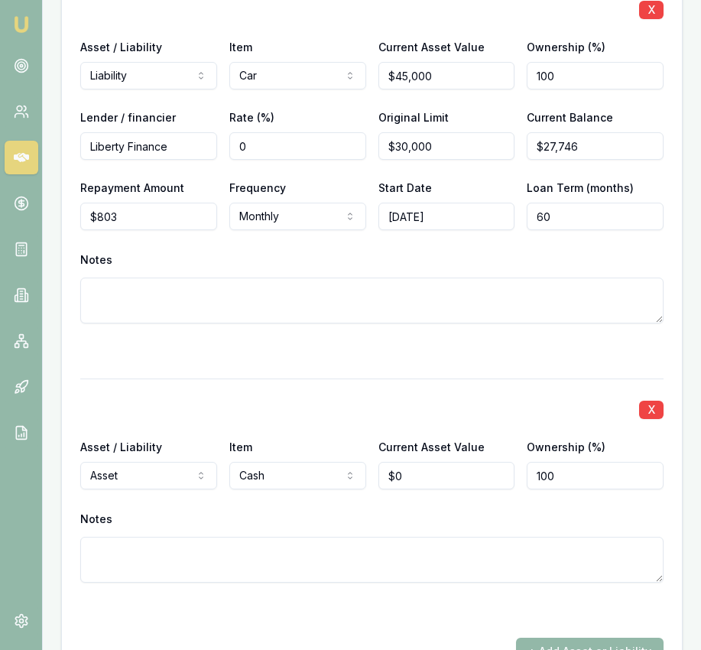
scroll to position [4379, 0]
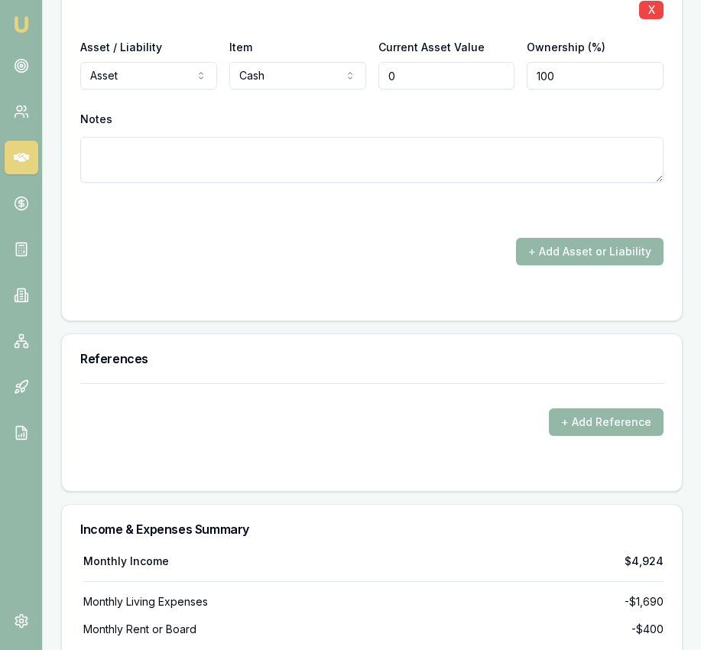
click at [415, 89] on input "0" at bounding box center [447, 76] width 137 height 28
type input "$4,000"
click at [579, 262] on button "+ Add Asset or Liability" at bounding box center [590, 252] width 148 height 28
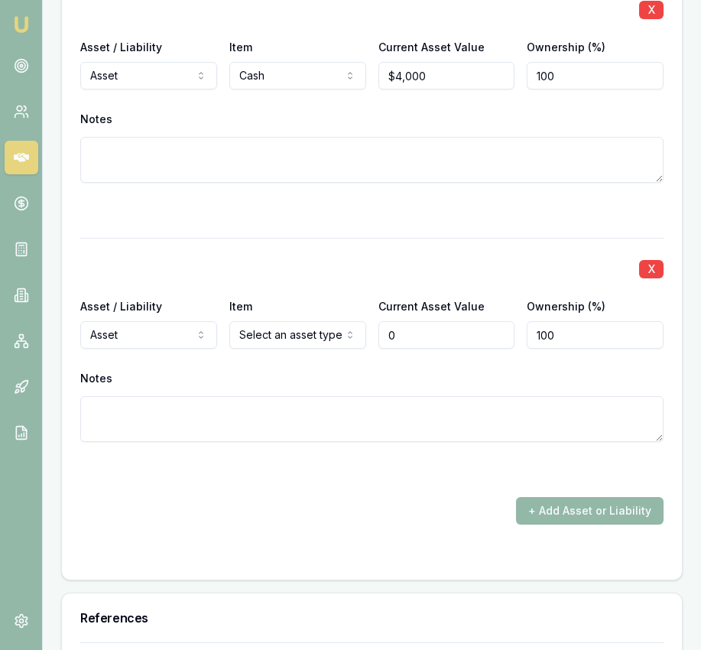
type input "$0"
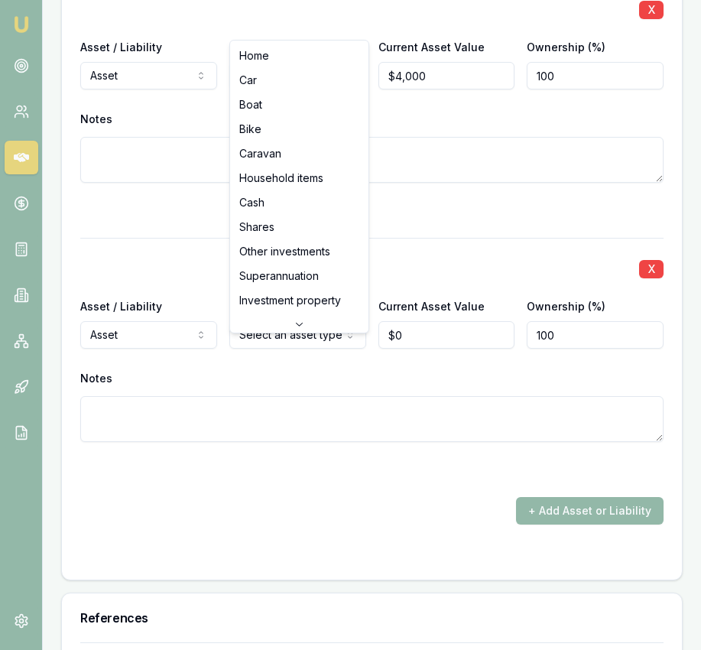
select select "HOUSEHOLD_ITEMS"
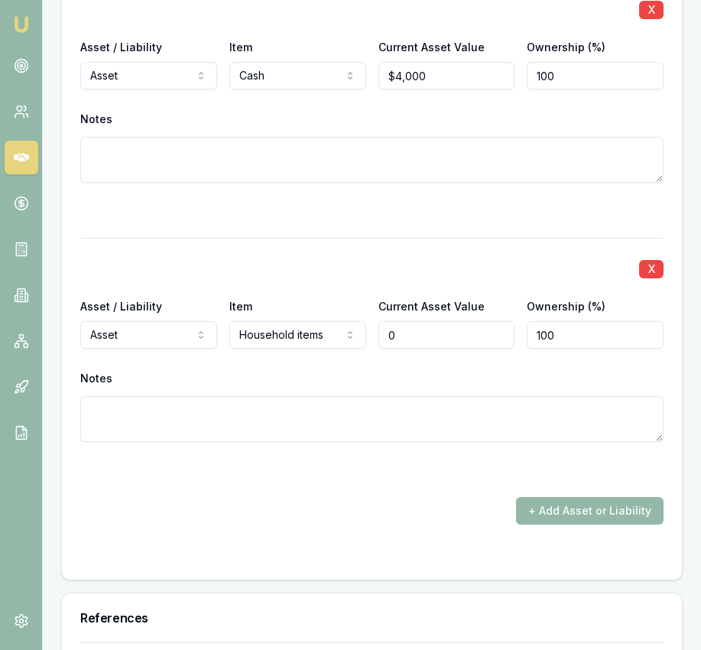
click at [415, 339] on input "0" at bounding box center [447, 335] width 137 height 28
click at [415, 340] on input "0" at bounding box center [447, 335] width 137 height 28
type input "$30,000"
click at [416, 522] on div "+ Add Asset or Liability" at bounding box center [372, 511] width 584 height 28
click at [549, 525] on button "+ Add Asset or Liability" at bounding box center [590, 511] width 148 height 28
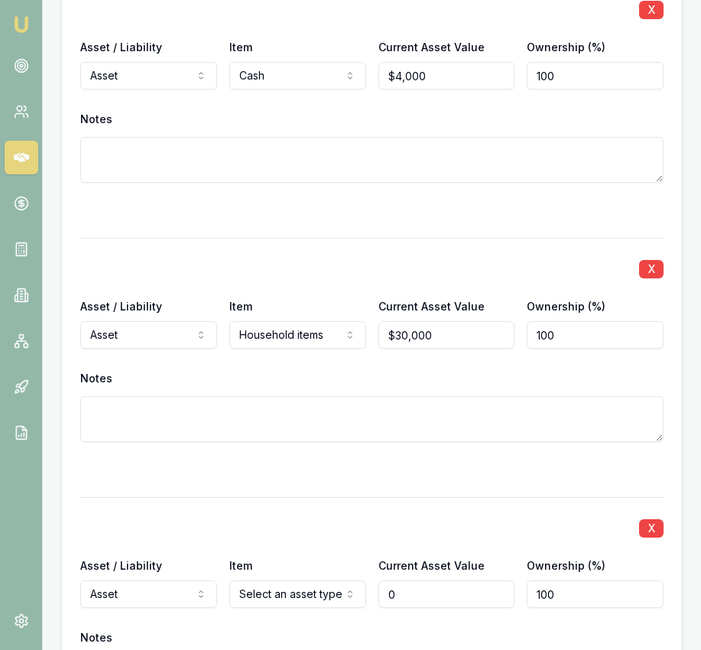
scroll to position [4581, 0]
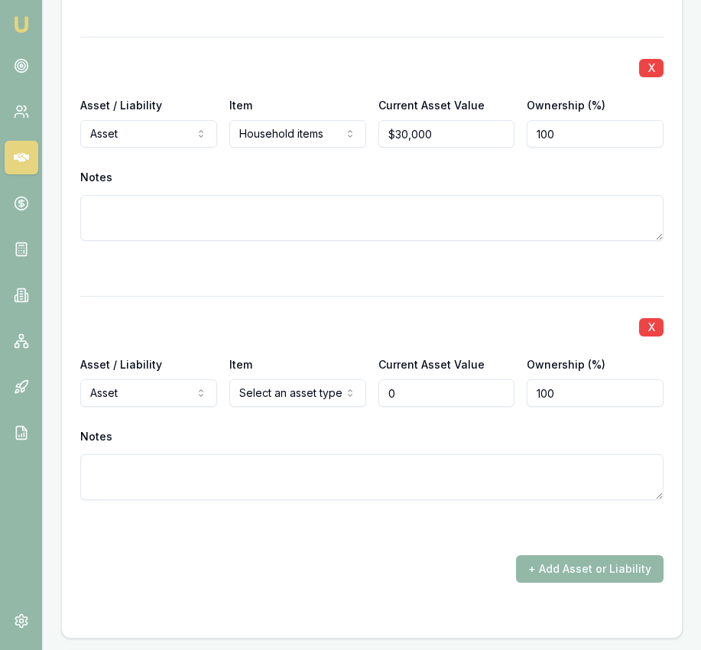
type input "$0"
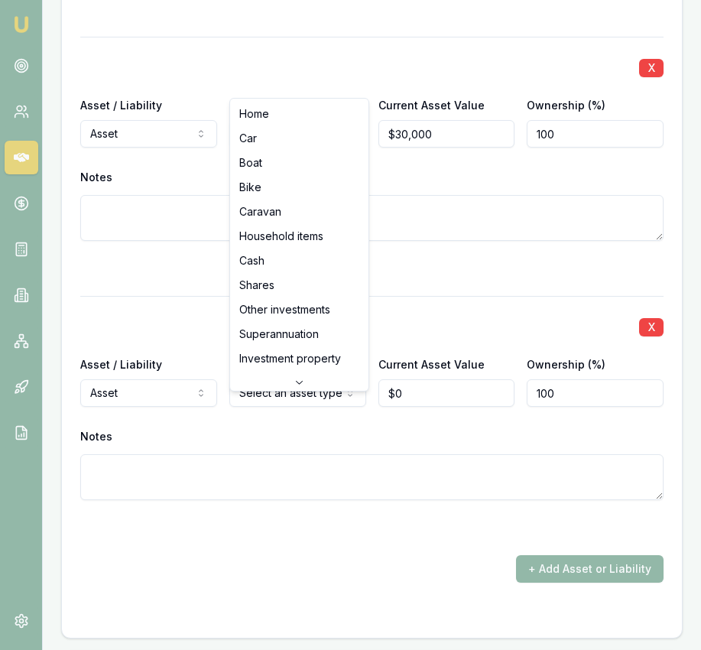
select select "CAR"
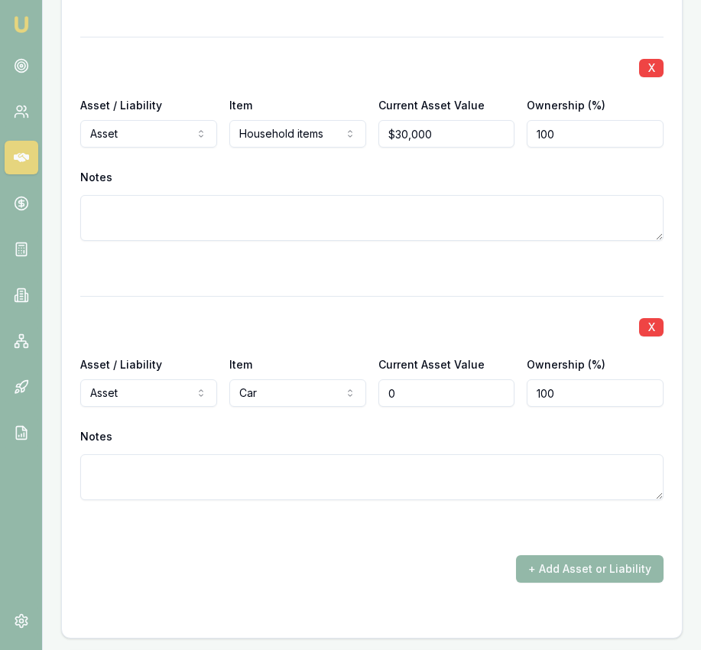
click at [452, 404] on input "0" at bounding box center [447, 393] width 137 height 28
click at [451, 405] on input "0" at bounding box center [447, 393] width 137 height 28
type input "$40,000"
drag, startPoint x: 437, startPoint y: 597, endPoint x: 510, endPoint y: 578, distance: 75.7
click at [439, 583] on div "+ Add Asset or Liability" at bounding box center [372, 569] width 584 height 28
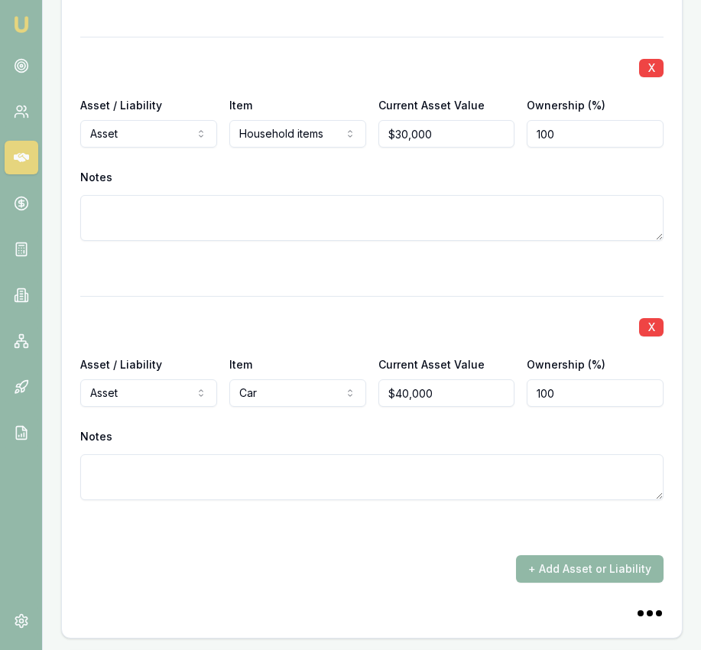
click at [564, 579] on button "+ Add Asset or Liability" at bounding box center [590, 569] width 148 height 28
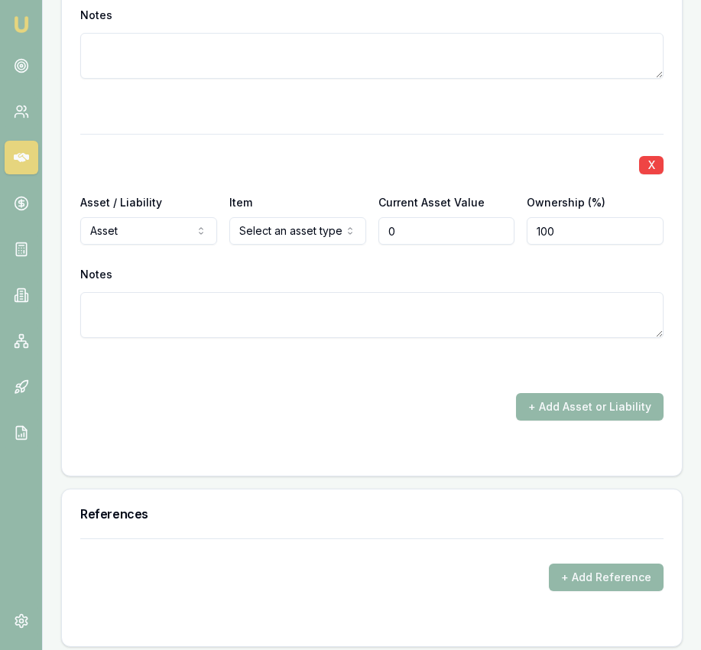
scroll to position [5005, 0]
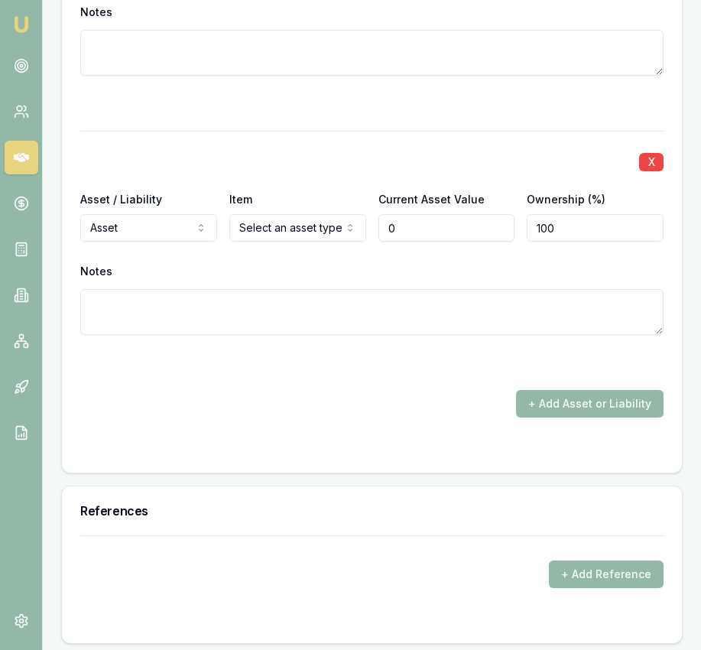
type input "$0"
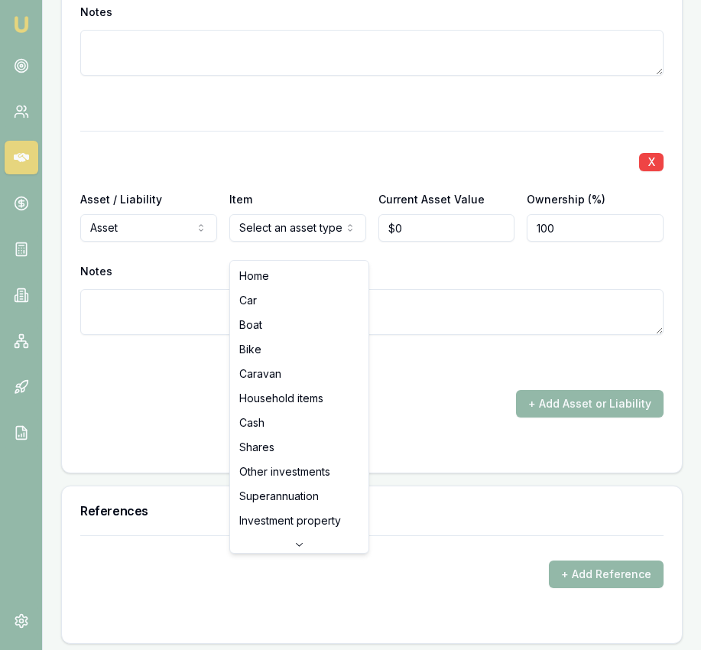
select select "SUPERANNUATION"
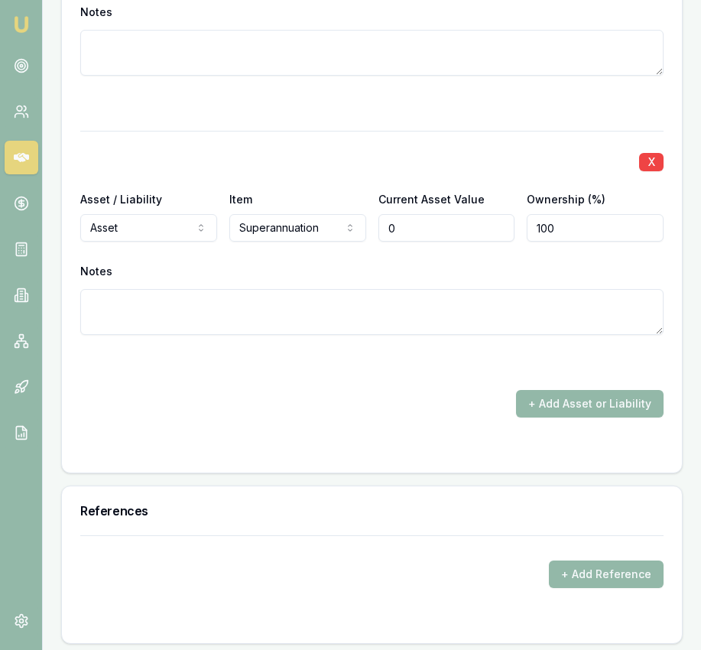
click at [454, 242] on input "0" at bounding box center [447, 228] width 137 height 28
type input "$18,000"
click at [444, 372] on div at bounding box center [372, 362] width 584 height 18
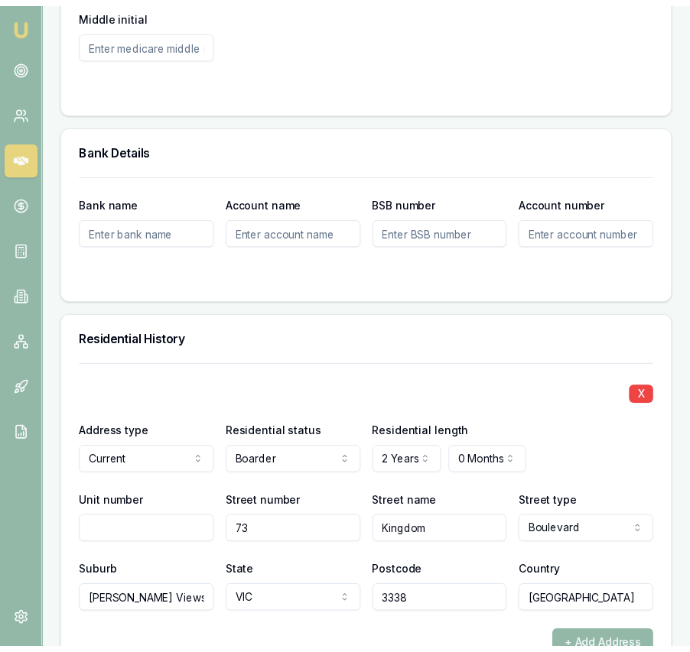
scroll to position [0, 0]
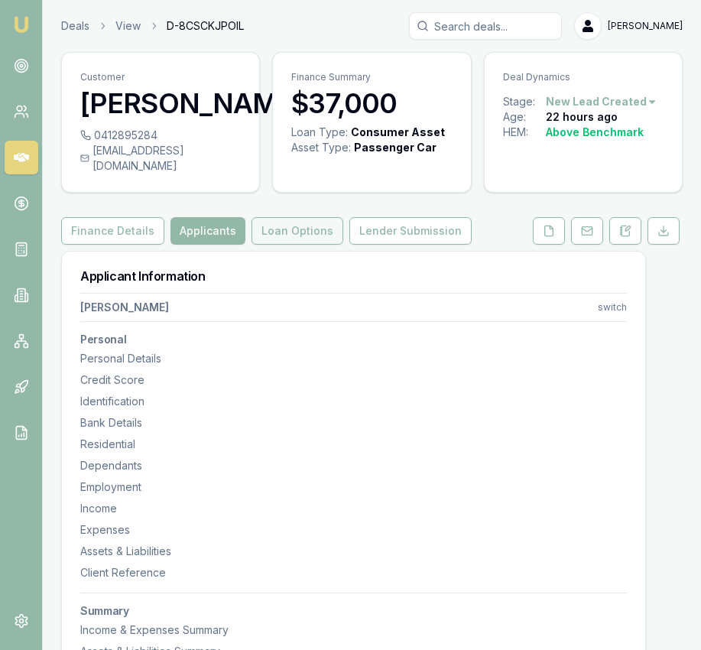
click at [302, 245] on button "Loan Options" at bounding box center [298, 231] width 92 height 28
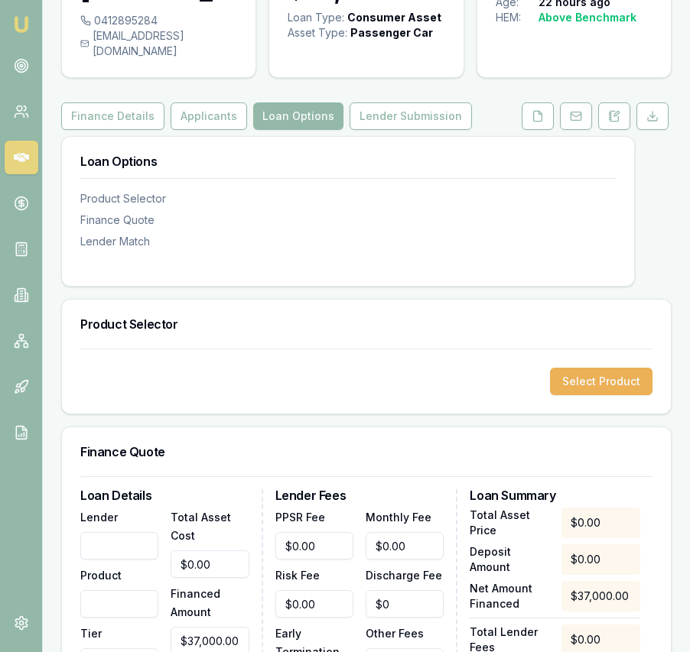
scroll to position [122, 0]
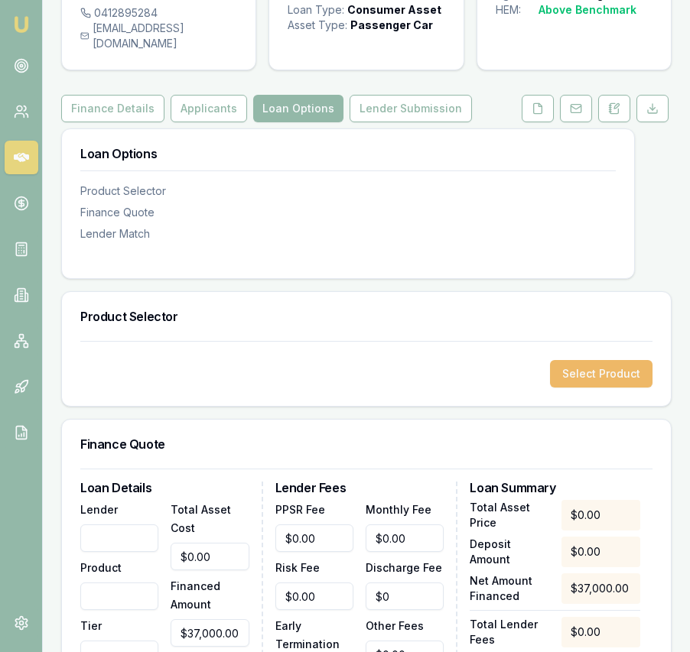
click at [620, 383] on button "Select Product" at bounding box center [601, 374] width 102 height 28
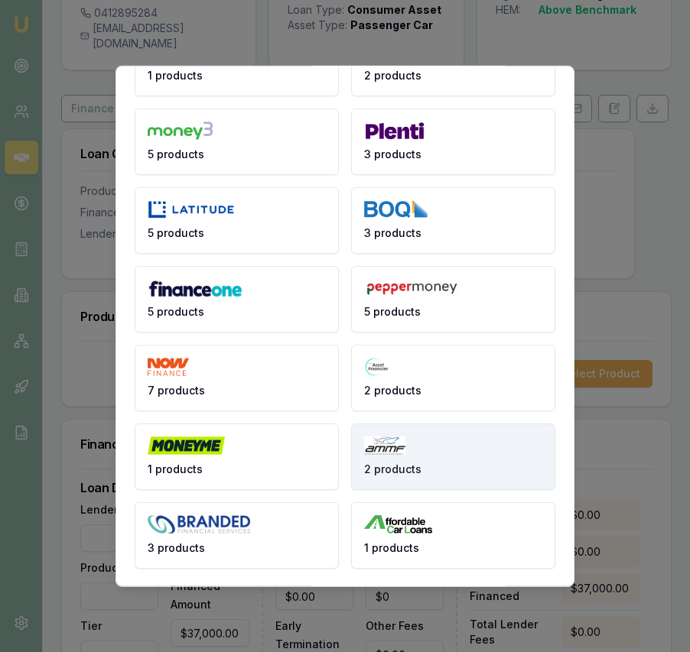
scroll to position [76, 0]
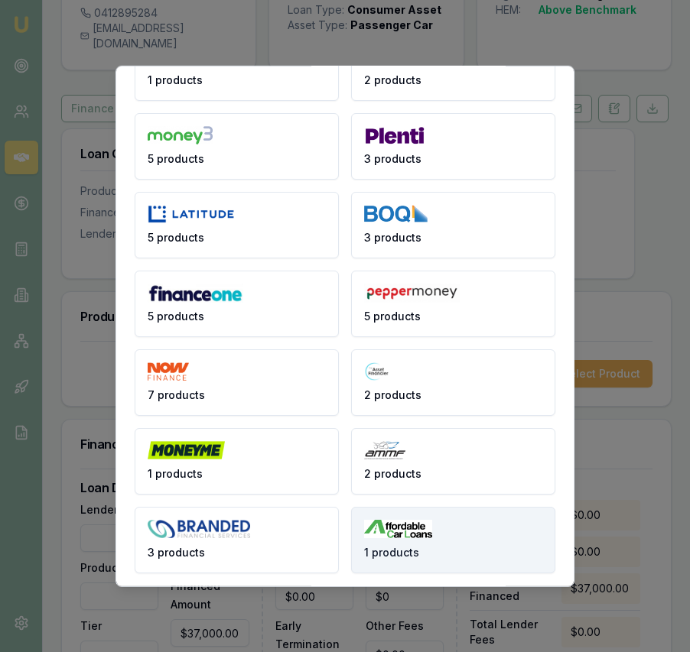
click at [413, 538] on button "1 products" at bounding box center [453, 539] width 204 height 67
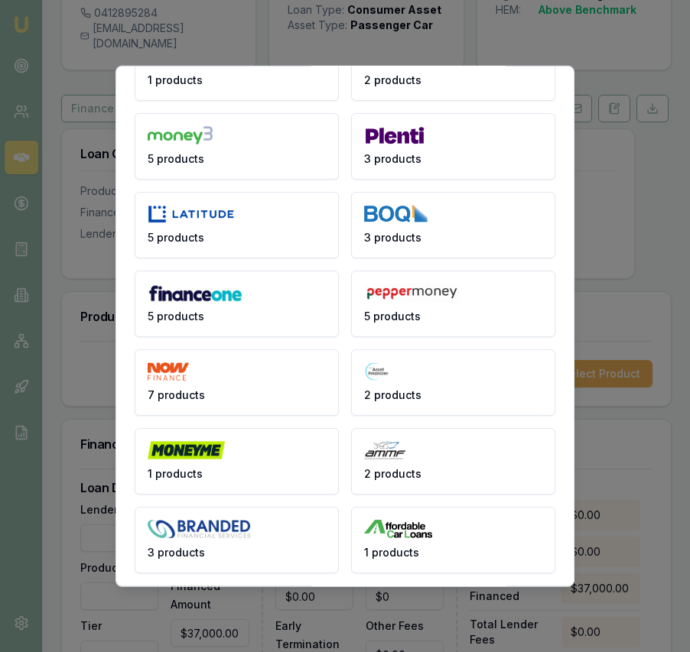
scroll to position [0, 0]
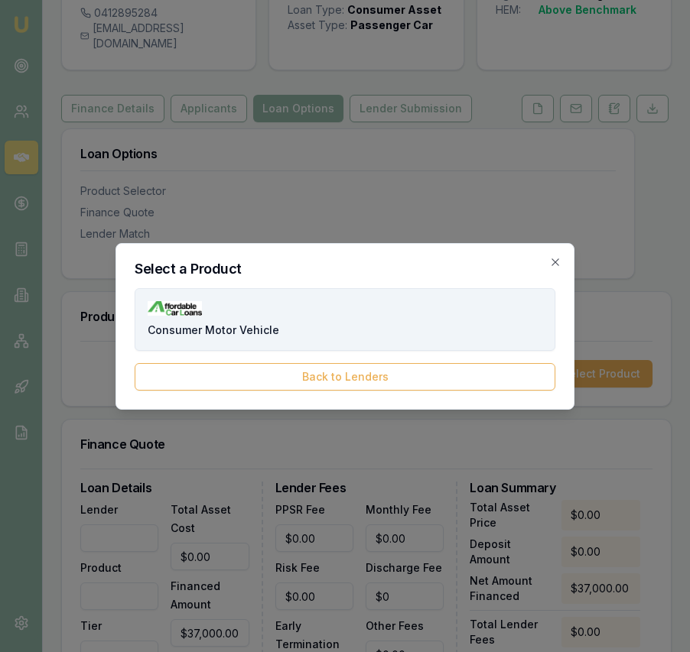
click at [307, 317] on button "Consumer Motor Vehicle" at bounding box center [345, 319] width 421 height 63
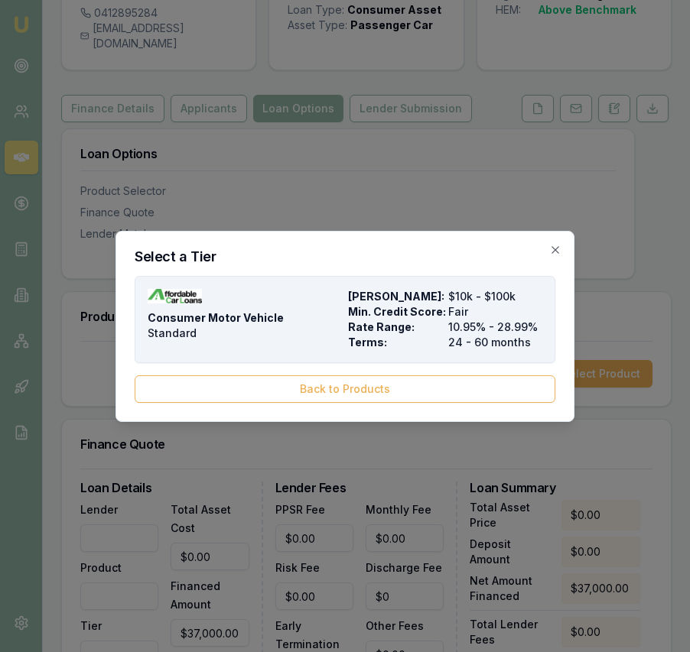
click at [321, 320] on div "Consumer Motor Vehicle Standard" at bounding box center [245, 319] width 194 height 61
type input "Affordable Car Loans"
type input "Consumer Motor Vehicle"
type input "Standard"
type input "10.95"
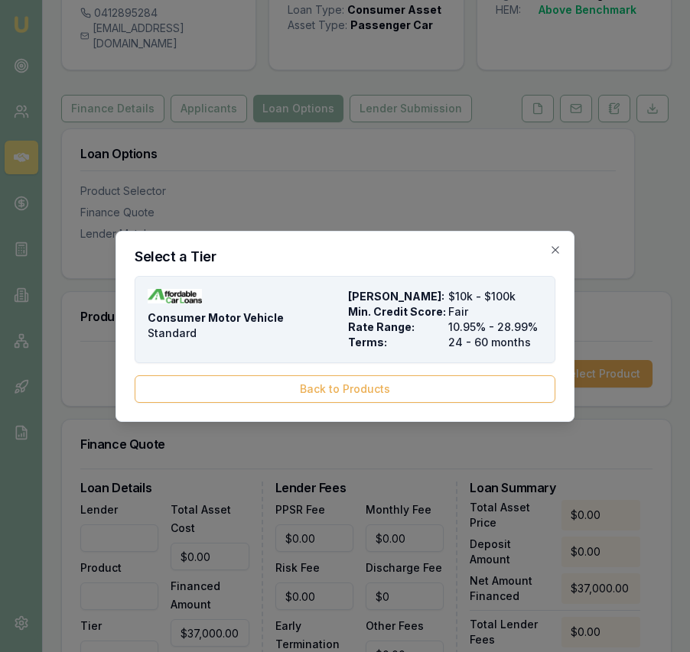
type input "24"
type input "$995.00"
type input "1100"
type input "5"
type input "$1,850.00"
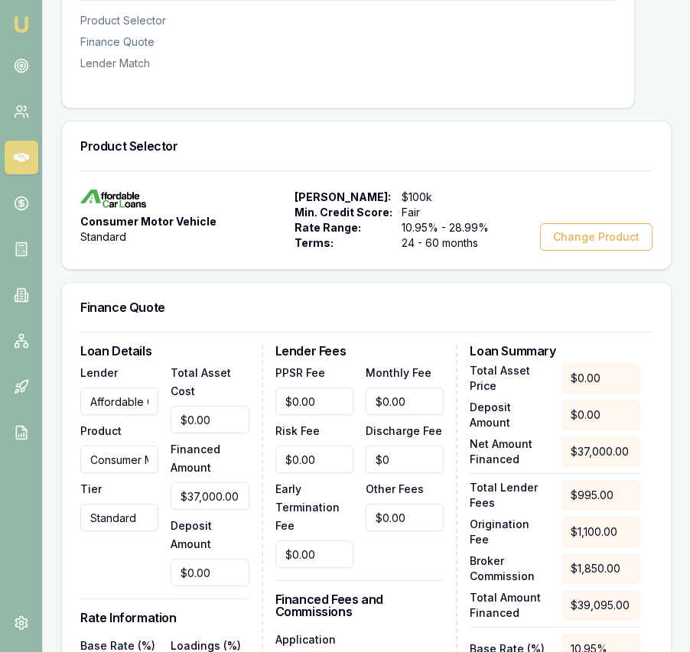
scroll to position [294, 0]
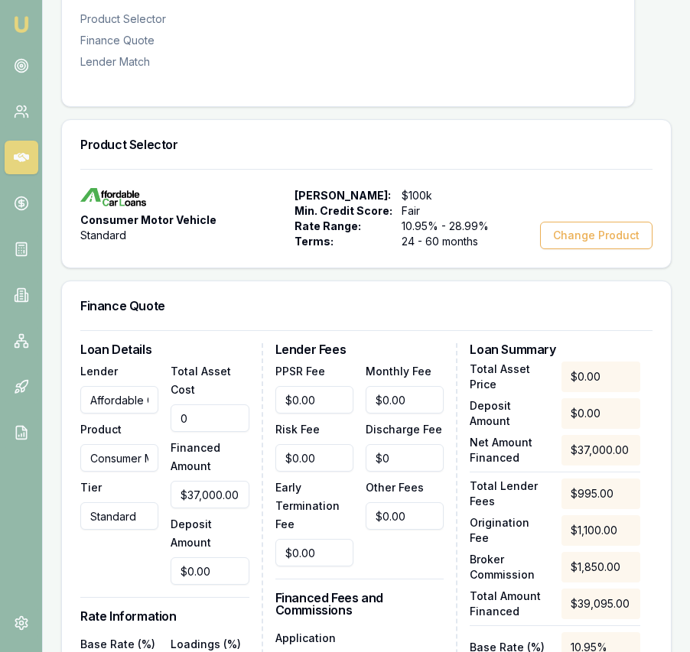
click at [210, 432] on input "0" at bounding box center [210, 419] width 78 height 28
type input "3"
type input "$3.00"
type input "$0.15"
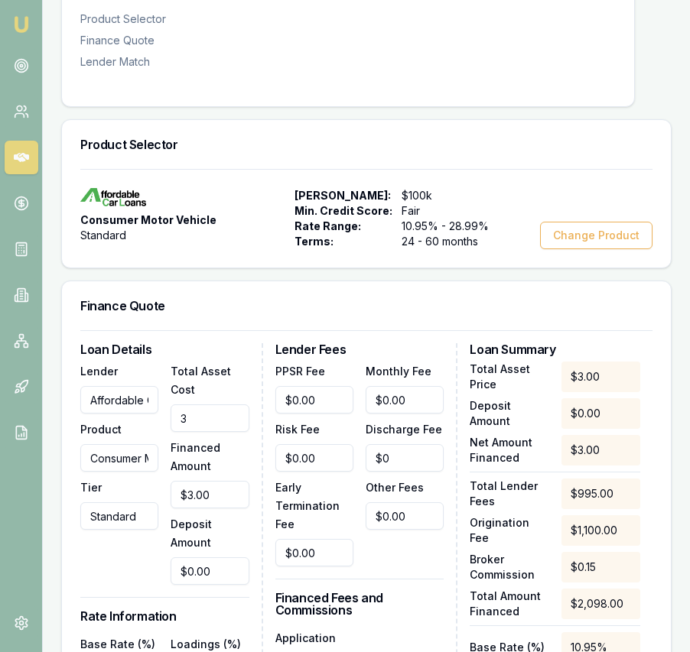
type input "37"
type input "$37.00"
type input "$1.85"
type input "370"
type input "$370.00"
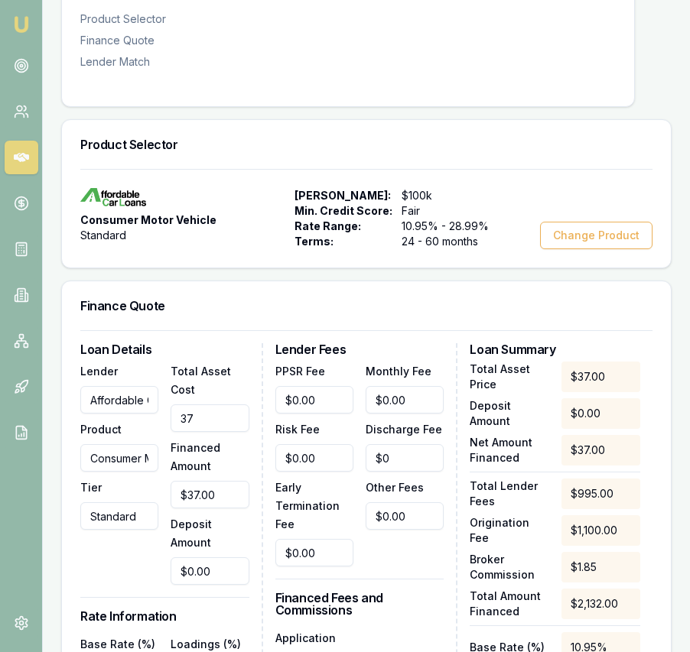
type input "$18.50"
type input "3700"
type input "$3,700.00"
type input "$185.00"
type input "37000"
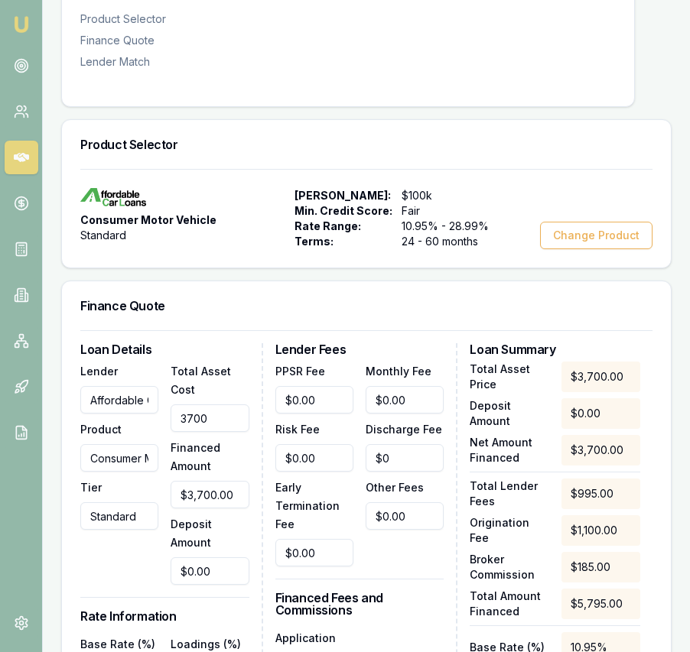
type input "$37,000.00"
type input "$1,850.00"
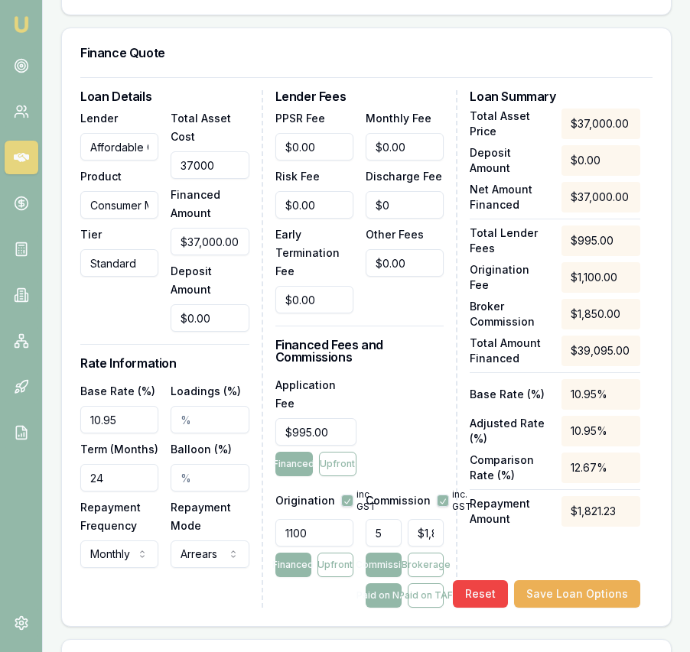
scroll to position [551, 0]
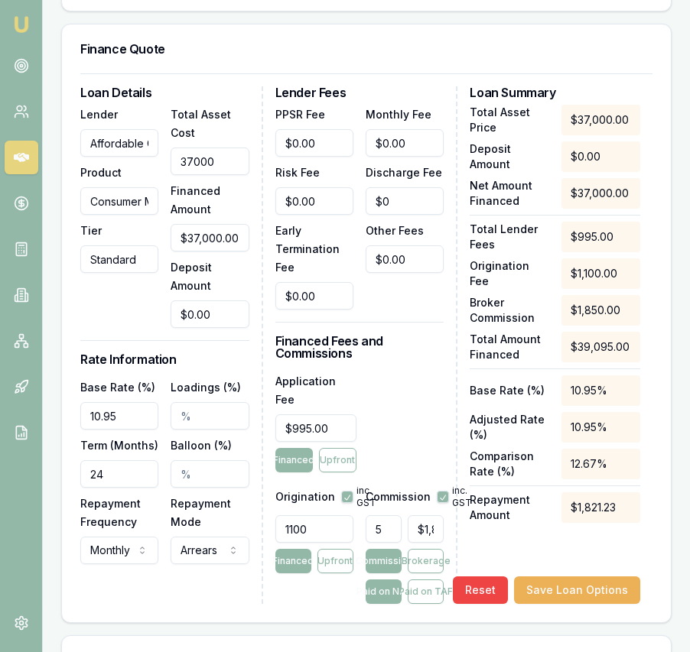
type input "$37,000.00"
click at [120, 430] on input "10.95" at bounding box center [119, 416] width 78 height 28
type input "17.07%"
click at [125, 488] on input "24" at bounding box center [119, 474] width 78 height 28
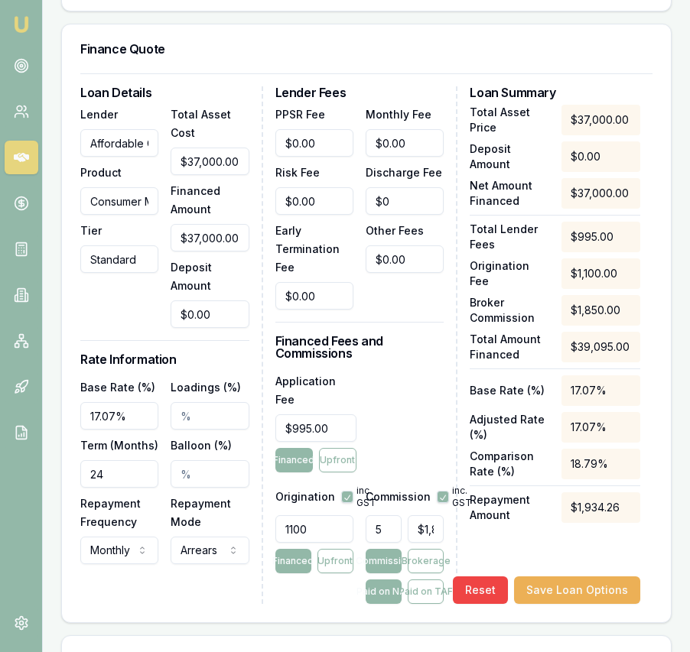
click at [125, 488] on input "24" at bounding box center [119, 474] width 78 height 28
type input "060"
click at [385, 265] on input "0" at bounding box center [405, 260] width 78 height 28
click at [385, 272] on input "0" at bounding box center [405, 260] width 78 height 28
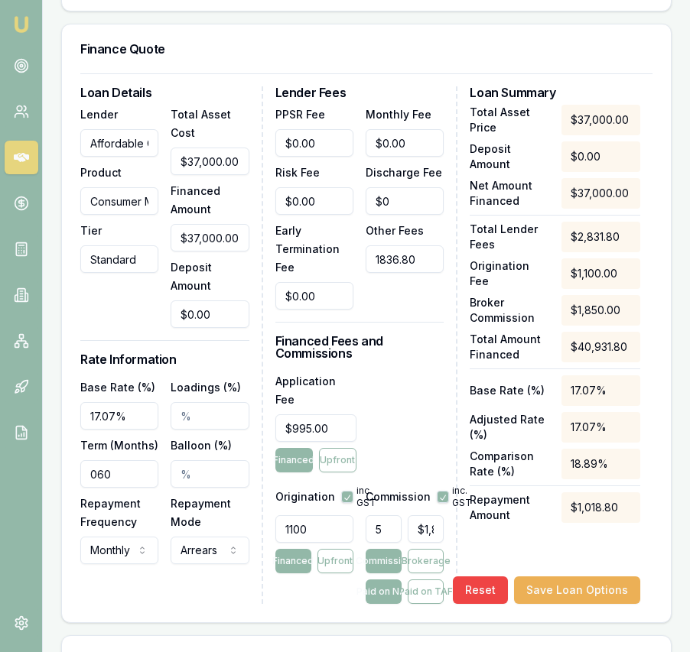
type input "$1,836.80"
click at [408, 359] on h3 "Financed Fees and Commissions" at bounding box center [359, 347] width 169 height 24
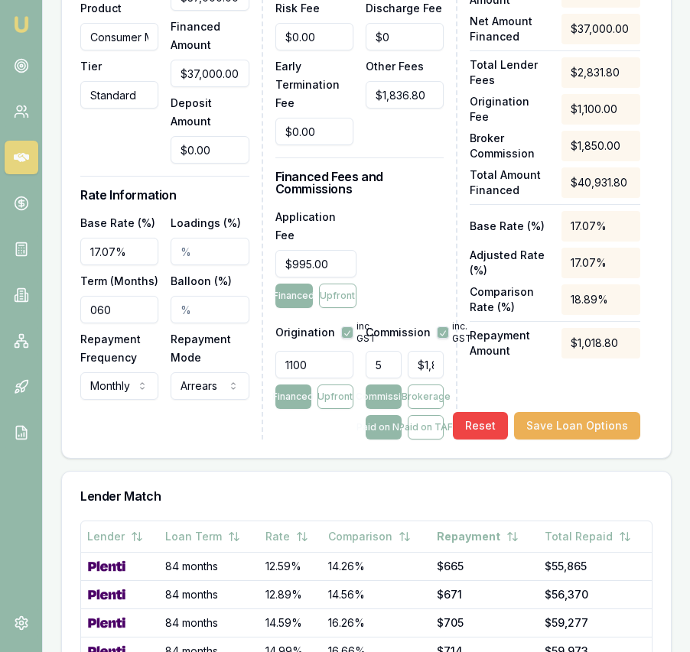
scroll to position [717, 0]
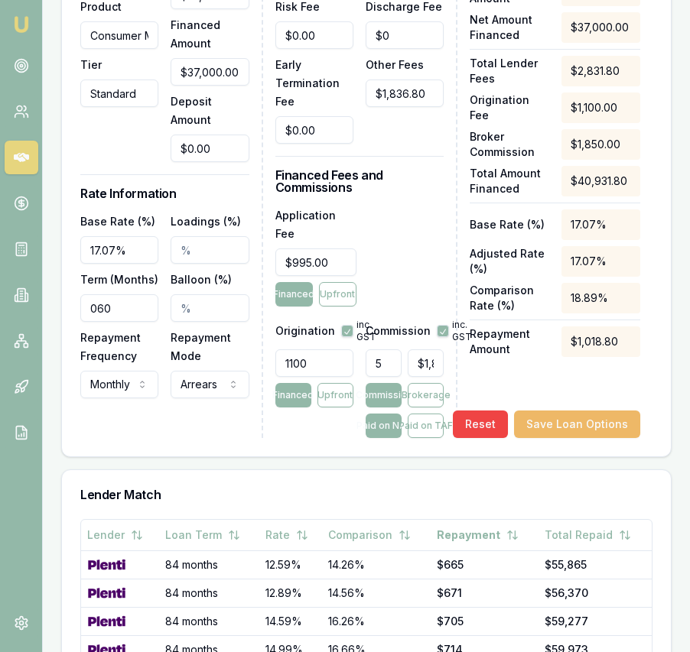
click at [582, 418] on button "Save Loan Options" at bounding box center [577, 425] width 126 height 28
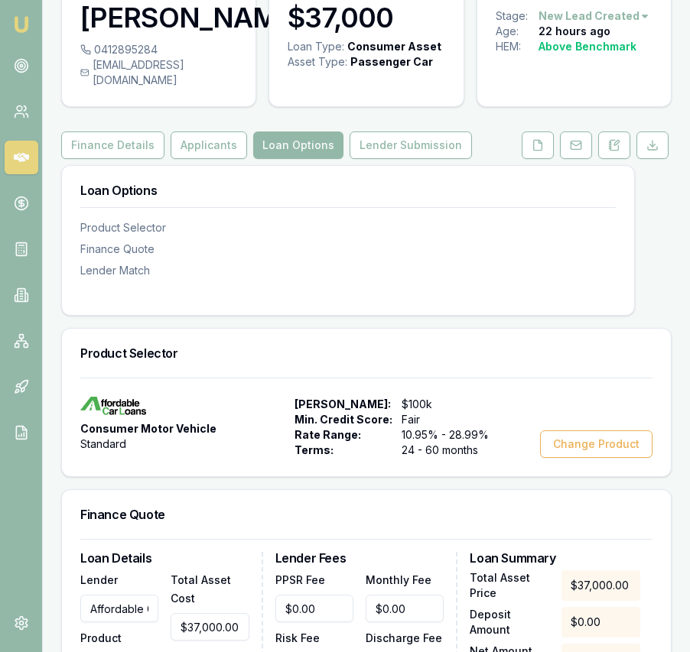
scroll to position [85, 0]
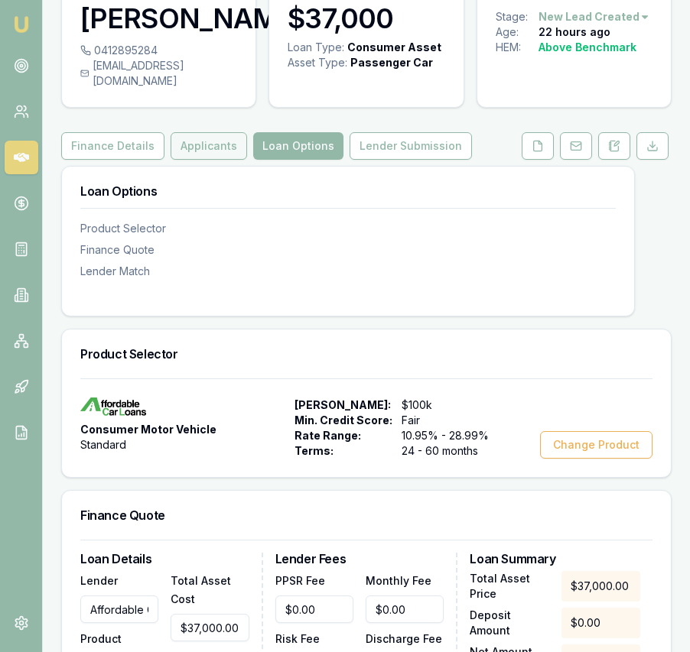
click at [210, 160] on button "Applicants" at bounding box center [209, 146] width 76 height 28
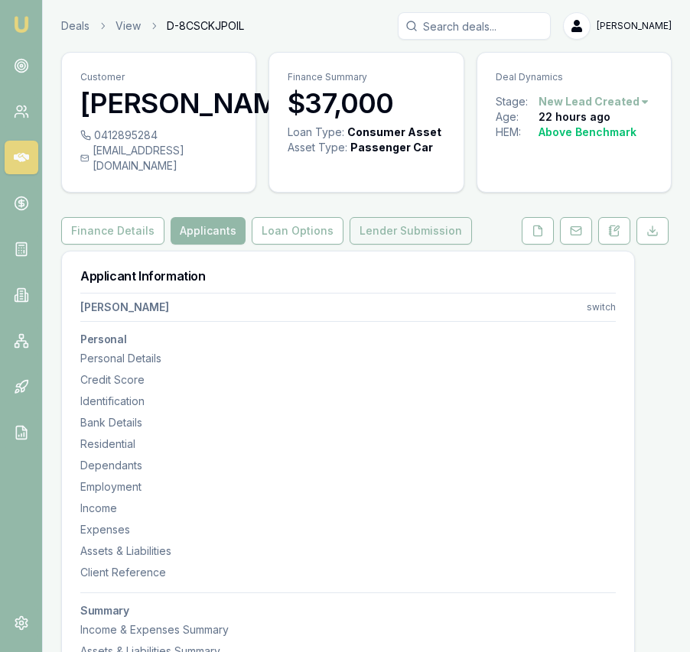
click at [414, 245] on button "Lender Submission" at bounding box center [411, 231] width 122 height 28
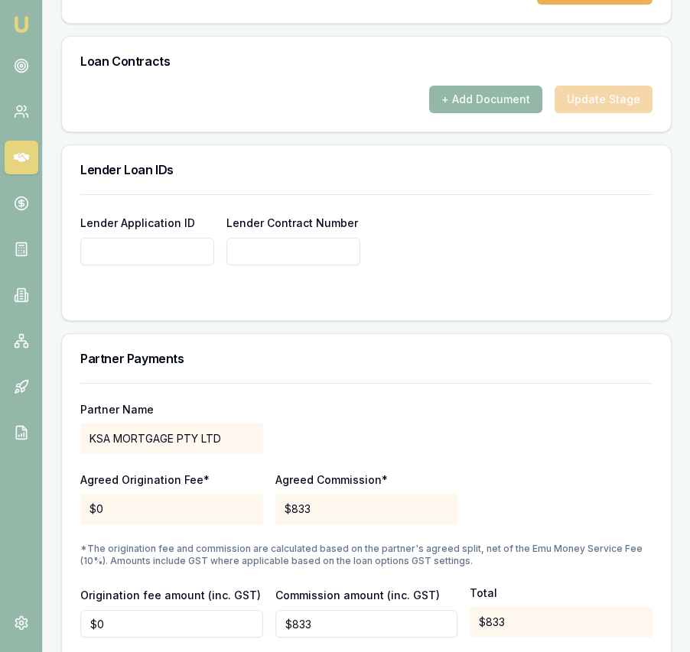
scroll to position [1213, 0]
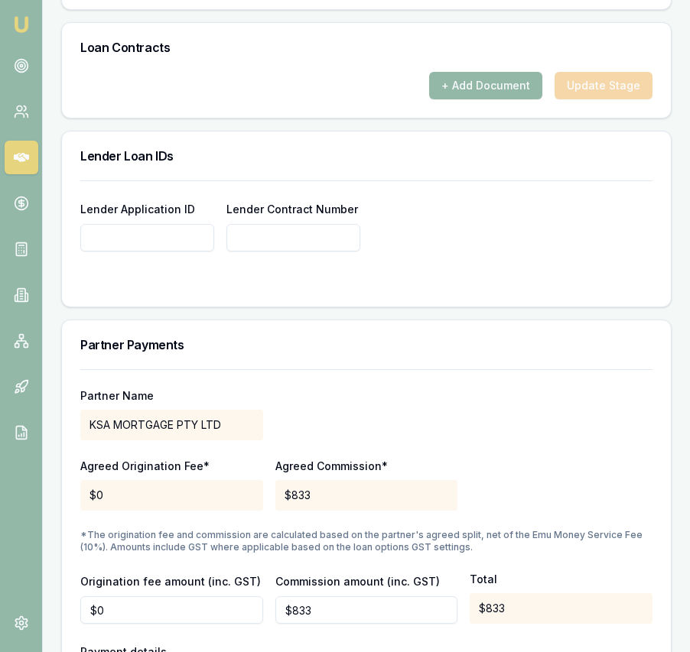
click at [85, 246] on input "Lender Application ID" at bounding box center [147, 238] width 134 height 28
paste input "210073558"
type input "210073558"
click at [533, 234] on div "Lender Application ID 210073558 Lender Contract Number" at bounding box center [366, 226] width 572 height 52
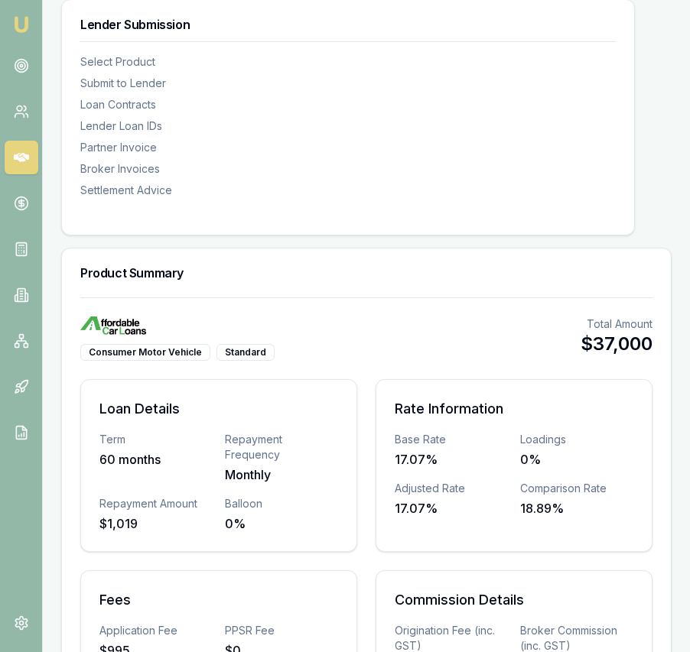
scroll to position [0, 0]
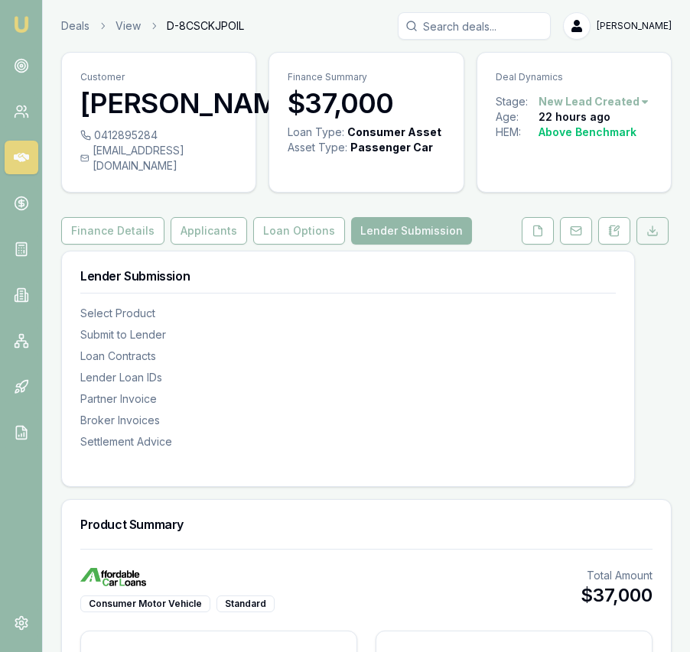
click at [651, 233] on polyline at bounding box center [652, 231] width 5 height 2
click at [542, 237] on icon at bounding box center [538, 231] width 12 height 12
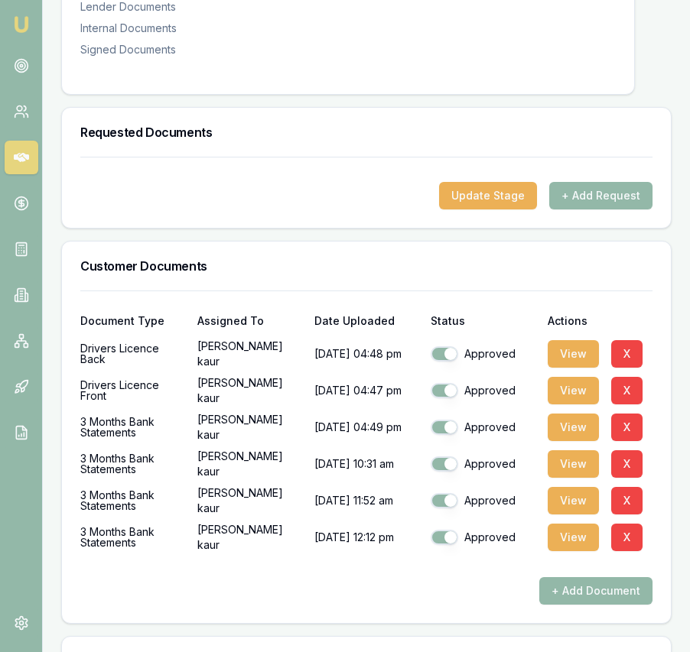
scroll to position [1048, 0]
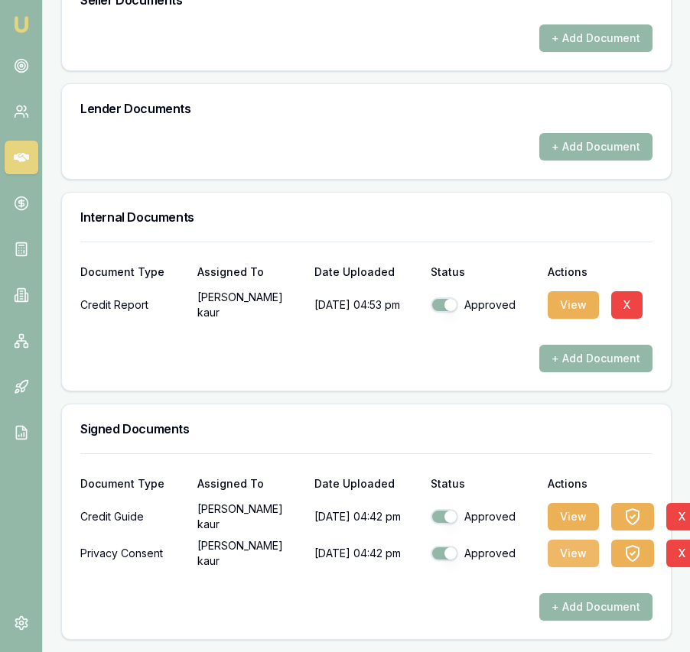
click at [566, 561] on button "View" at bounding box center [573, 554] width 51 height 28
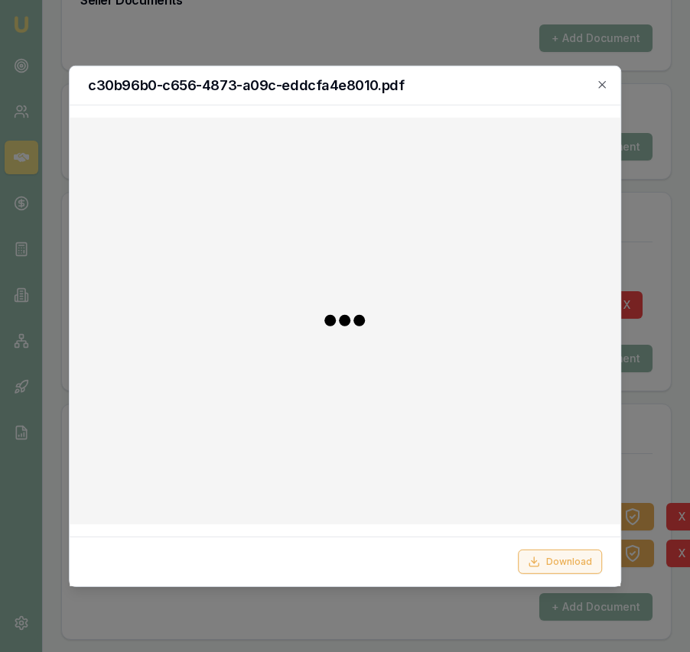
click at [574, 561] on button "Download" at bounding box center [560, 562] width 84 height 24
click at [655, 481] on div at bounding box center [345, 326] width 690 height 652
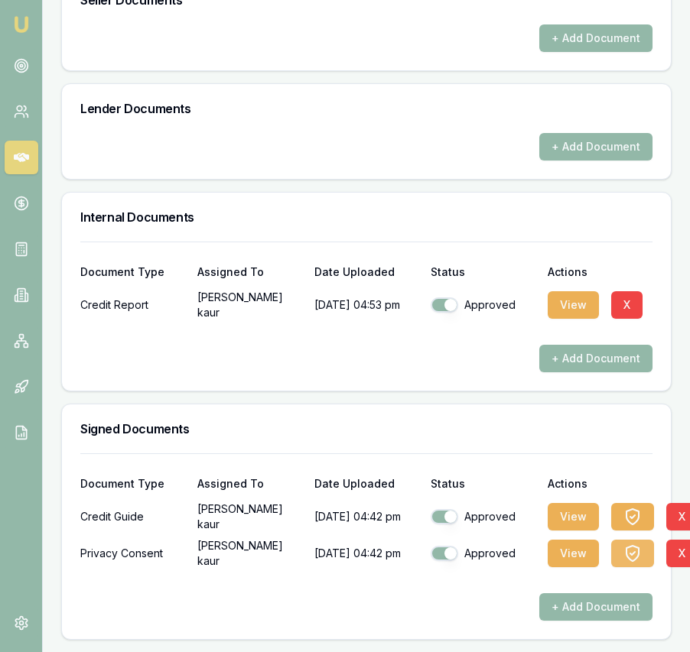
click at [627, 553] on icon "button" at bounding box center [632, 554] width 18 height 18
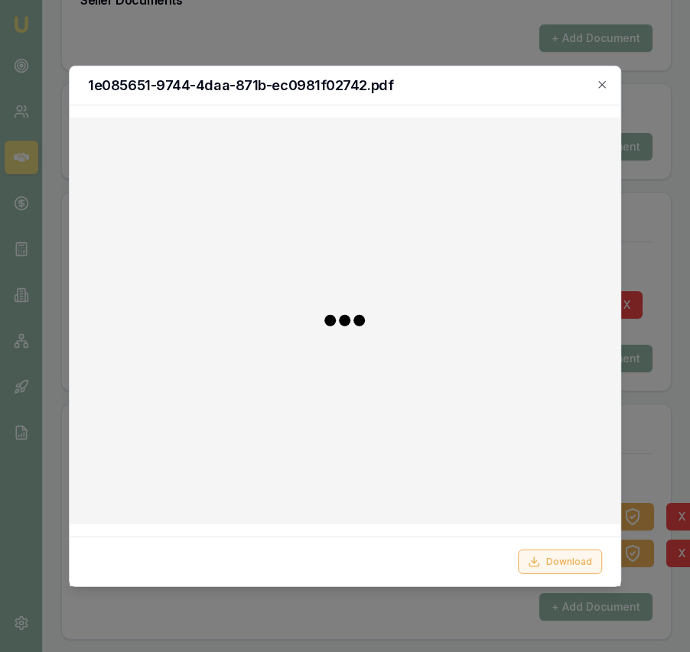
click at [575, 560] on button "Download" at bounding box center [560, 562] width 84 height 24
click at [661, 464] on div at bounding box center [345, 326] width 690 height 652
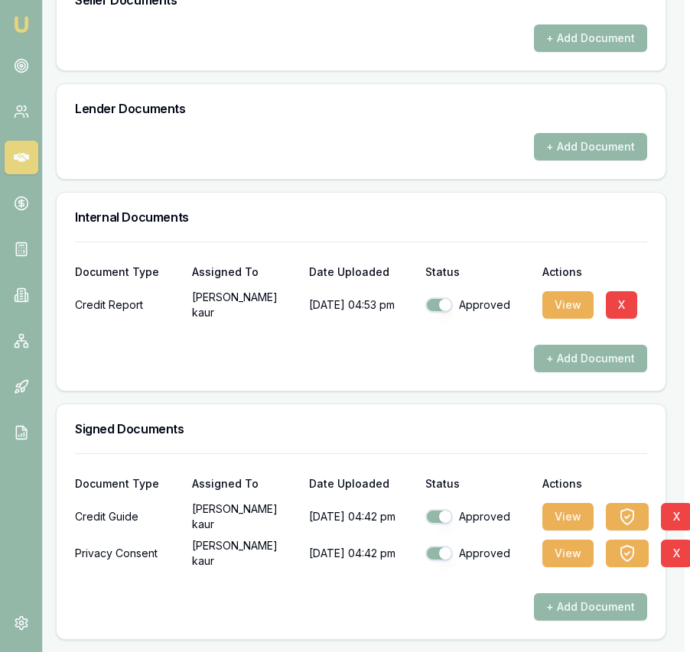
scroll to position [1048, 3]
